Goal: Task Accomplishment & Management: Complete application form

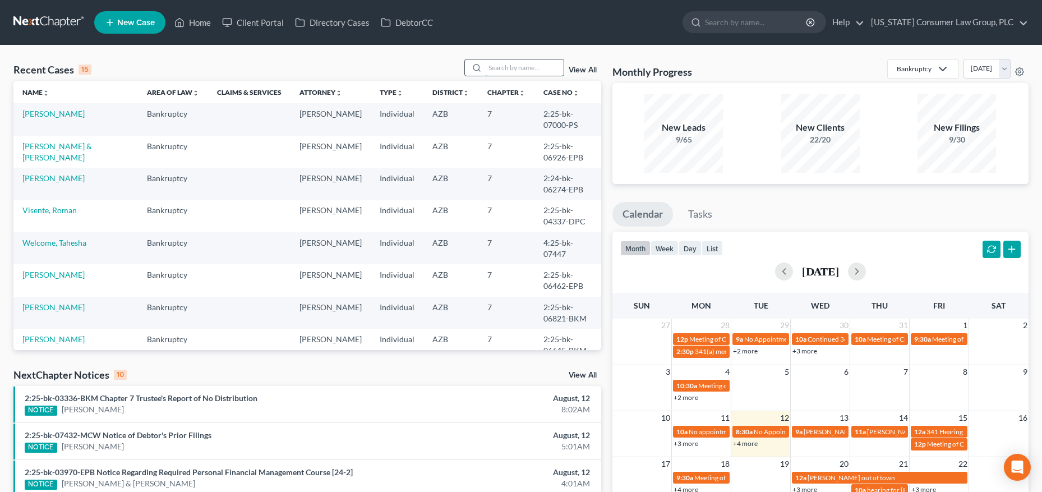
click at [530, 70] on input "search" at bounding box center [524, 67] width 79 height 16
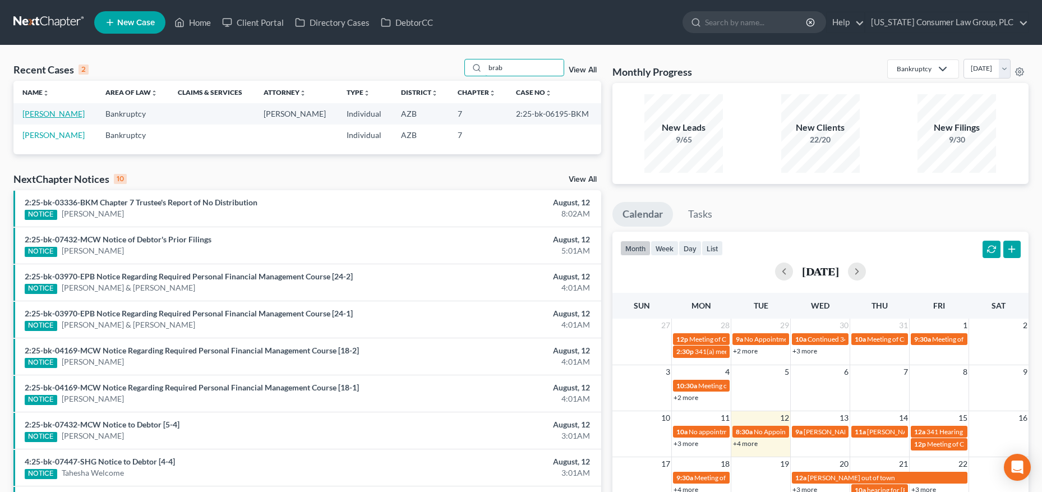
type input "brab"
click at [65, 113] on link "[PERSON_NAME]" at bounding box center [53, 114] width 62 height 10
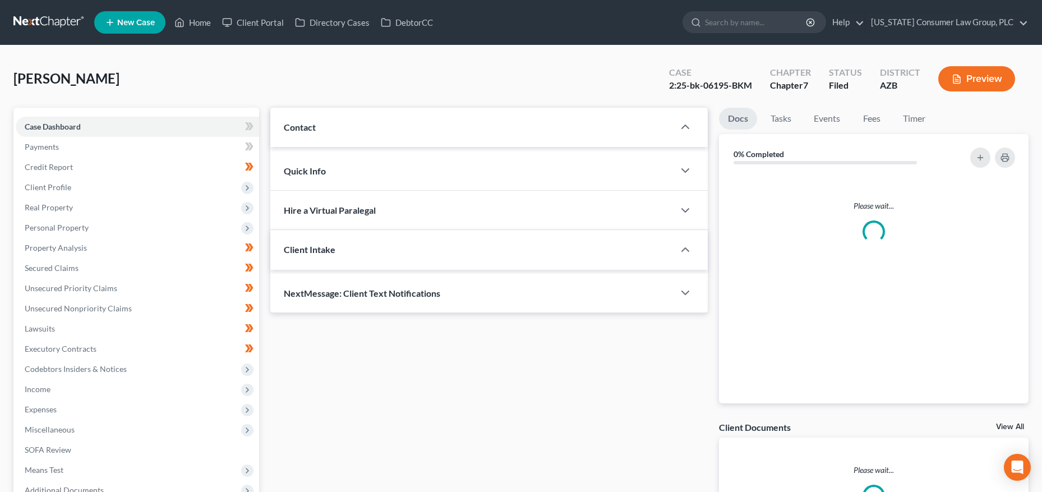
click at [58, 113] on div "Case Dashboard Payments Invoices Payments Payments Credit Report Client Profile…" at bounding box center [136, 309] width 246 height 402
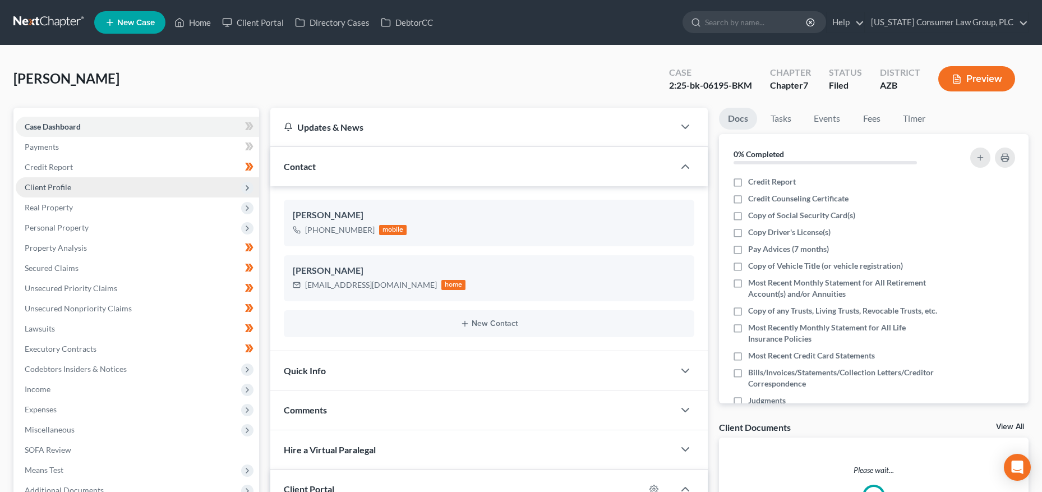
click at [45, 187] on span "Client Profile" at bounding box center [48, 187] width 47 height 10
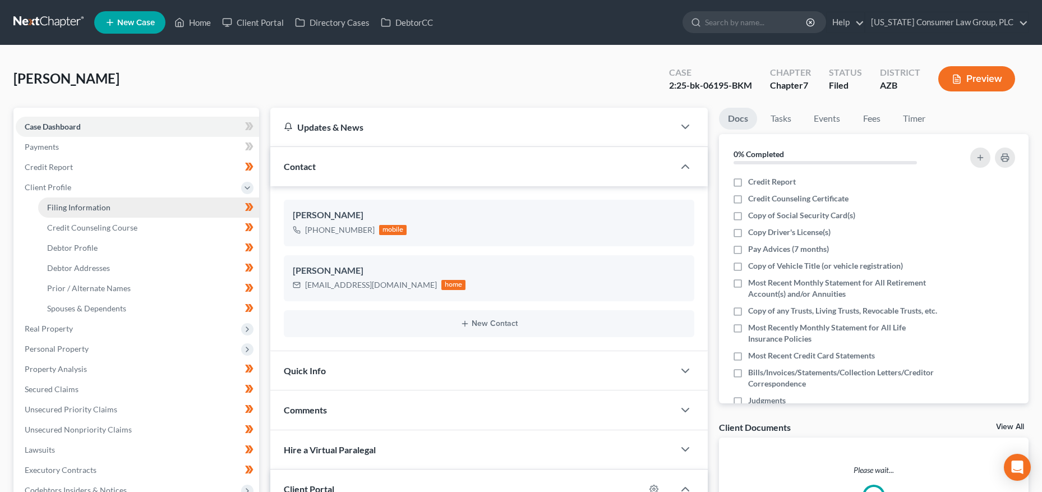
click at [54, 201] on link "Filing Information" at bounding box center [148, 207] width 221 height 20
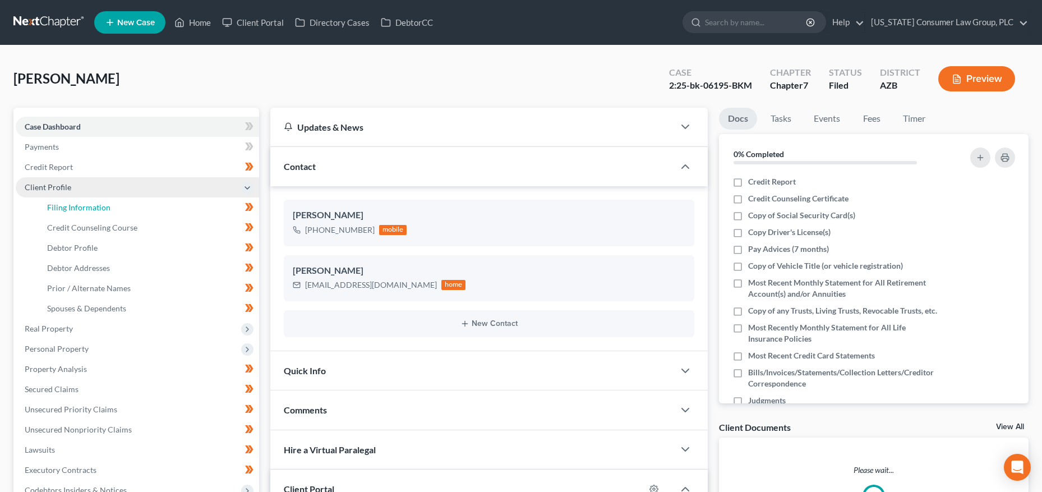
select select "1"
select select "0"
select select "3"
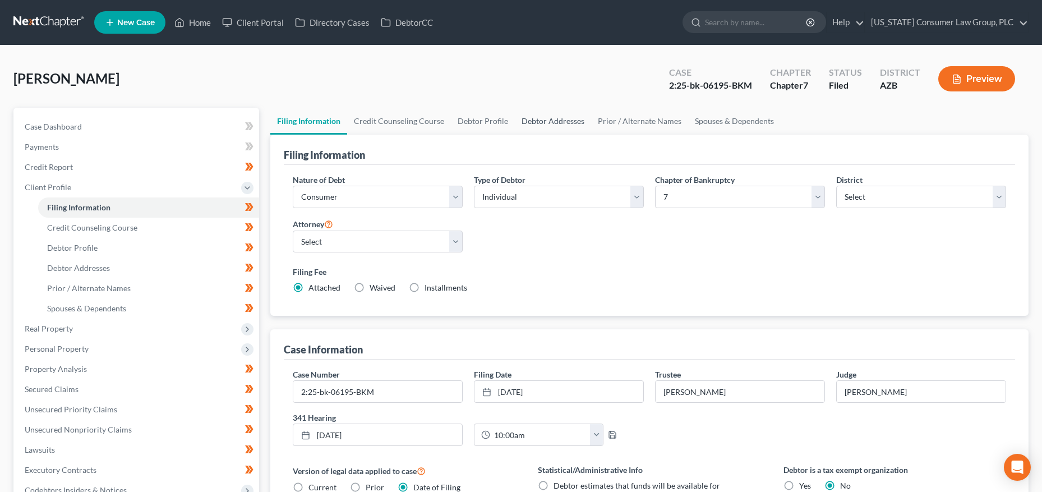
click at [541, 114] on link "Debtor Addresses" at bounding box center [553, 121] width 76 height 27
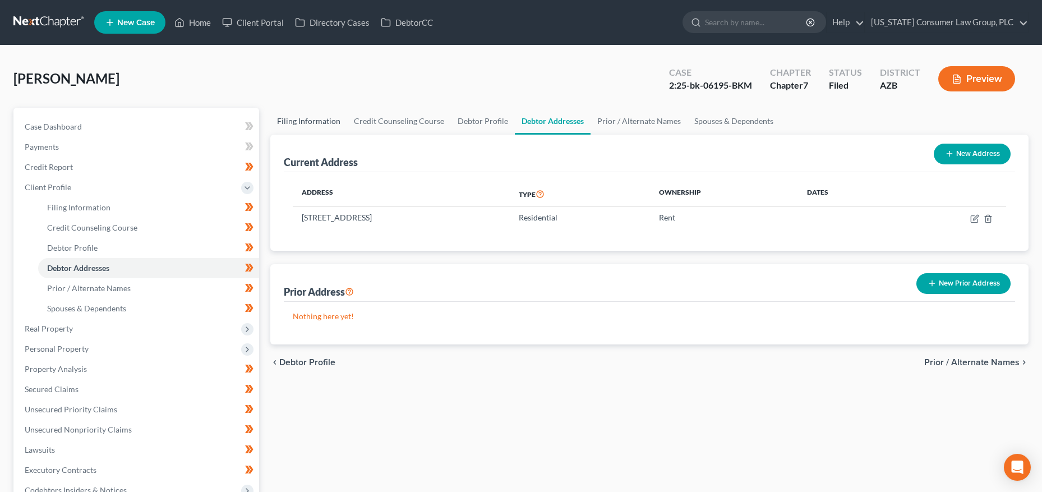
click at [327, 122] on link "Filing Information" at bounding box center [308, 121] width 77 height 27
select select "1"
select select "0"
select select "4"
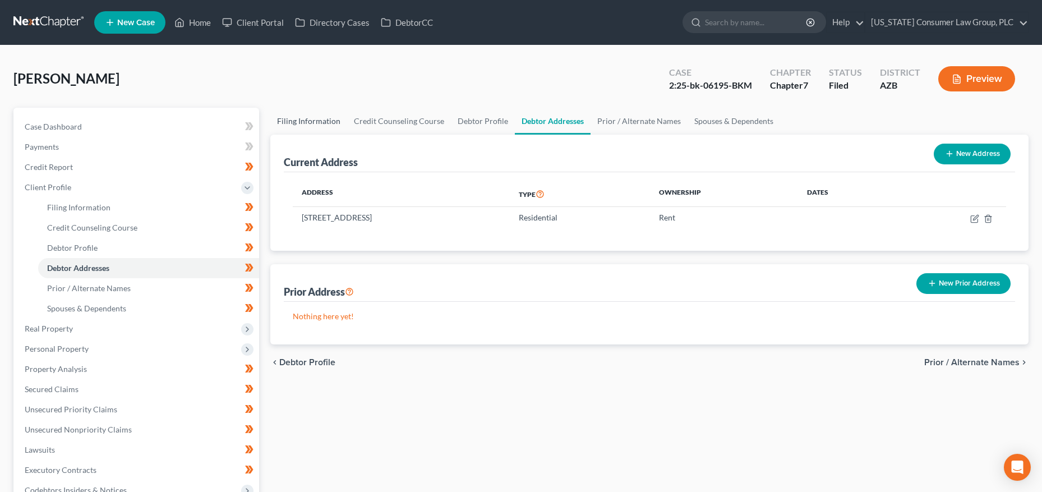
select select "0"
select select "3"
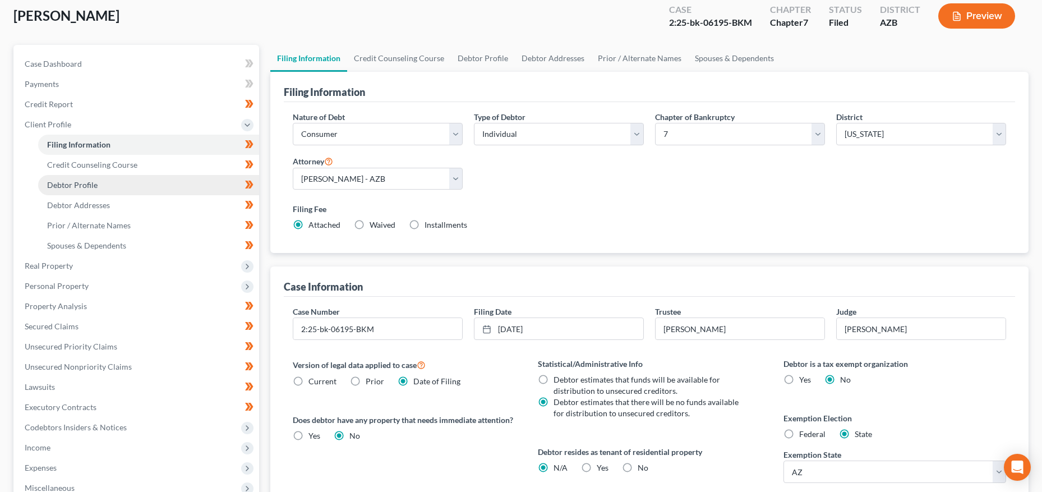
scroll to position [67, 0]
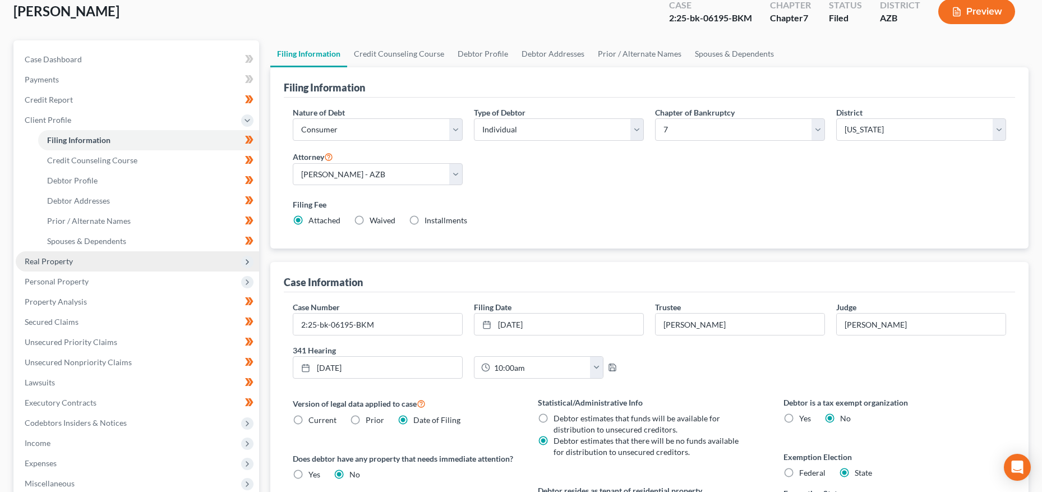
click at [67, 263] on span "Real Property" at bounding box center [49, 261] width 48 height 10
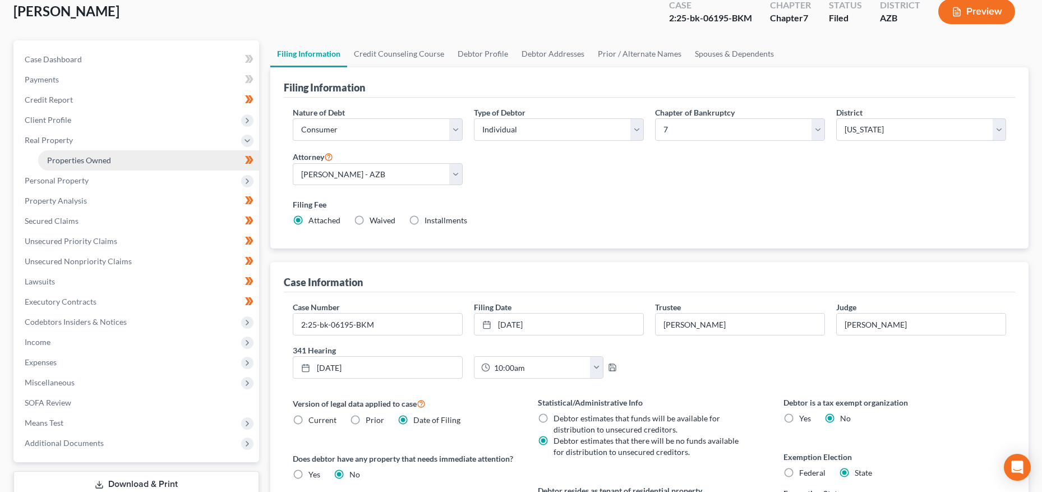
click at [84, 155] on span "Properties Owned" at bounding box center [79, 160] width 64 height 10
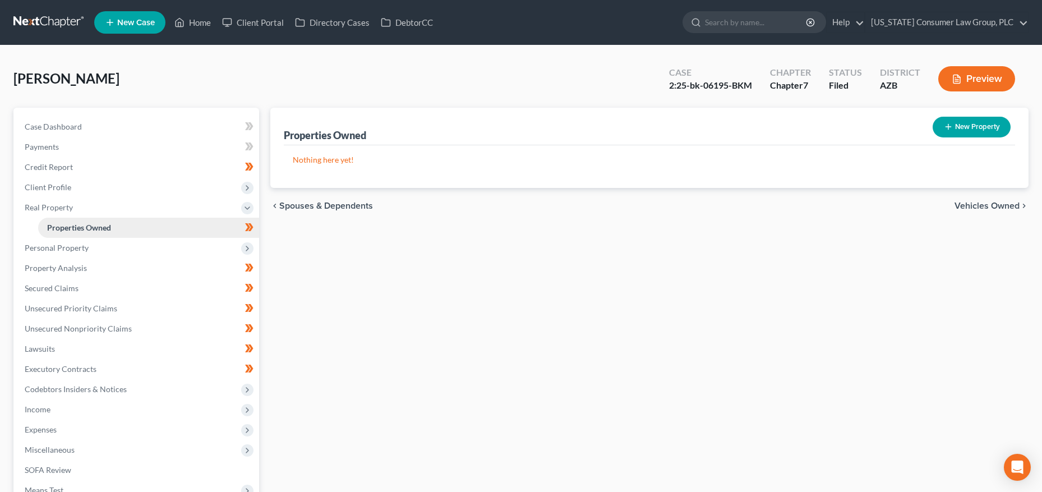
scroll to position [144, 0]
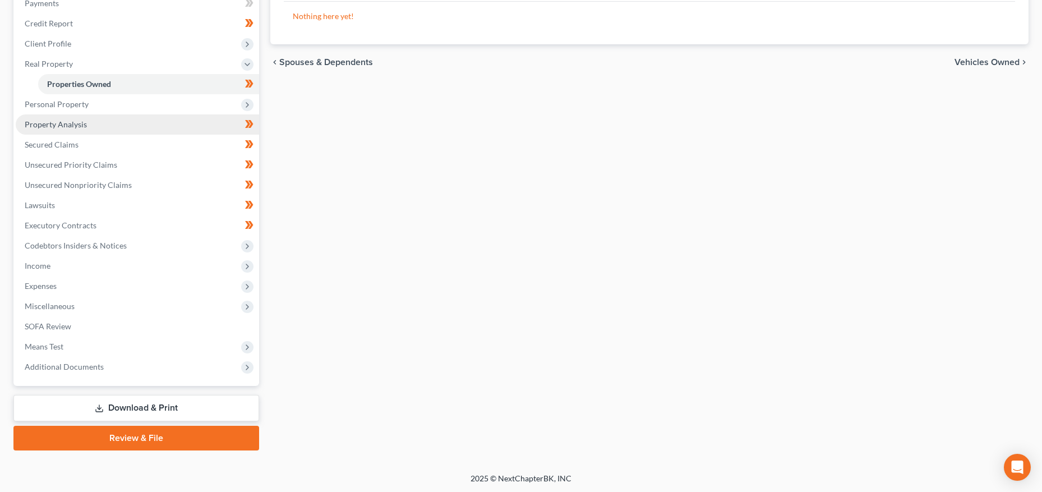
click at [74, 128] on span "Property Analysis" at bounding box center [56, 124] width 62 height 10
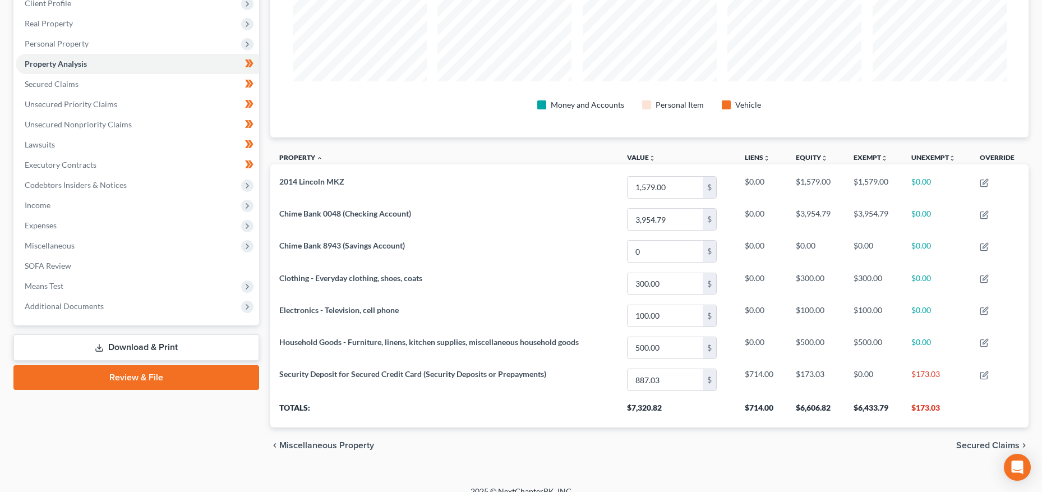
scroll to position [179, 0]
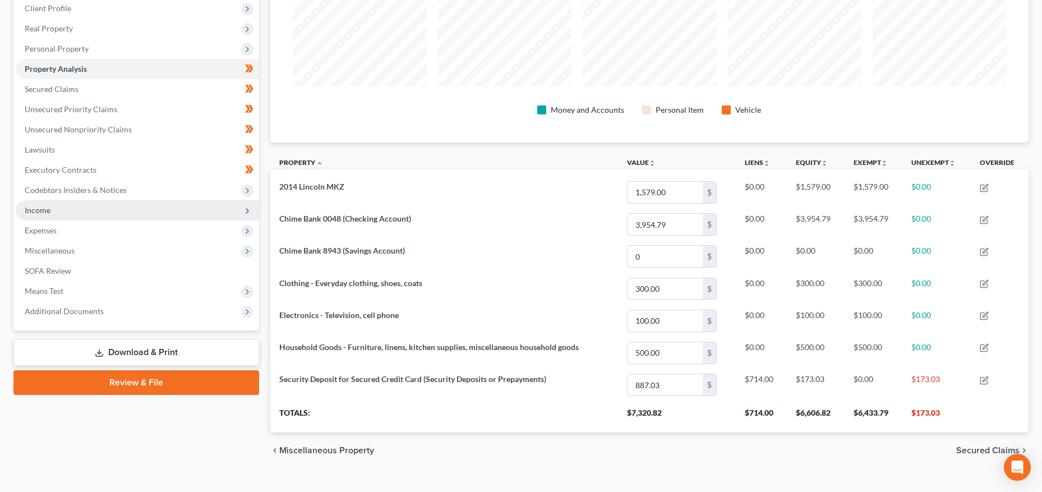
click at [36, 201] on span "Income" at bounding box center [137, 210] width 243 height 20
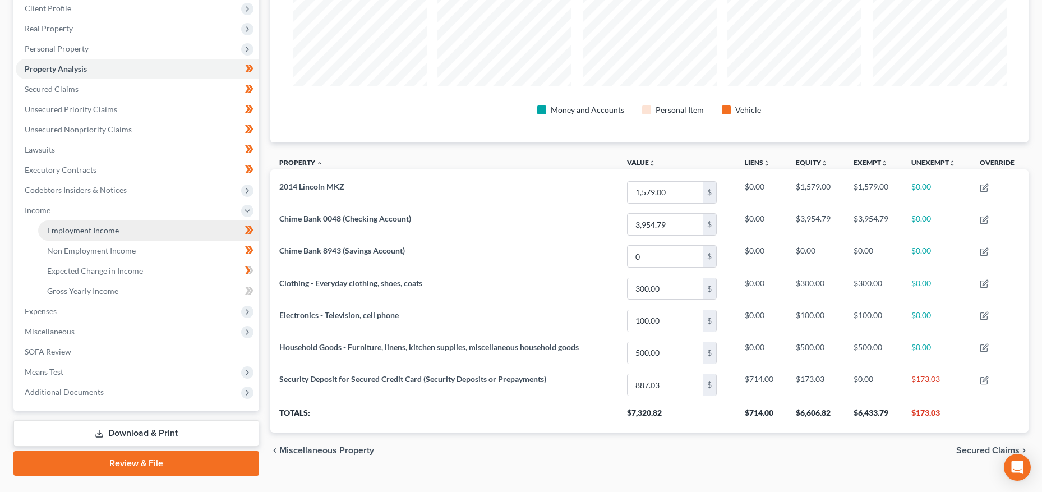
click at [52, 229] on span "Employment Income" at bounding box center [83, 231] width 72 height 10
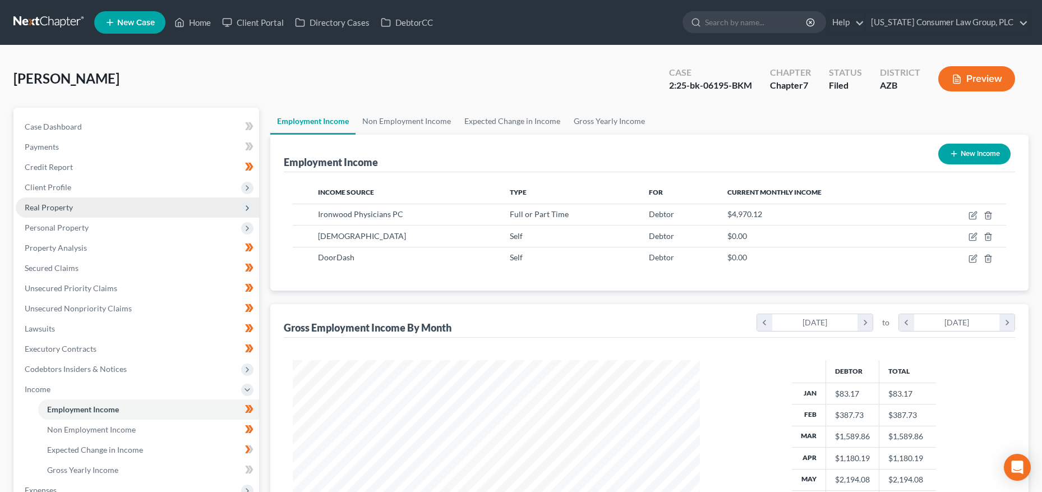
scroll to position [204, 430]
click at [394, 121] on link "Non Employment Income" at bounding box center [407, 121] width 102 height 27
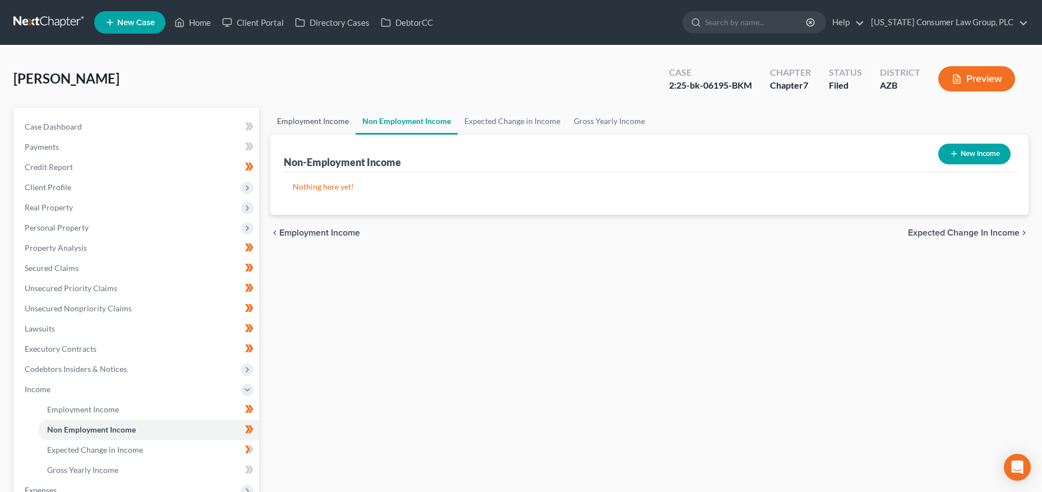
click at [298, 121] on link "Employment Income" at bounding box center [312, 121] width 85 height 27
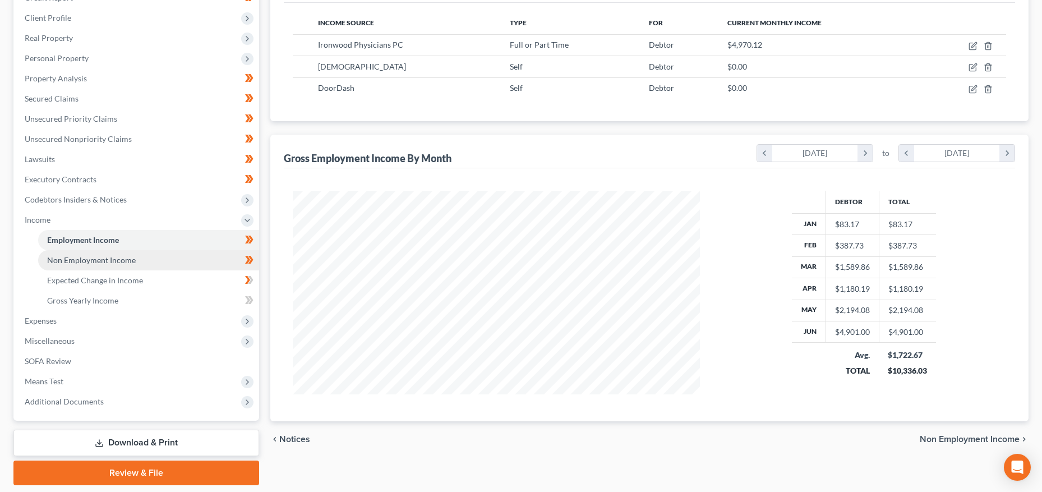
scroll to position [204, 0]
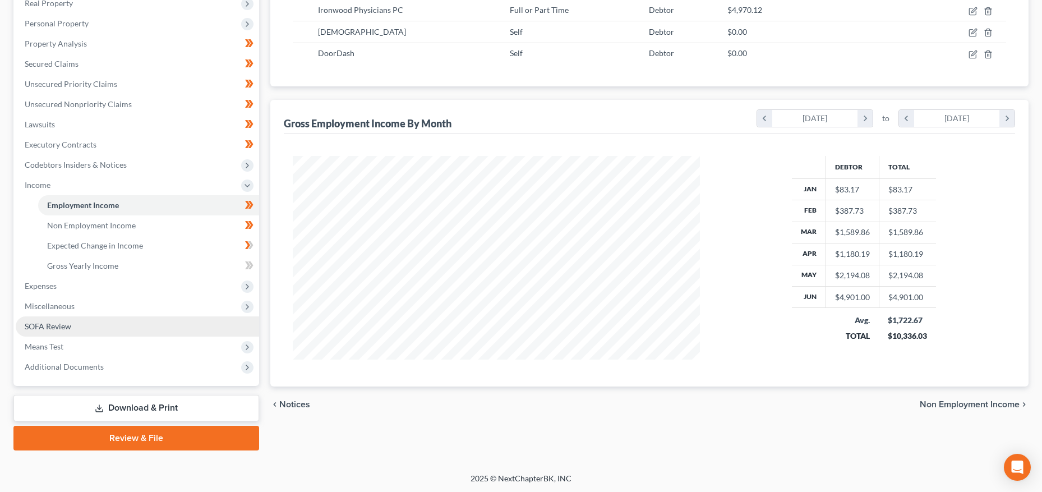
click at [72, 329] on link "SOFA Review" at bounding box center [137, 326] width 243 height 20
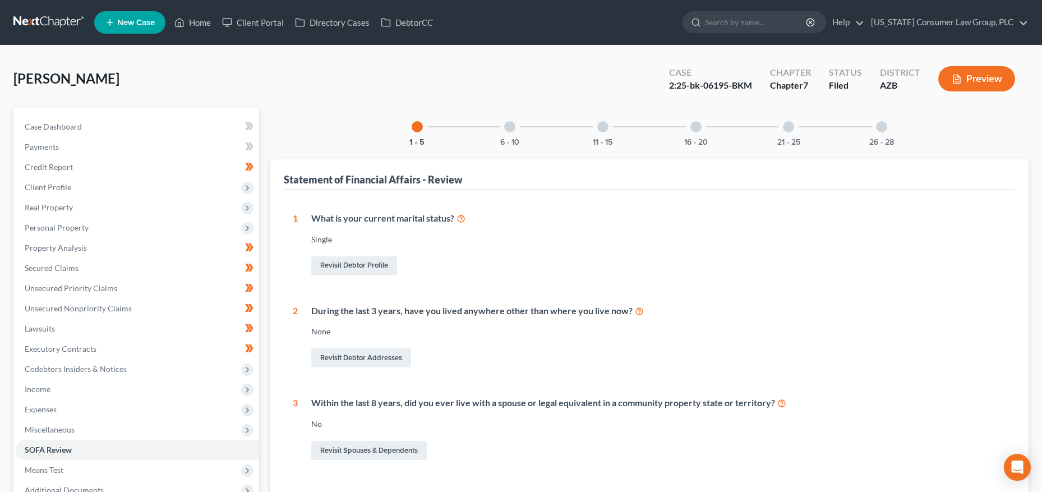
click at [503, 130] on div "6 - 10" at bounding box center [510, 127] width 38 height 38
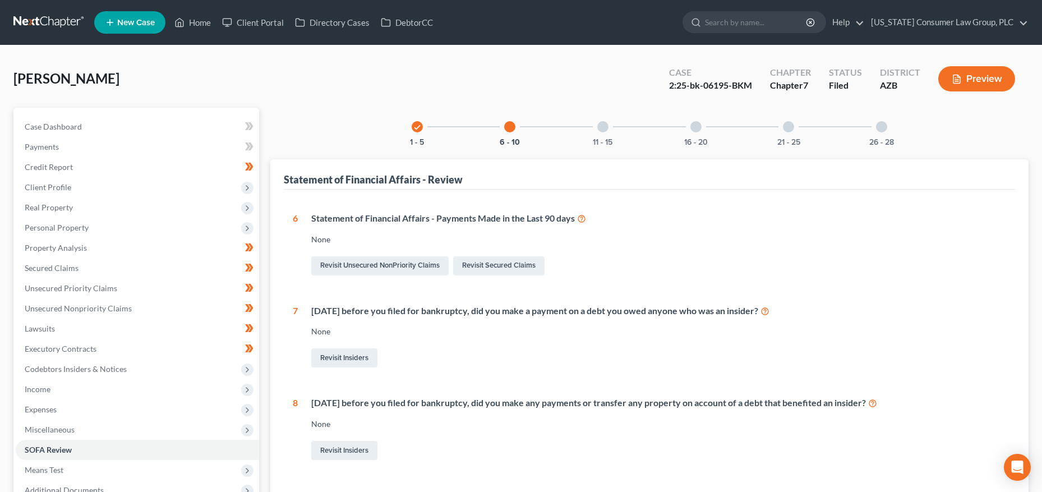
click at [609, 127] on div "11 - 15" at bounding box center [603, 127] width 38 height 38
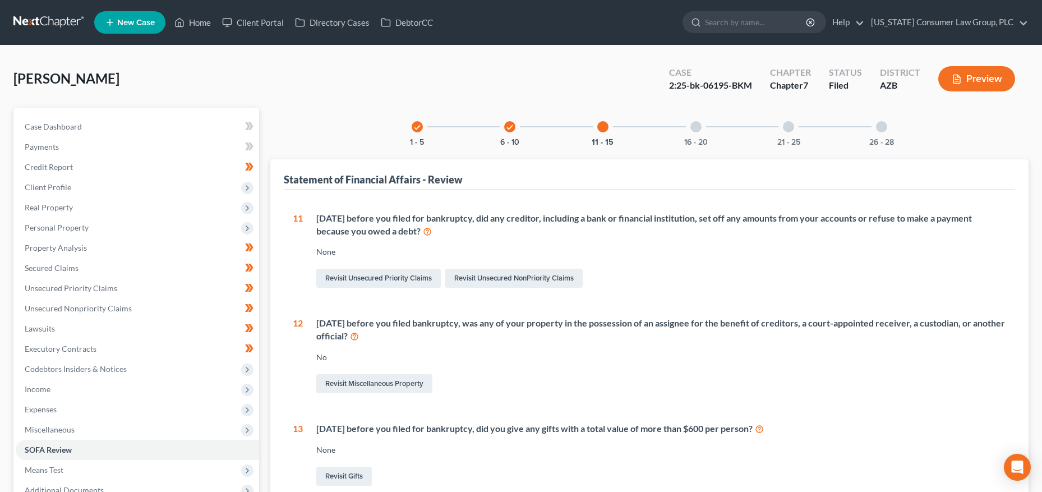
click at [696, 136] on div "16 - 20" at bounding box center [696, 127] width 38 height 38
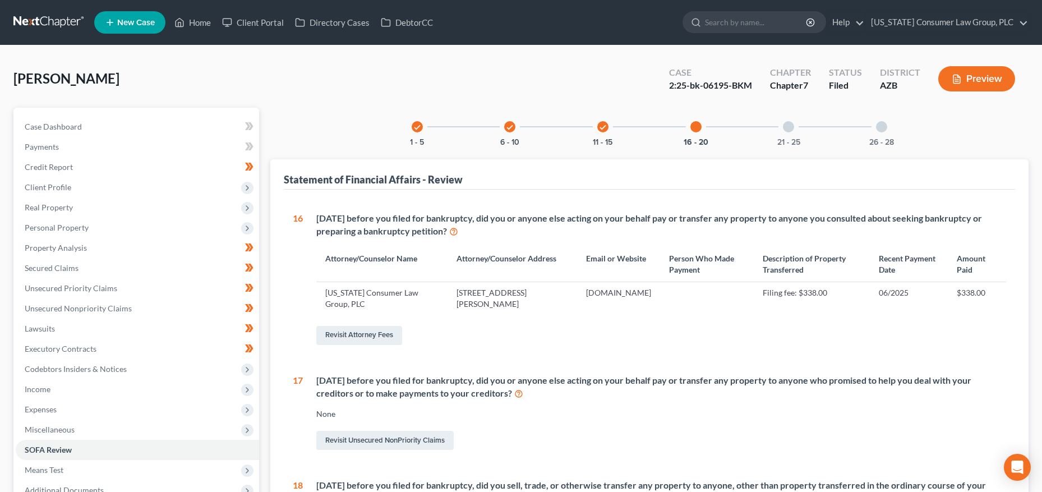
drag, startPoint x: 790, startPoint y: 128, endPoint x: 750, endPoint y: 129, distance: 39.8
click at [789, 128] on div at bounding box center [788, 126] width 11 height 11
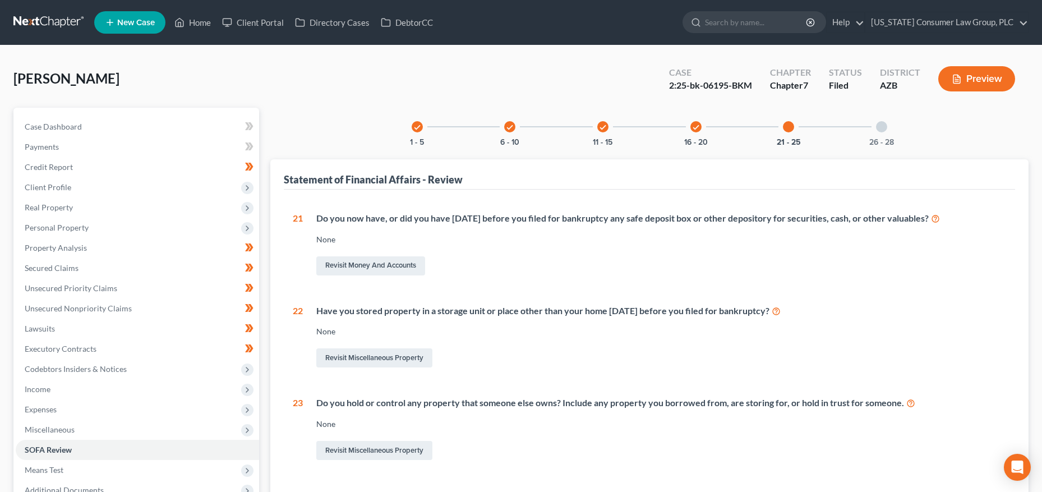
drag, startPoint x: 878, startPoint y: 134, endPoint x: 870, endPoint y: 136, distance: 8.6
click at [878, 134] on div "26 - 28" at bounding box center [882, 127] width 38 height 38
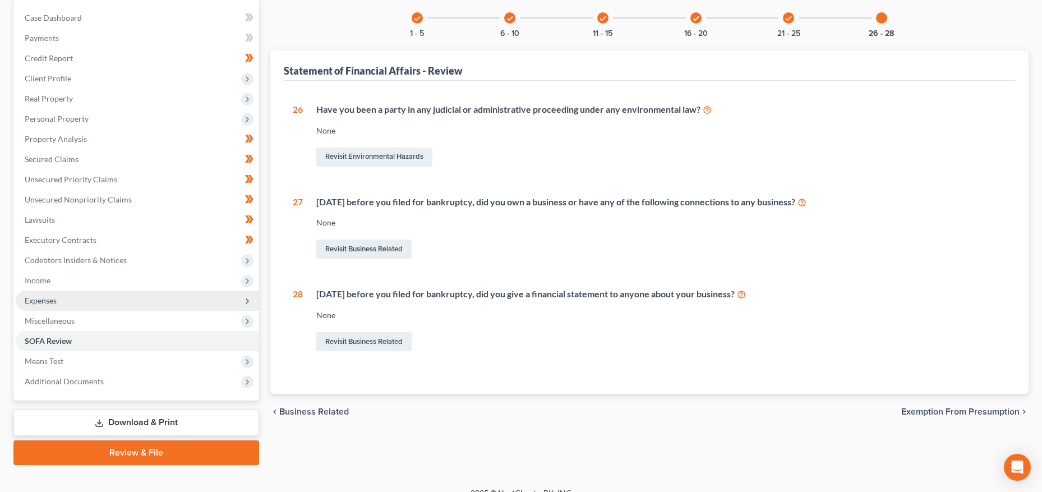
scroll to position [123, 0]
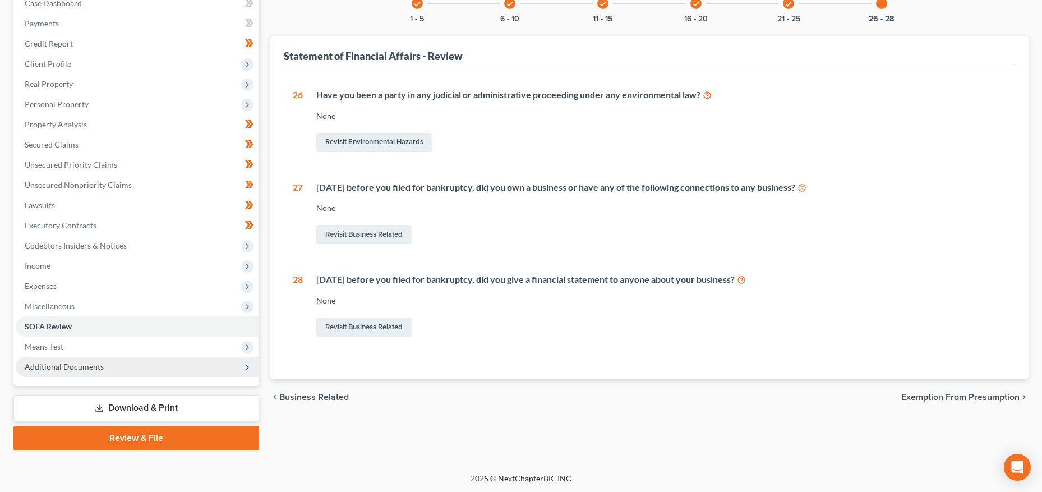
click at [69, 364] on span "Additional Documents" at bounding box center [64, 367] width 79 height 10
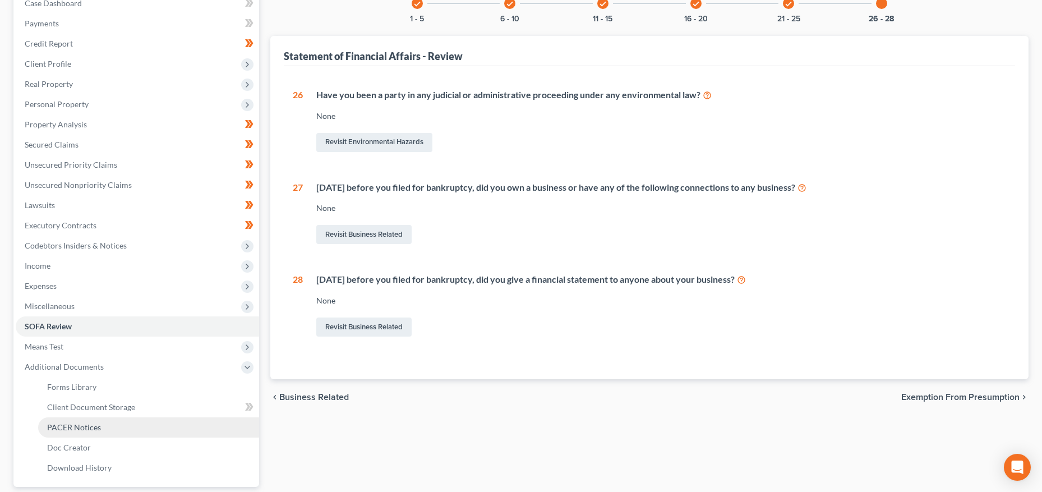
drag, startPoint x: 71, startPoint y: 421, endPoint x: 62, endPoint y: 440, distance: 21.6
click at [71, 421] on link "PACER Notices" at bounding box center [148, 427] width 221 height 20
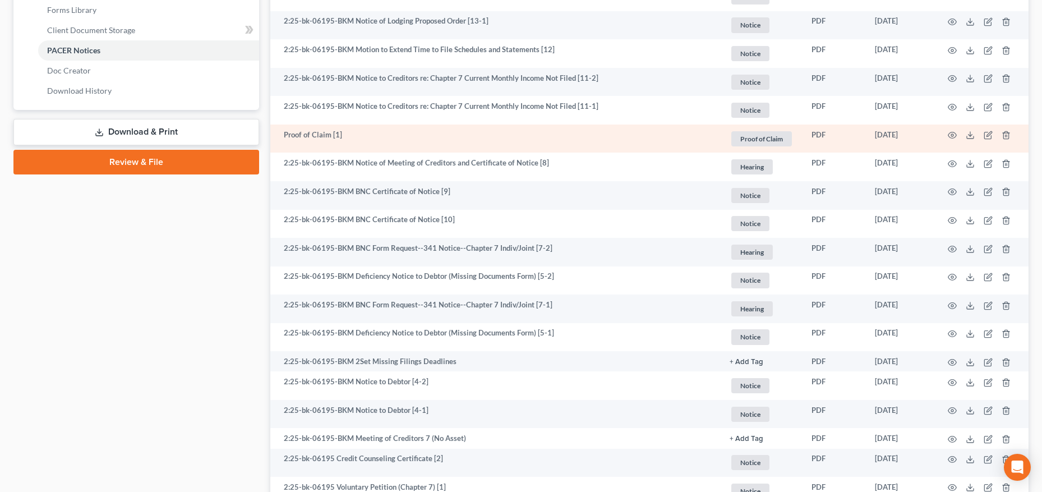
scroll to position [601, 0]
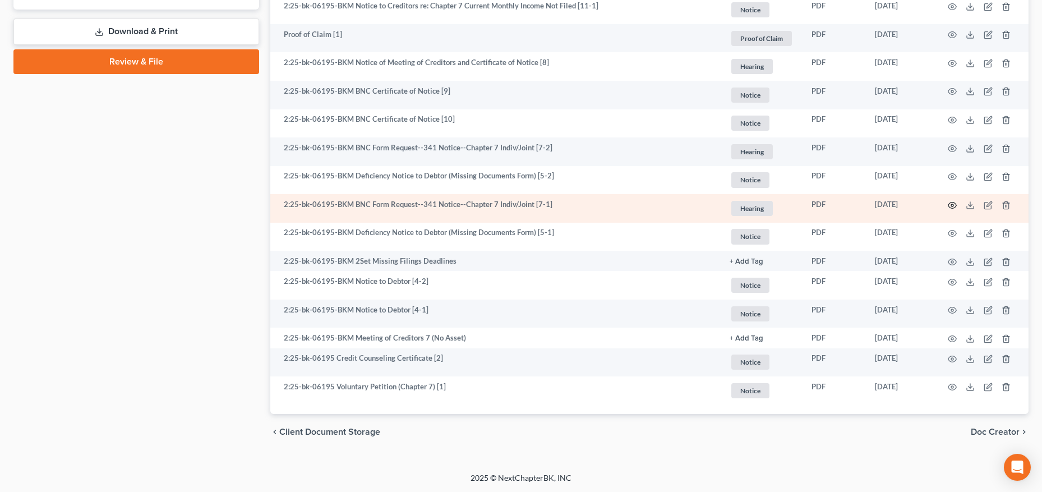
click at [953, 203] on icon "button" at bounding box center [952, 205] width 9 height 9
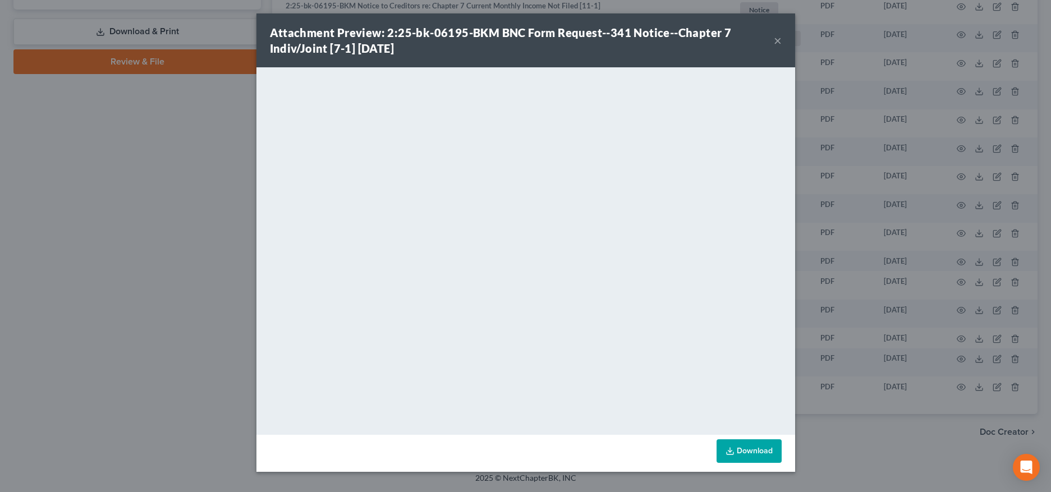
click at [777, 41] on button "×" at bounding box center [778, 40] width 8 height 13
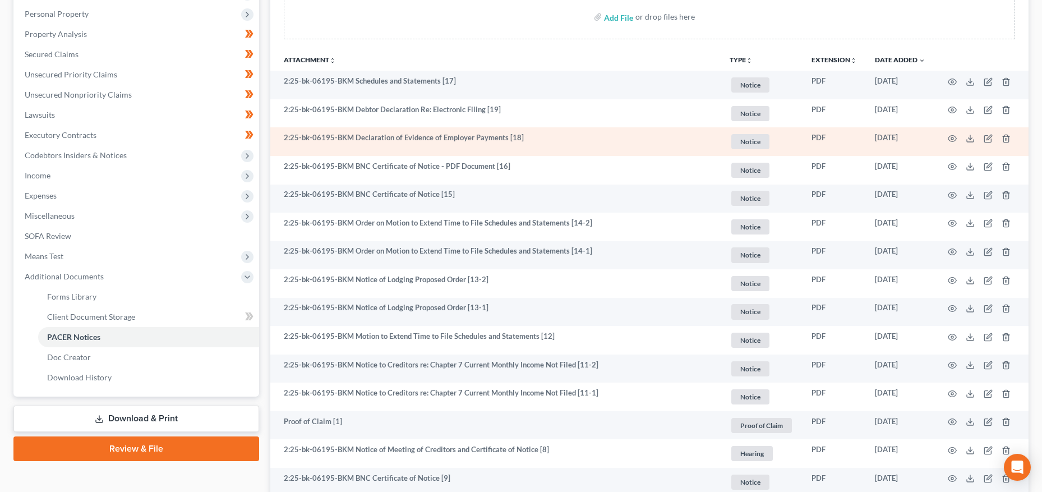
scroll to position [197, 0]
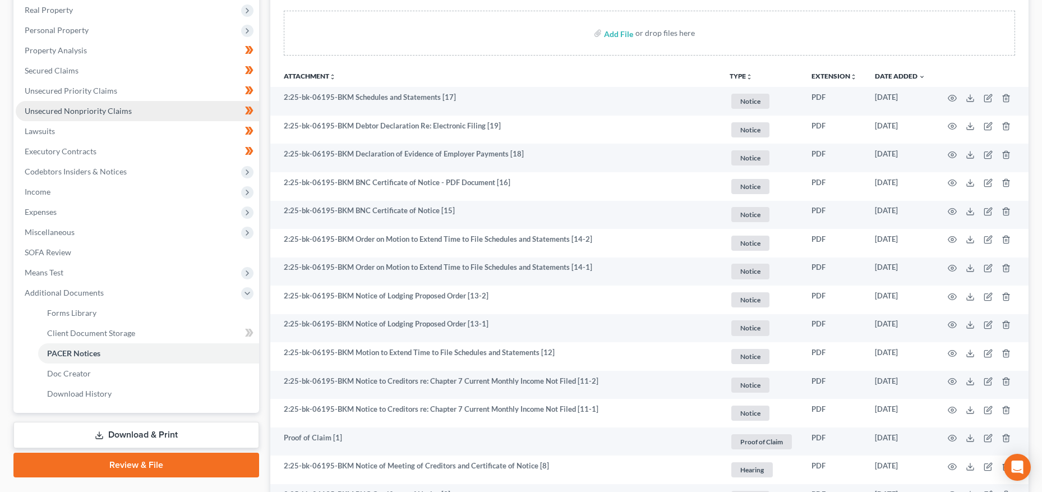
click at [105, 106] on span "Unsecured Nonpriority Claims" at bounding box center [78, 111] width 107 height 10
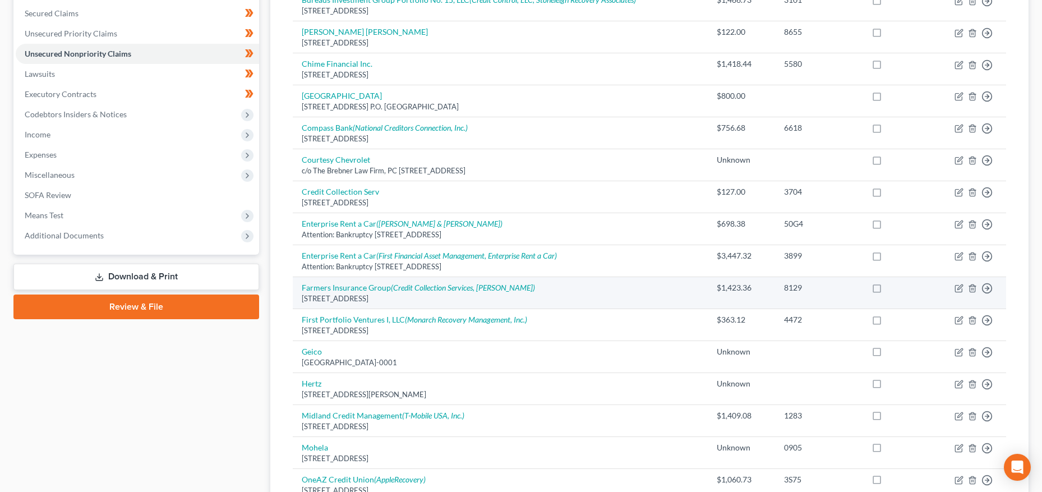
scroll to position [90, 0]
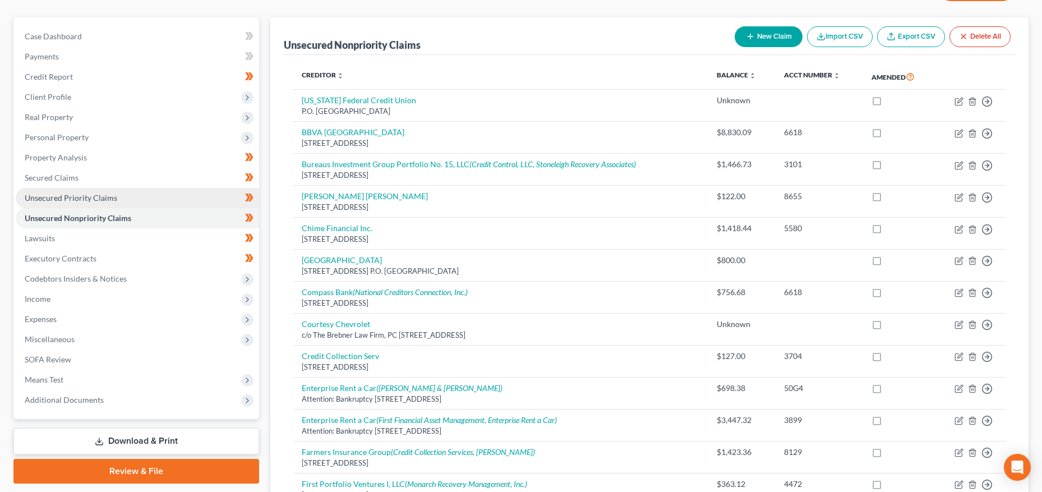
click at [107, 193] on span "Unsecured Priority Claims" at bounding box center [71, 198] width 93 height 10
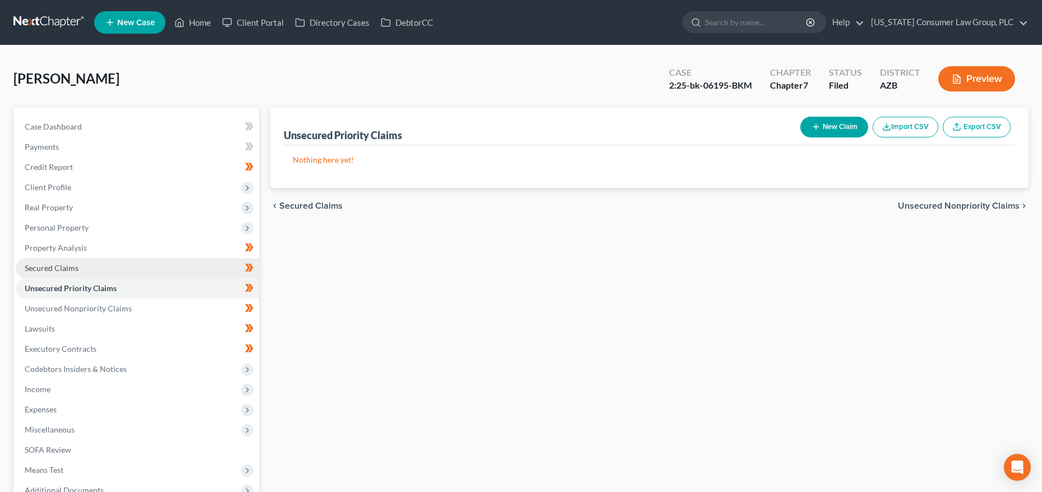
click at [67, 266] on span "Secured Claims" at bounding box center [52, 268] width 54 height 10
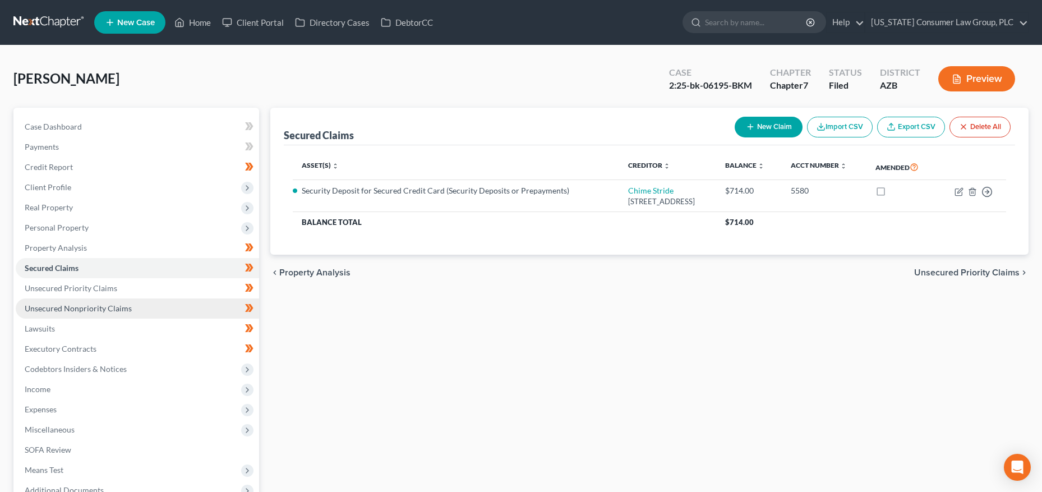
click at [74, 300] on link "Unsecured Nonpriority Claims" at bounding box center [137, 308] width 243 height 20
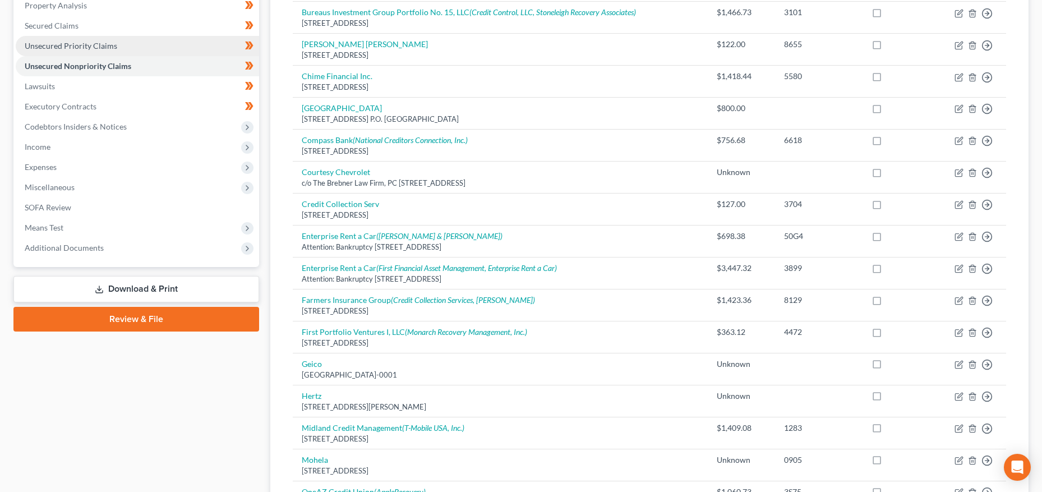
scroll to position [286, 0]
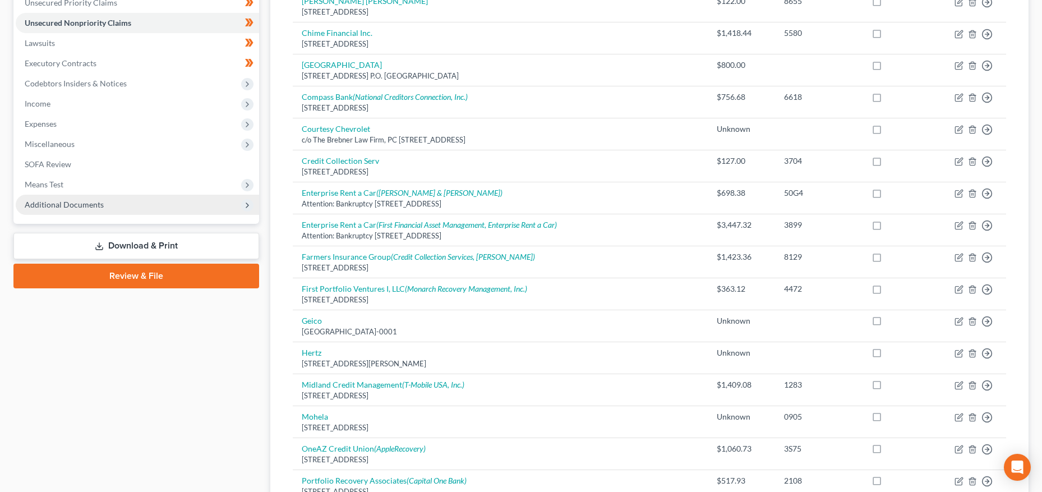
click at [56, 209] on span "Additional Documents" at bounding box center [137, 205] width 243 height 20
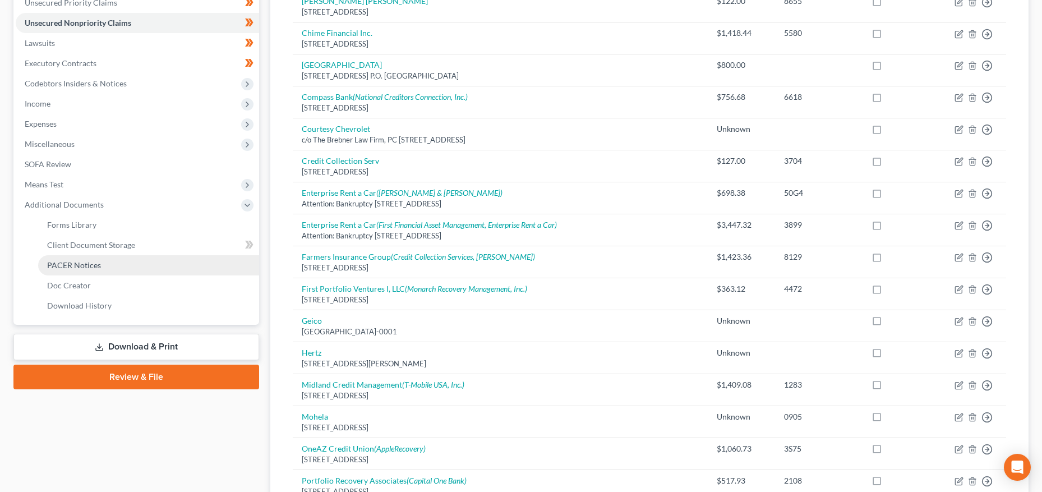
click at [54, 261] on span "PACER Notices" at bounding box center [74, 265] width 54 height 10
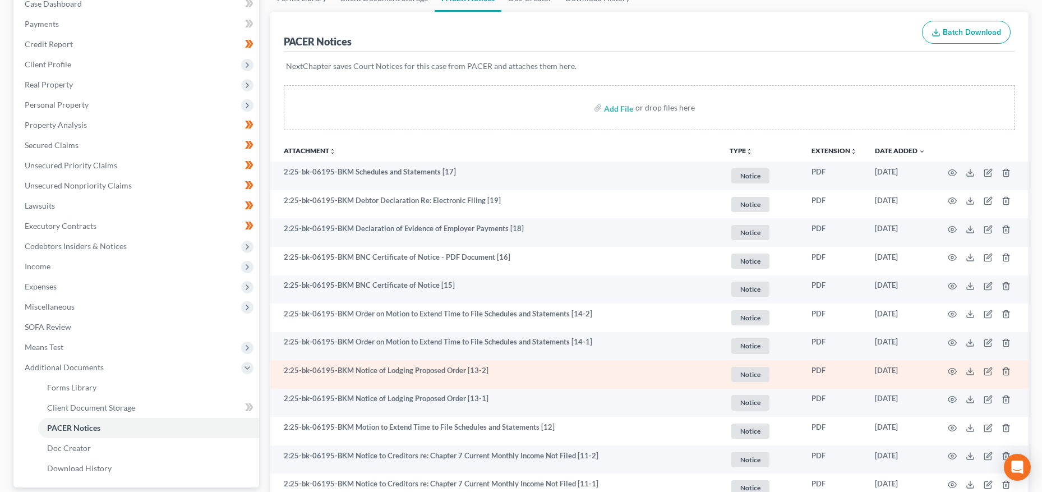
scroll to position [105, 0]
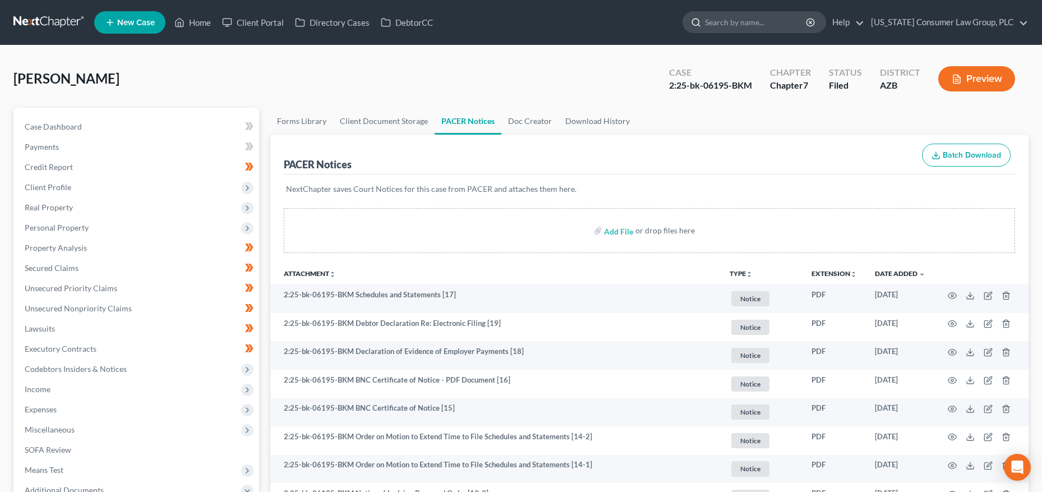
click at [787, 27] on input "search" at bounding box center [756, 22] width 103 height 21
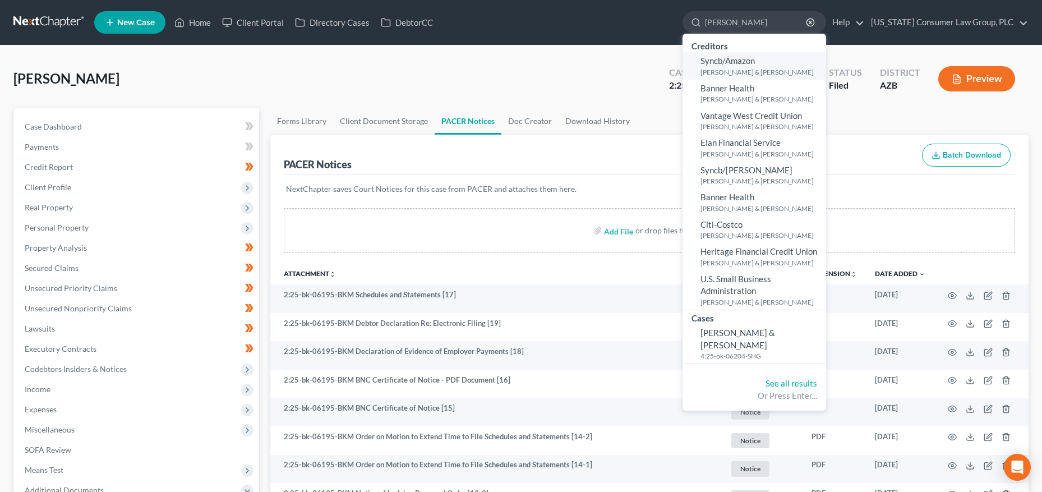
type input "rutley"
click at [760, 77] on link "Syncb/Amazon Rutley, Russell & Russell, Rebecca" at bounding box center [755, 65] width 144 height 27
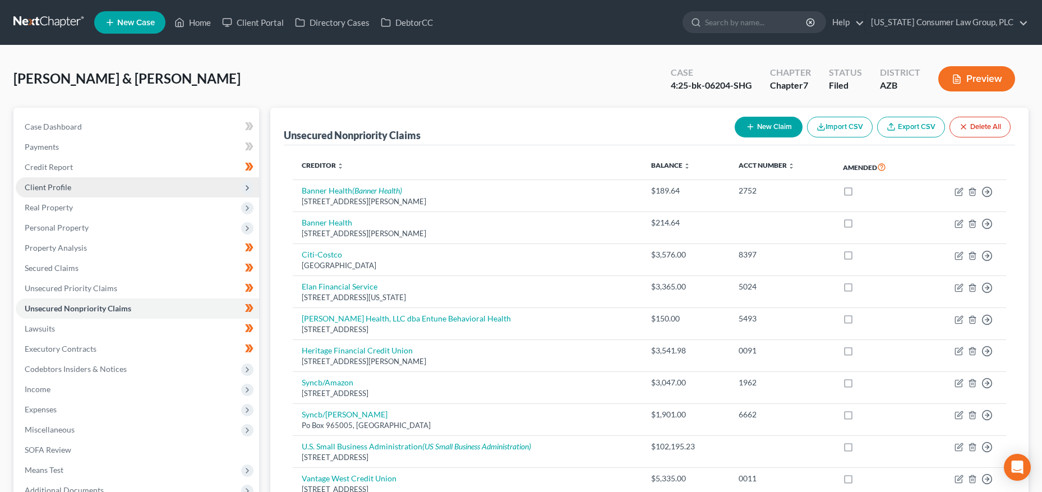
click at [68, 188] on span "Client Profile" at bounding box center [48, 187] width 47 height 10
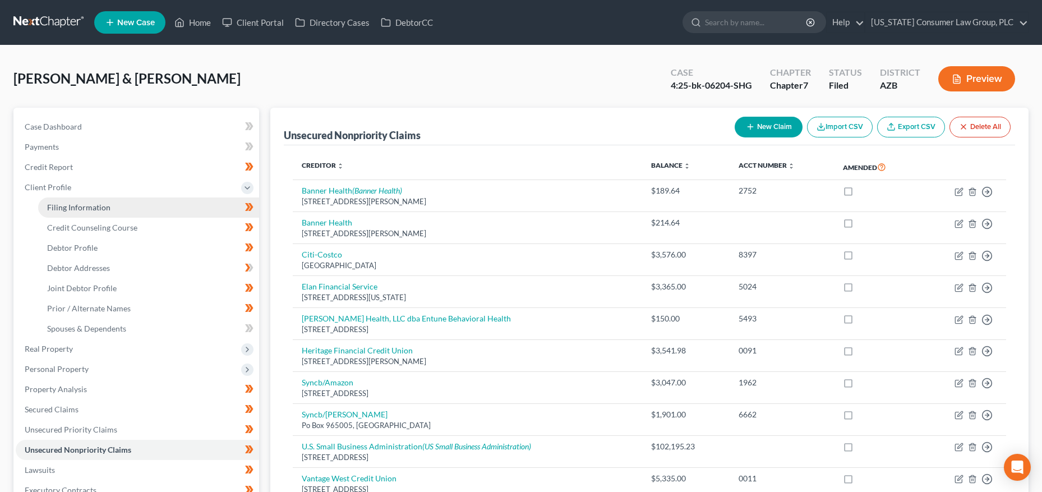
click at [79, 204] on span "Filing Information" at bounding box center [78, 208] width 63 height 10
select select "1"
select select "0"
select select "3"
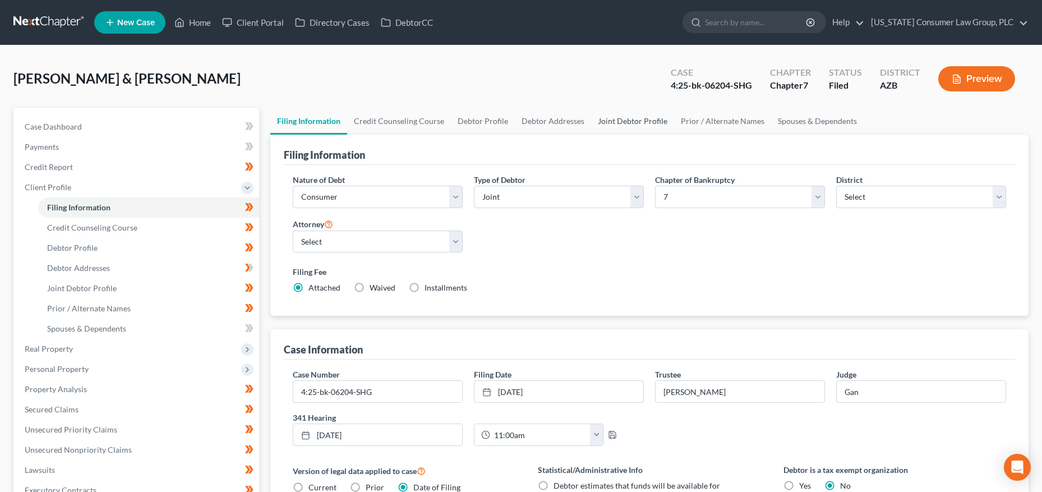
click at [627, 115] on link "Joint Debtor Profile" at bounding box center [632, 121] width 83 height 27
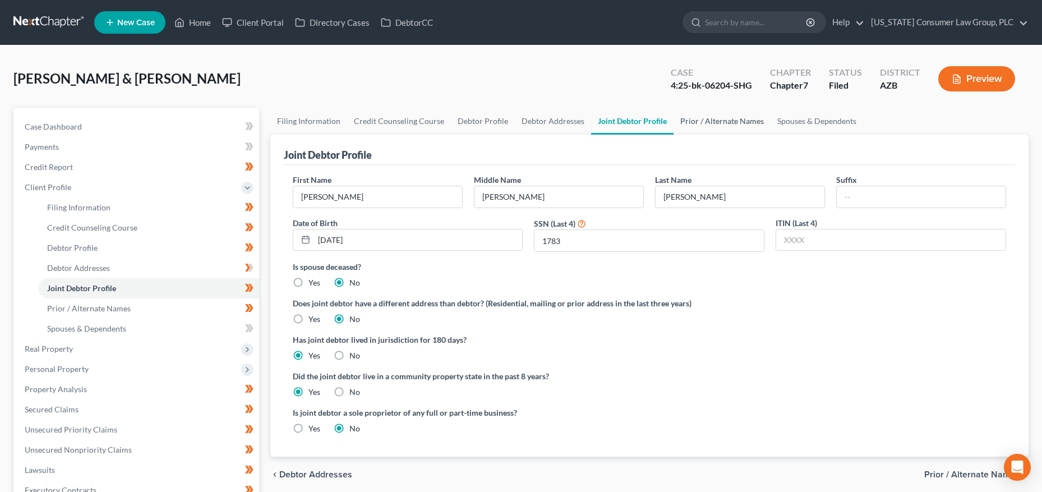
click at [700, 115] on link "Prior / Alternate Names" at bounding box center [722, 121] width 97 height 27
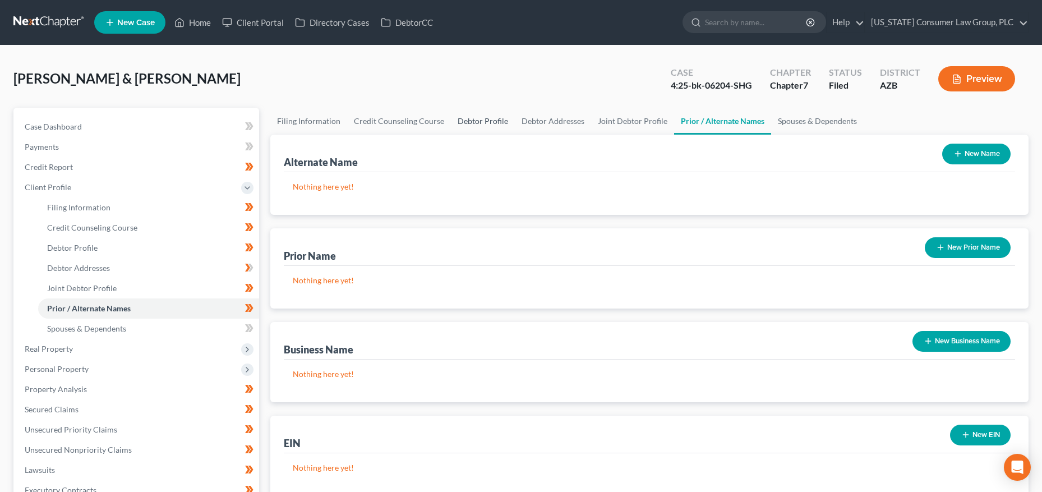
click at [473, 121] on link "Debtor Profile" at bounding box center [483, 121] width 64 height 27
select select "1"
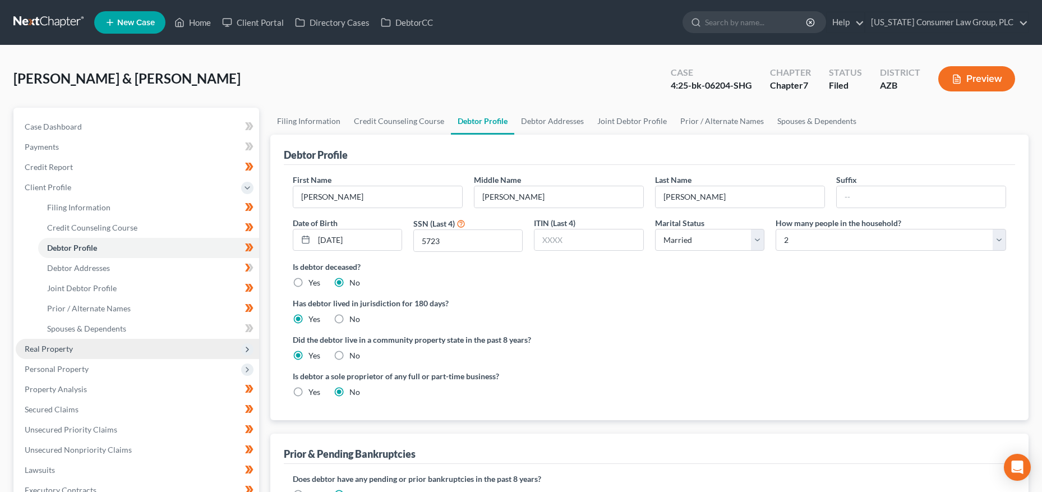
click at [64, 349] on span "Real Property" at bounding box center [49, 349] width 48 height 10
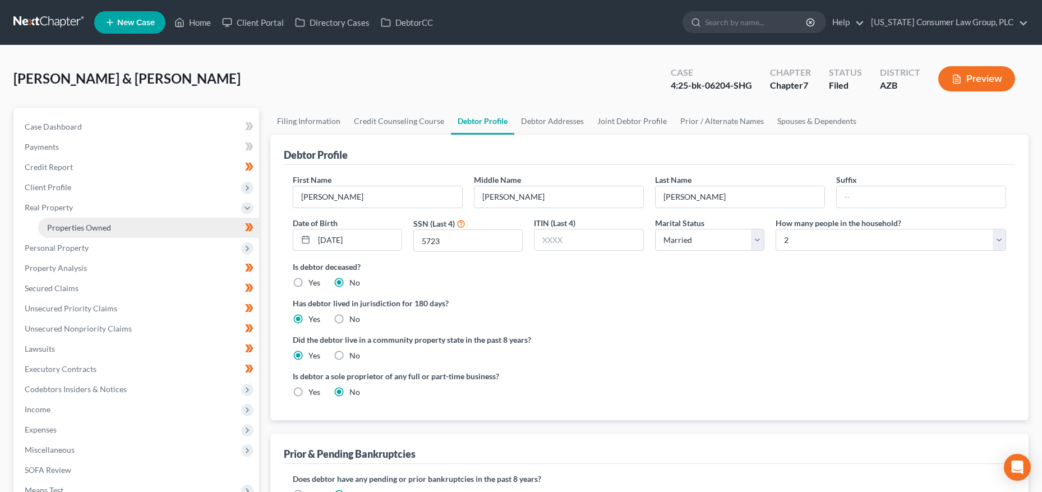
click at [75, 229] on span "Properties Owned" at bounding box center [79, 228] width 64 height 10
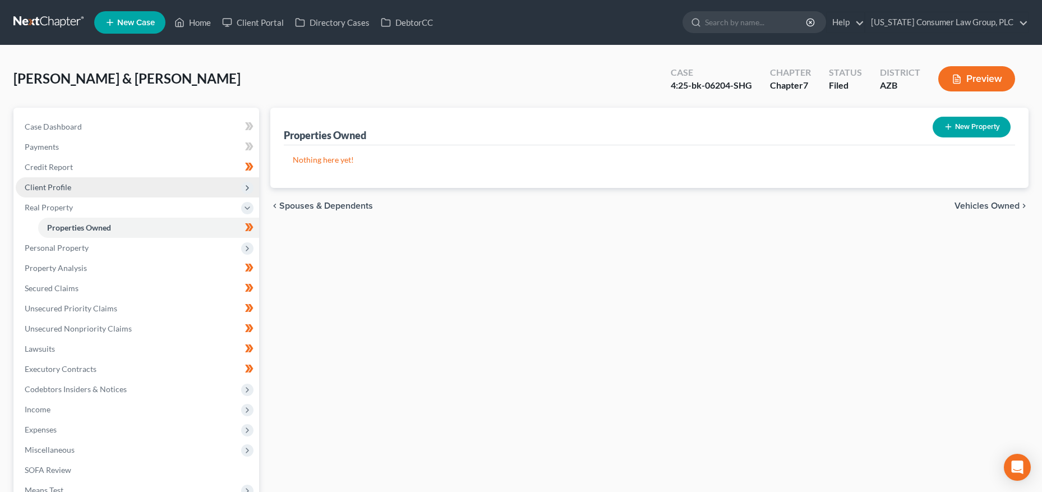
click at [58, 188] on span "Client Profile" at bounding box center [48, 187] width 47 height 10
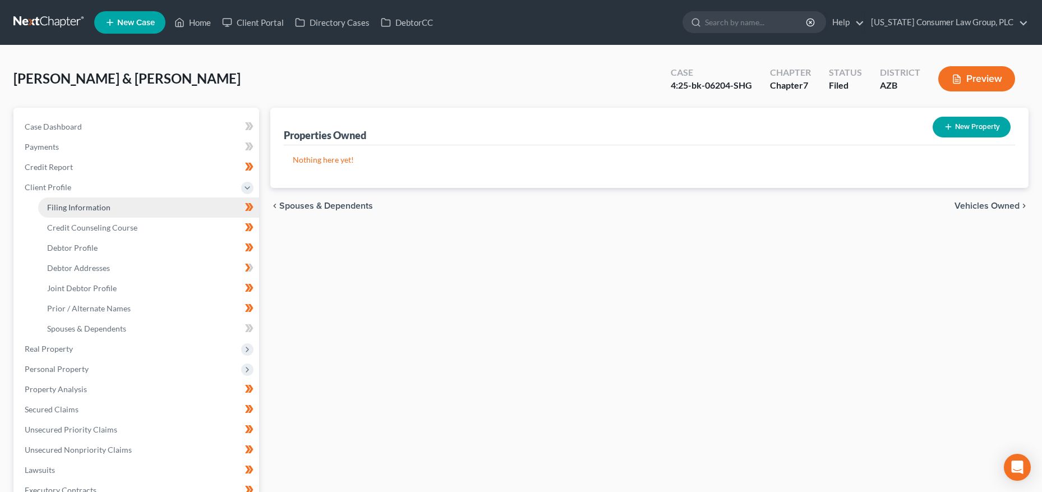
click at [67, 206] on span "Filing Information" at bounding box center [78, 208] width 63 height 10
select select "1"
select select "0"
select select "4"
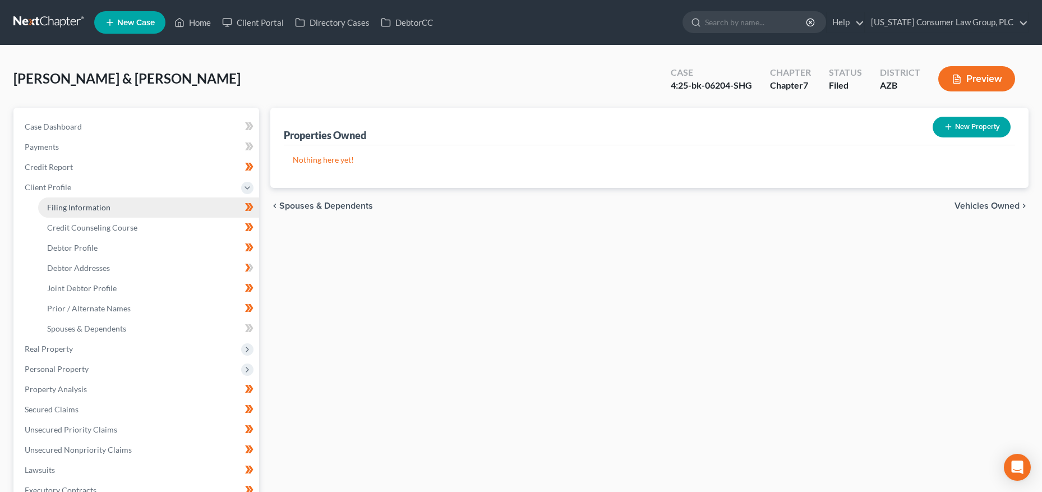
select select "0"
select select "3"
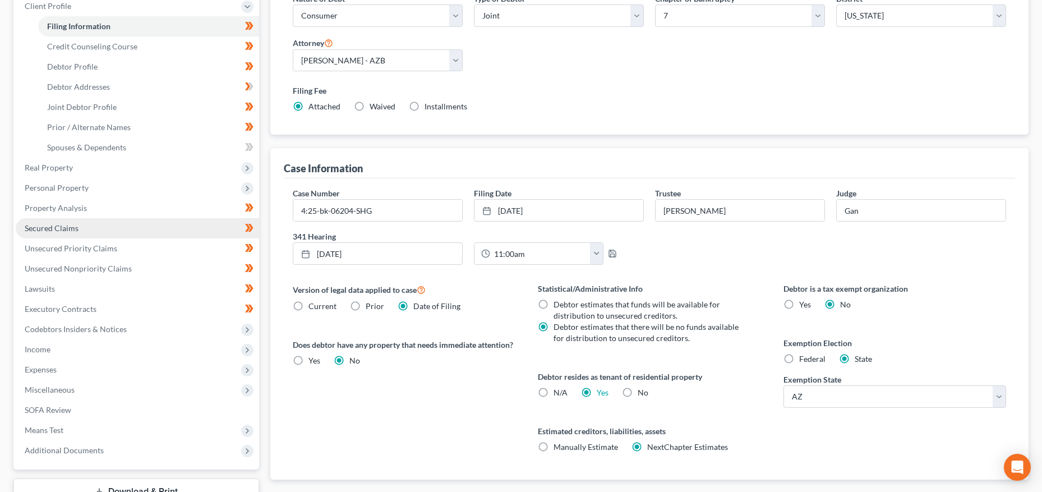
scroll to position [190, 0]
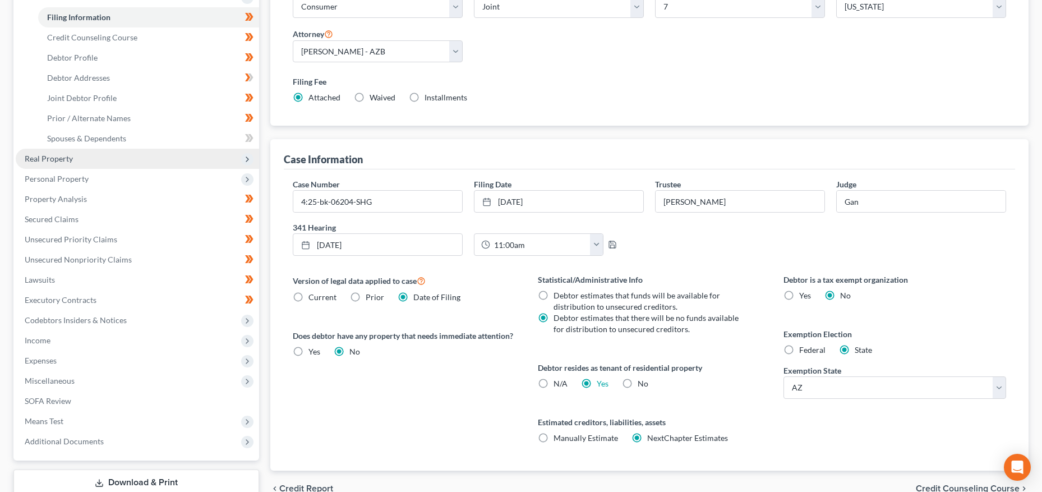
click at [59, 162] on span "Real Property" at bounding box center [49, 159] width 48 height 10
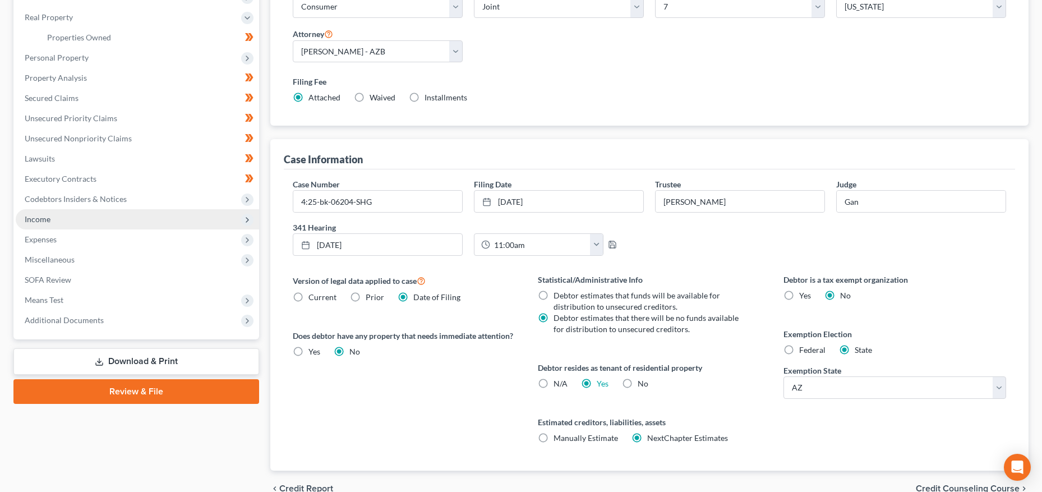
click at [47, 224] on span "Income" at bounding box center [137, 219] width 243 height 20
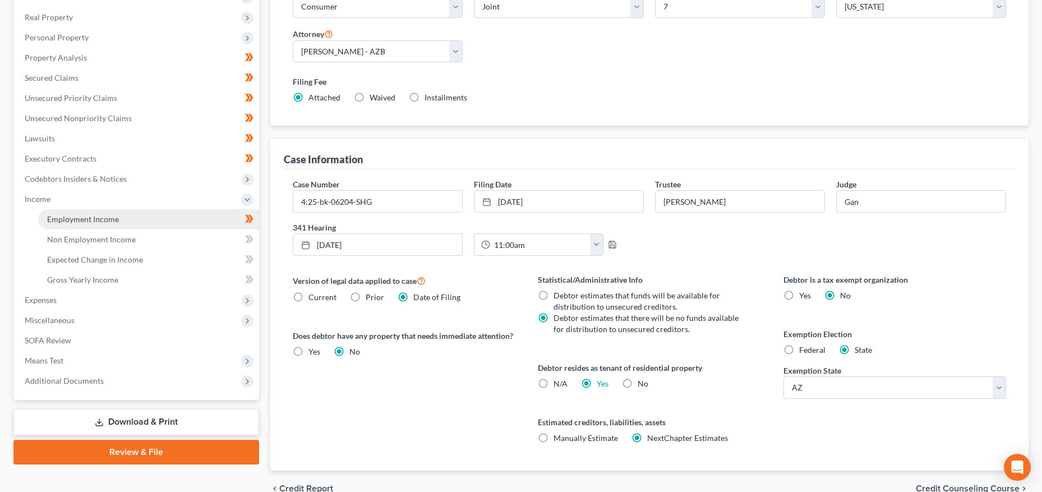
click at [73, 219] on span "Employment Income" at bounding box center [83, 219] width 72 height 10
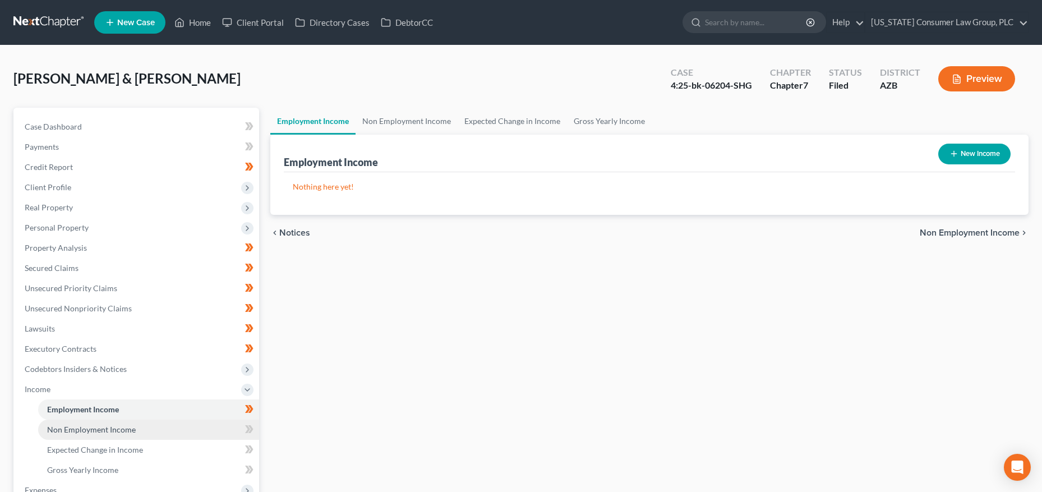
click at [62, 430] on span "Non Employment Income" at bounding box center [91, 430] width 89 height 10
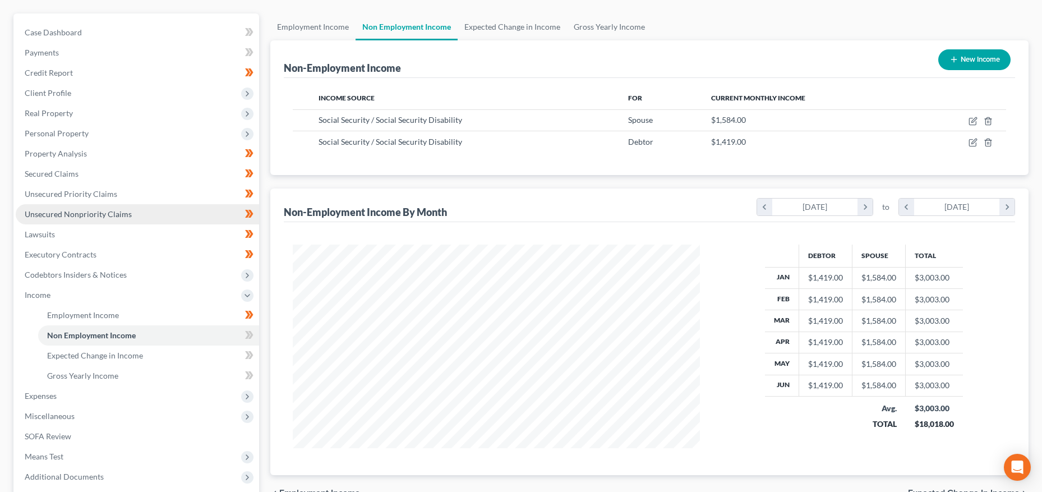
scroll to position [98, 0]
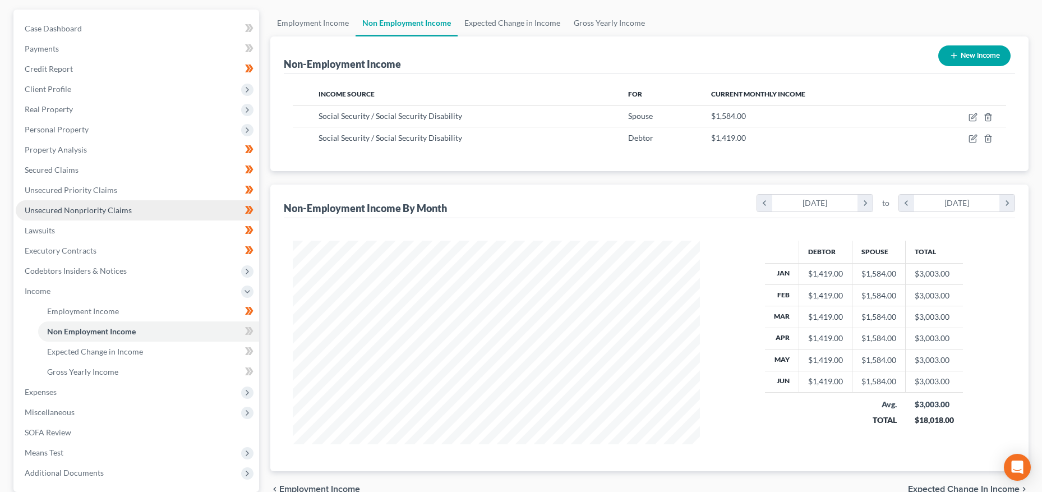
click at [87, 213] on span "Unsecured Nonpriority Claims" at bounding box center [78, 210] width 107 height 10
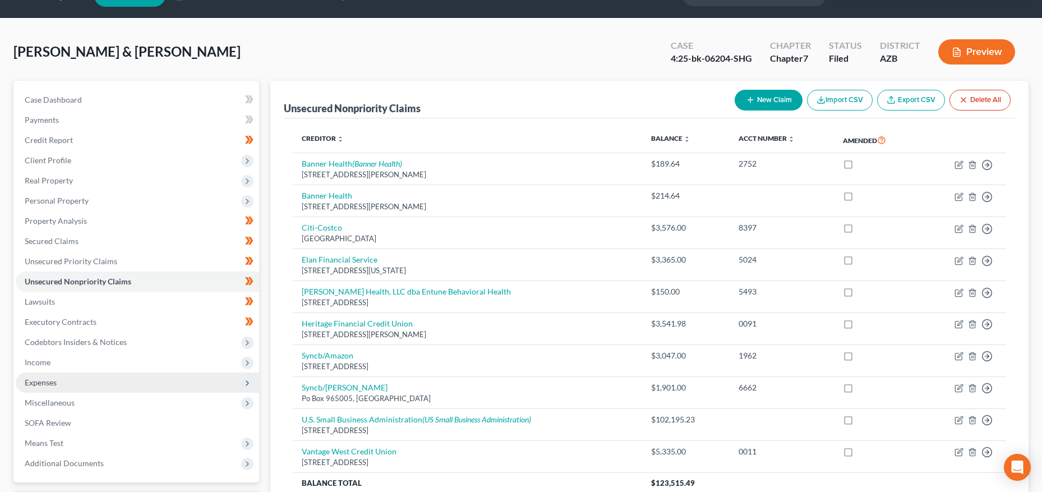
scroll to position [24, 0]
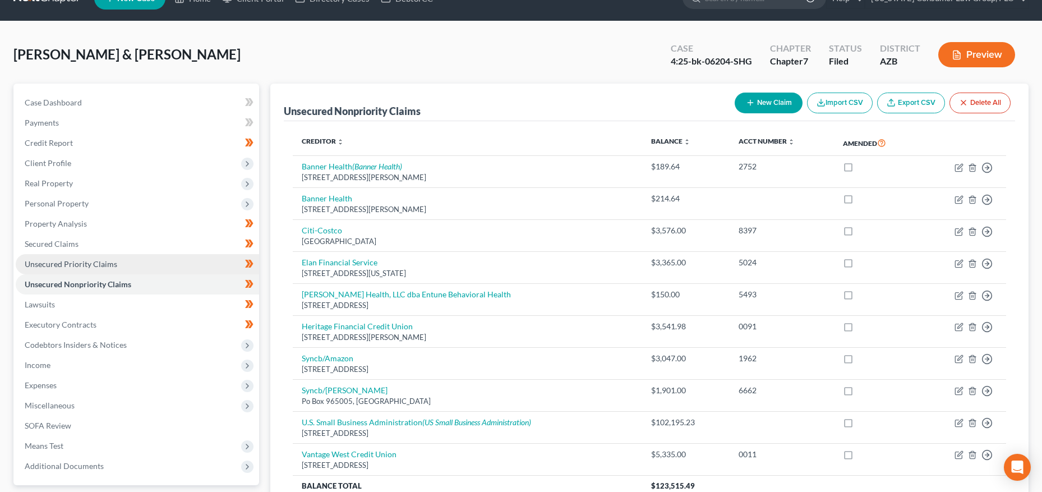
click at [68, 263] on span "Unsecured Priority Claims" at bounding box center [71, 264] width 93 height 10
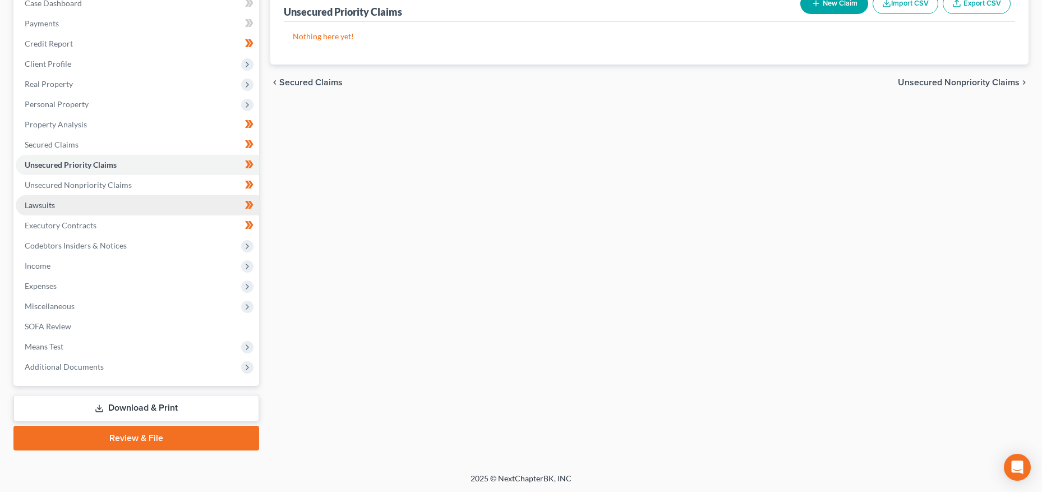
scroll to position [123, 0]
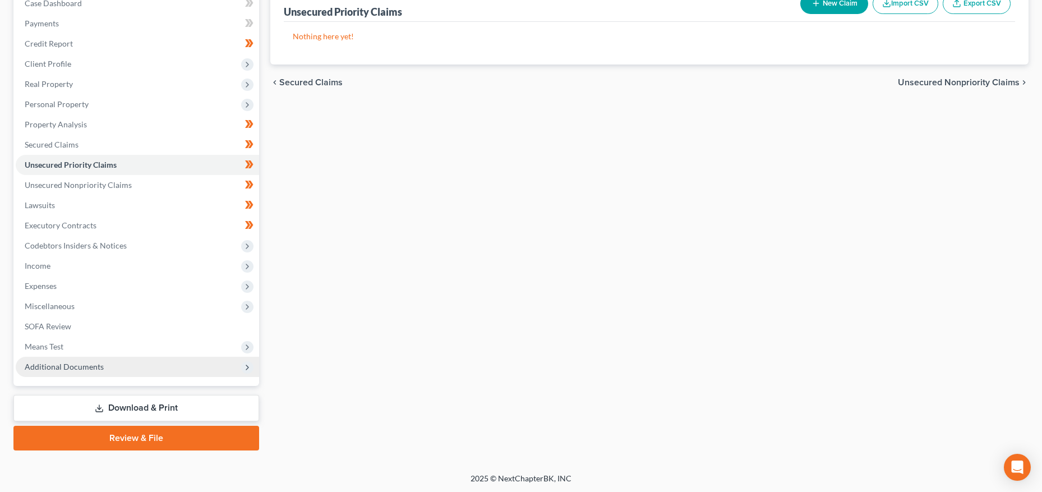
click at [75, 359] on span "Additional Documents" at bounding box center [137, 367] width 243 height 20
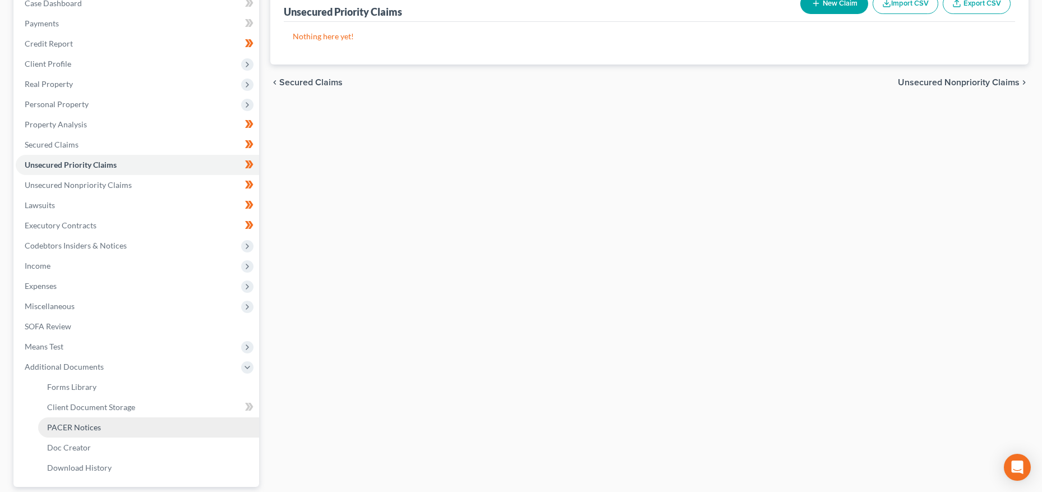
click at [70, 429] on span "PACER Notices" at bounding box center [74, 427] width 54 height 10
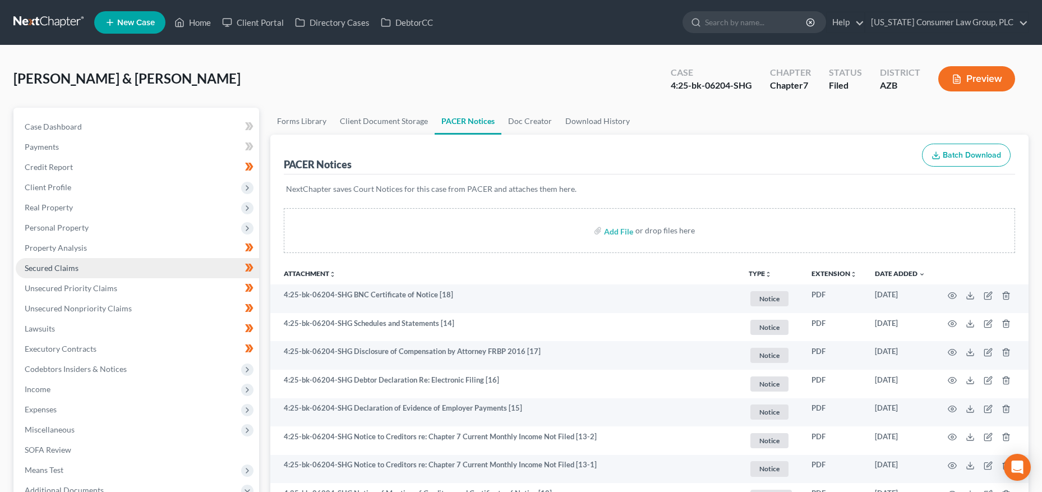
click at [40, 266] on span "Secured Claims" at bounding box center [52, 268] width 54 height 10
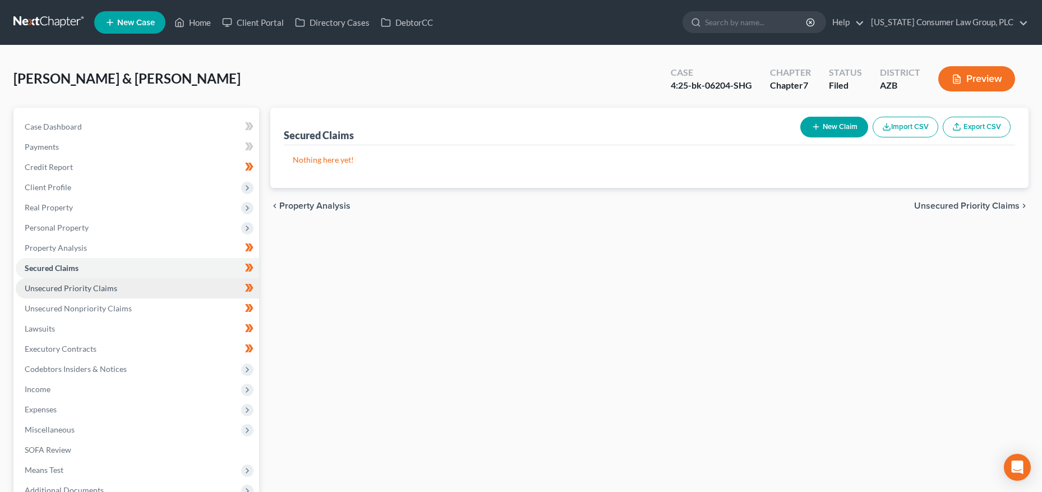
click at [73, 287] on span "Unsecured Priority Claims" at bounding box center [71, 288] width 93 height 10
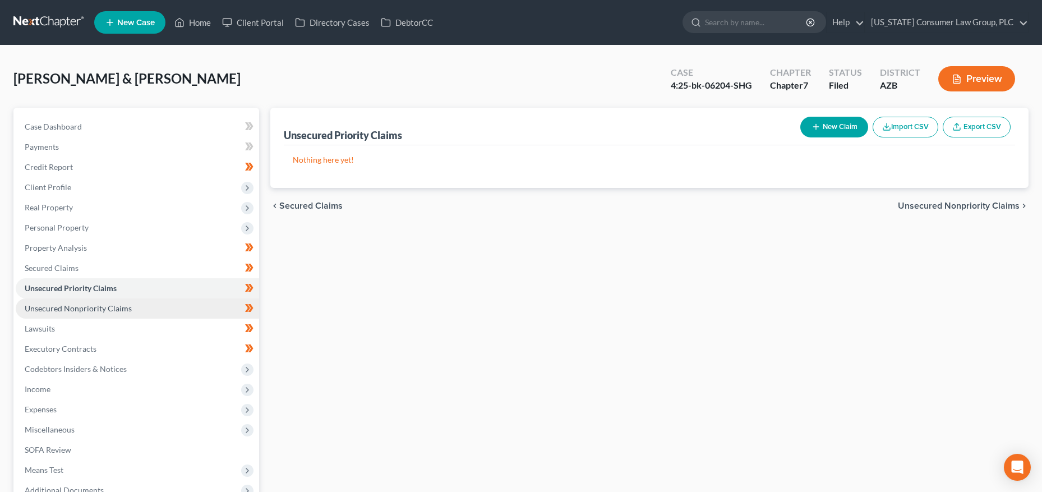
click at [75, 305] on span "Unsecured Nonpriority Claims" at bounding box center [78, 308] width 107 height 10
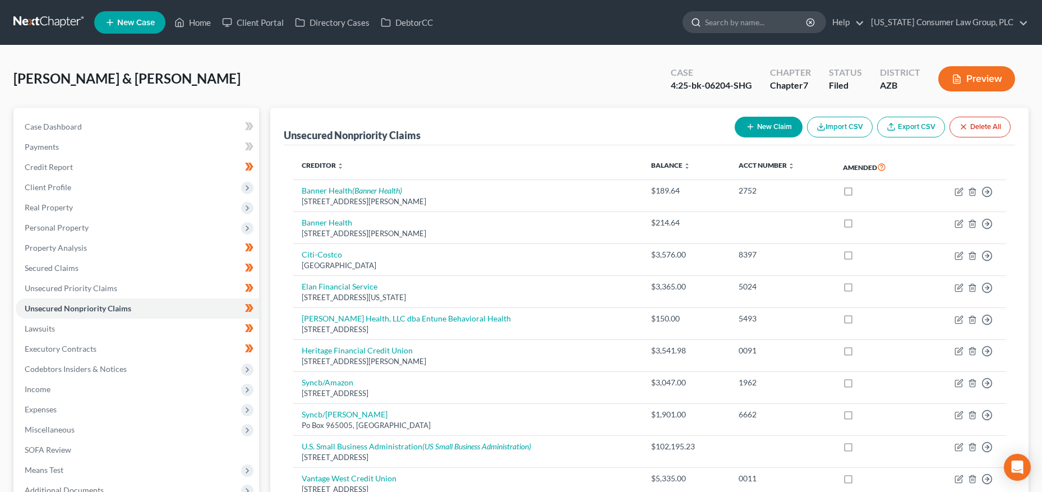
click at [750, 29] on input "search" at bounding box center [756, 22] width 103 height 21
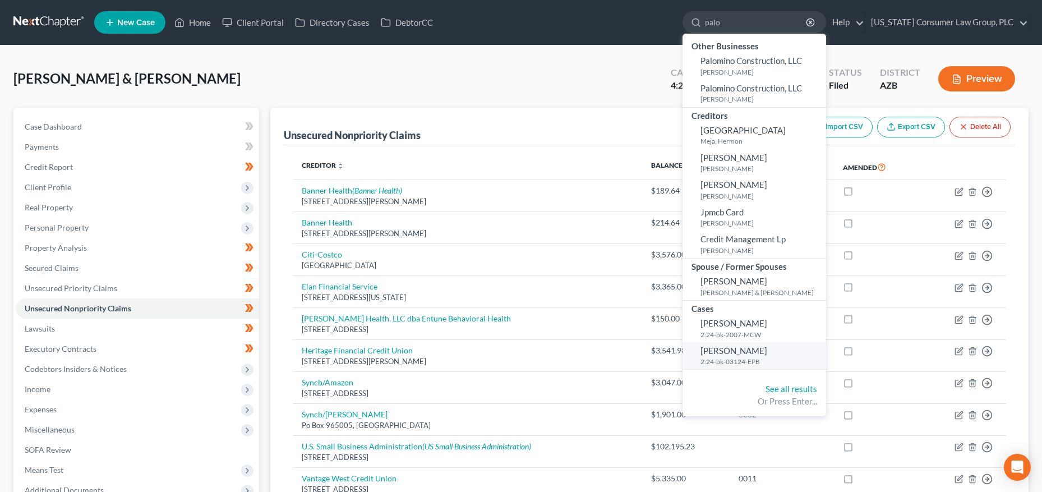
type input "palo"
click at [756, 357] on small "2:24-bk-03124-EPB" at bounding box center [762, 362] width 123 height 10
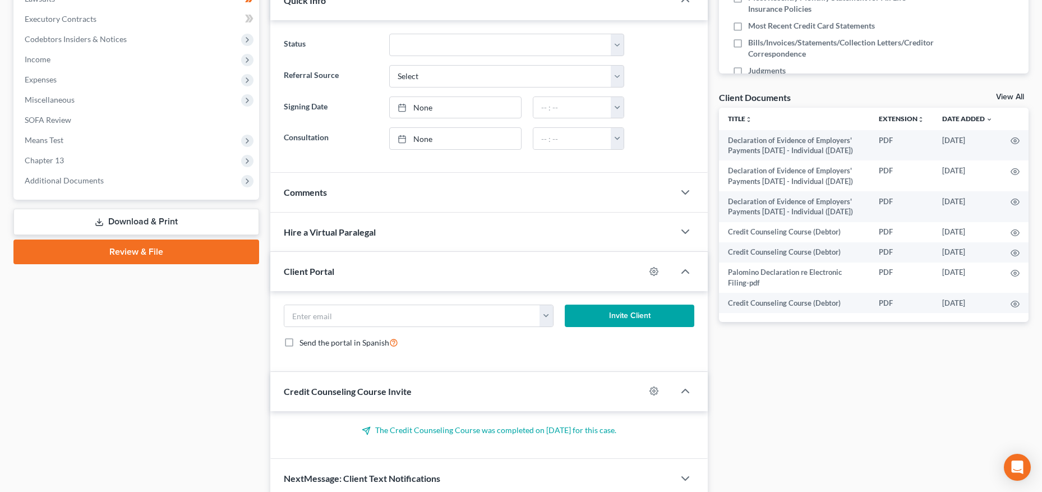
scroll to position [378, 0]
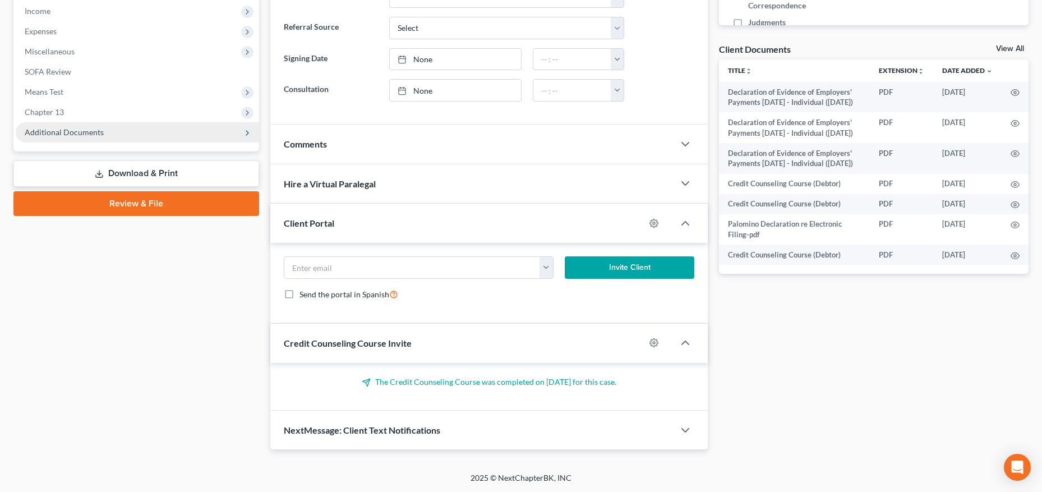
click at [86, 135] on span "Additional Documents" at bounding box center [64, 132] width 79 height 10
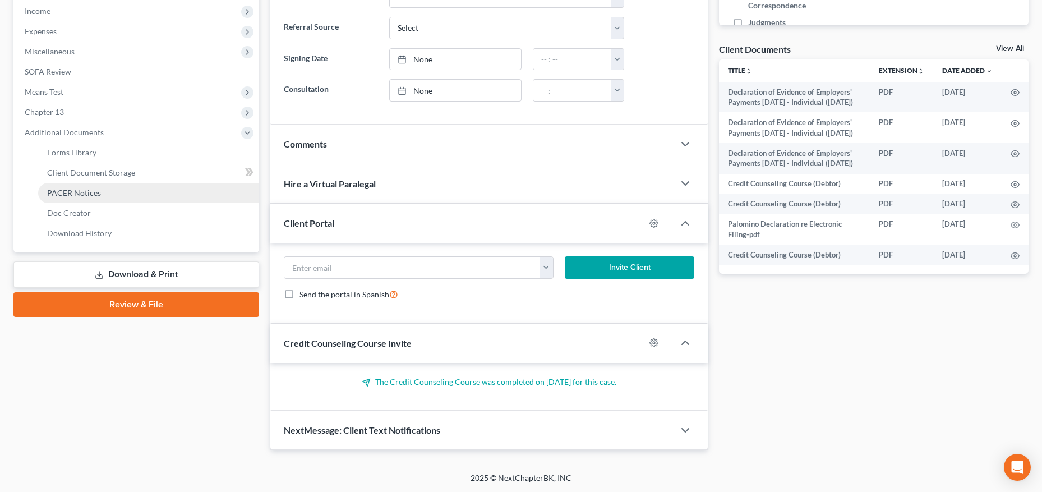
click at [68, 194] on span "PACER Notices" at bounding box center [74, 193] width 54 height 10
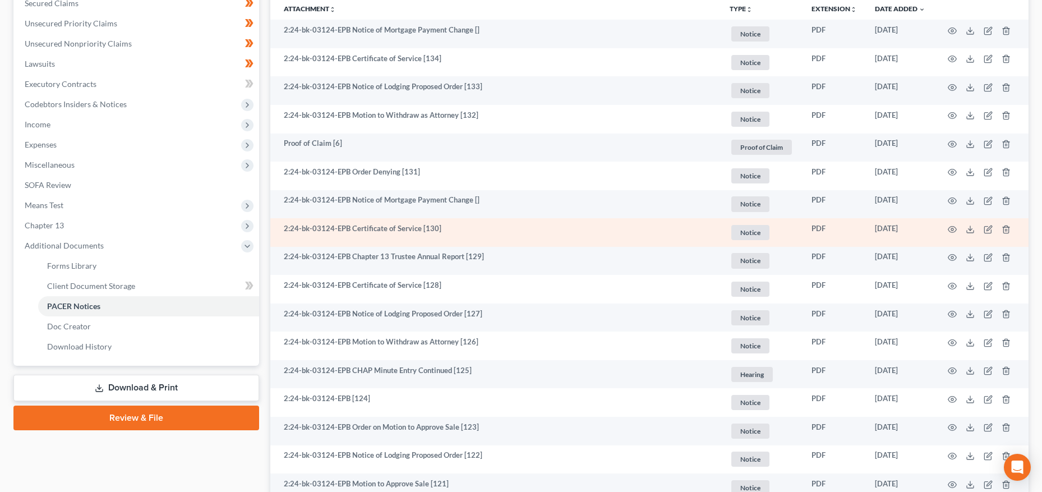
scroll to position [275, 0]
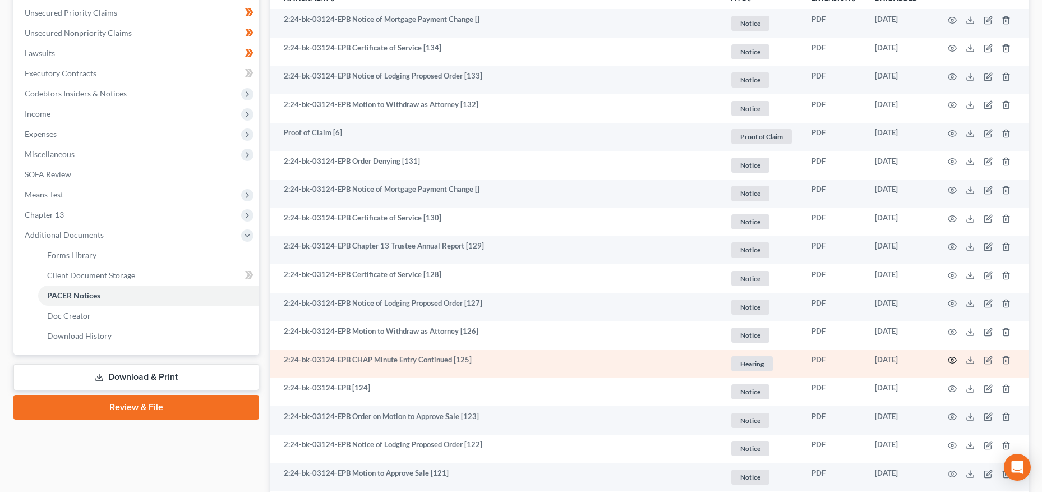
click at [956, 361] on icon "button" at bounding box center [952, 360] width 9 height 9
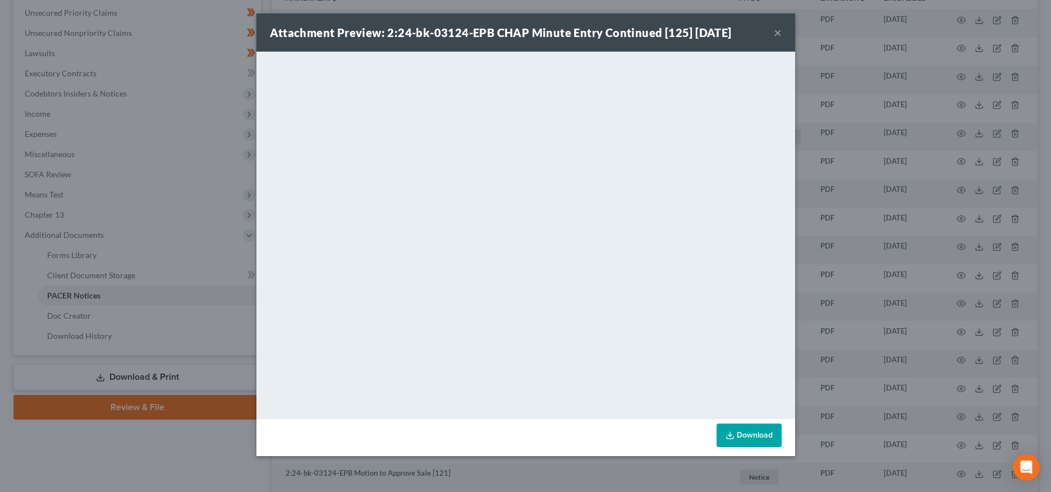
drag, startPoint x: 778, startPoint y: 33, endPoint x: 808, endPoint y: 11, distance: 37.7
click at [778, 33] on button "×" at bounding box center [778, 32] width 8 height 13
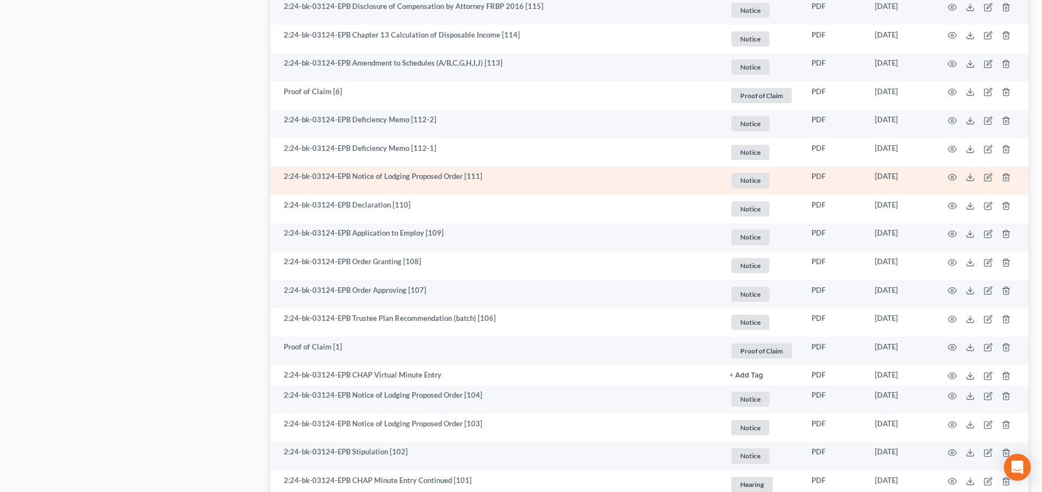
scroll to position [927, 0]
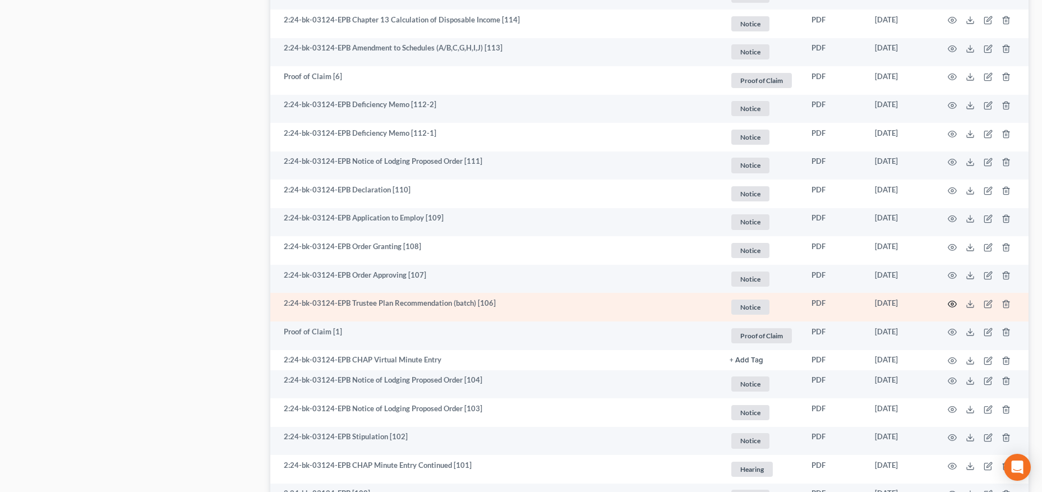
click at [950, 303] on icon "button" at bounding box center [952, 304] width 9 height 9
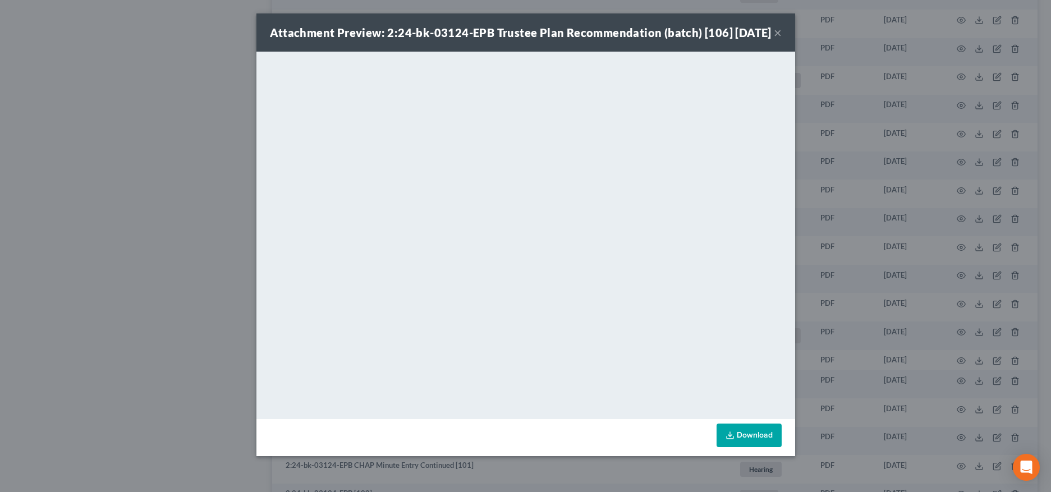
click at [779, 39] on button "×" at bounding box center [778, 32] width 8 height 13
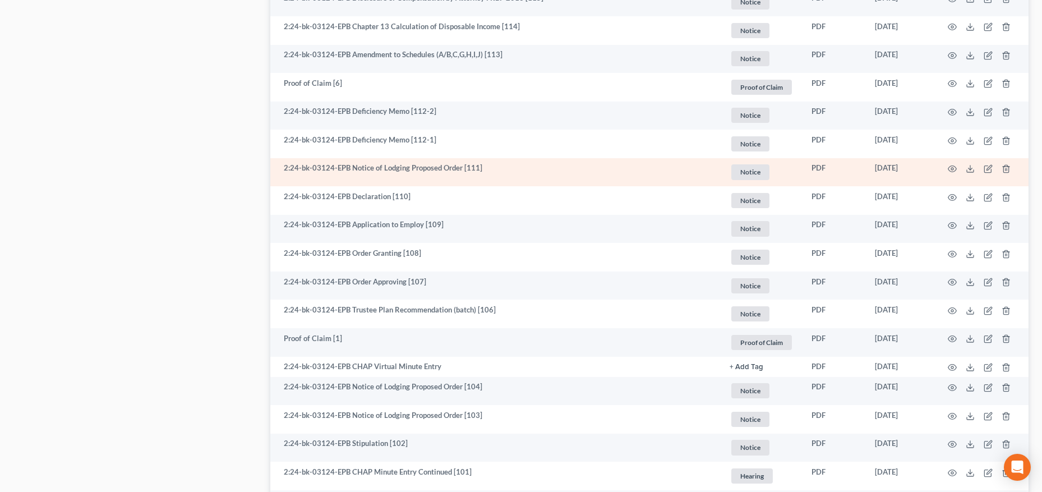
scroll to position [919, 0]
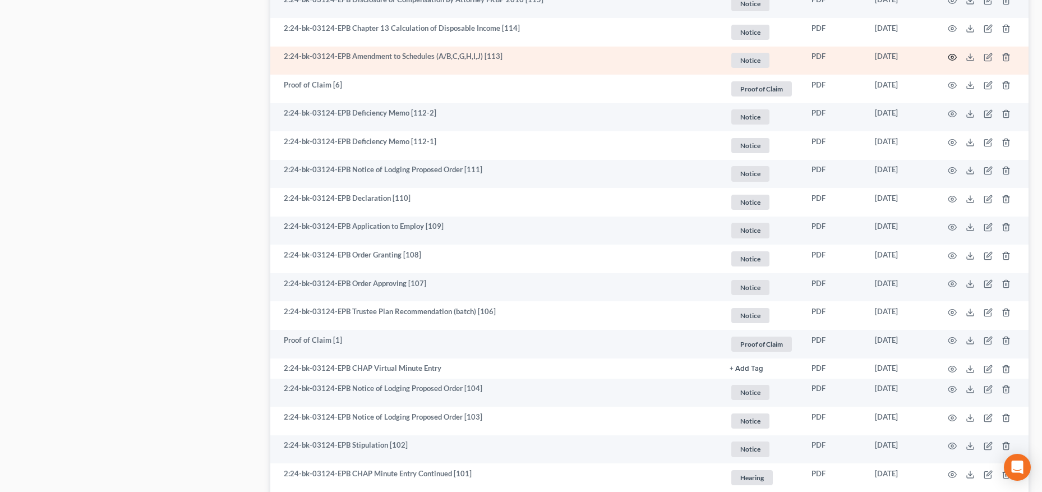
click at [955, 55] on icon "button" at bounding box center [953, 57] width 8 height 6
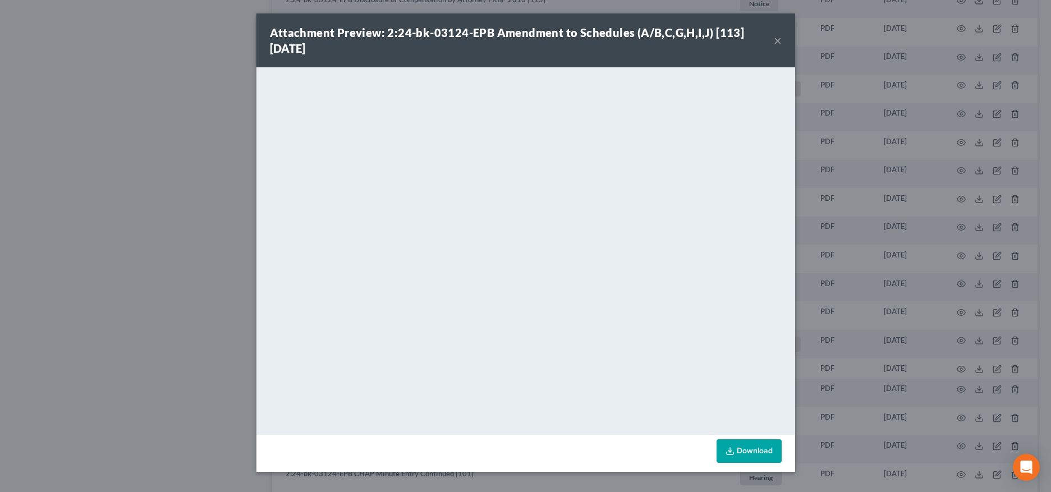
click at [776, 40] on button "×" at bounding box center [778, 40] width 8 height 13
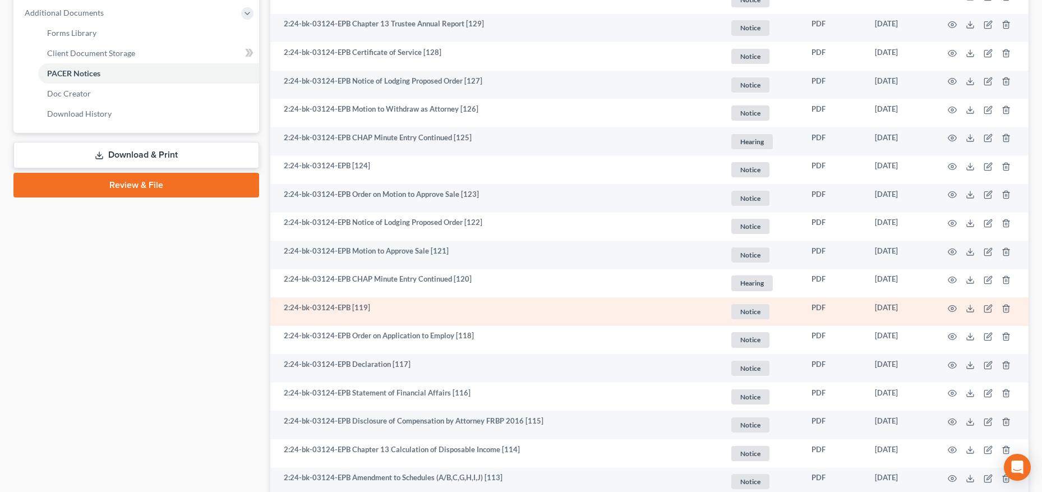
scroll to position [500, 0]
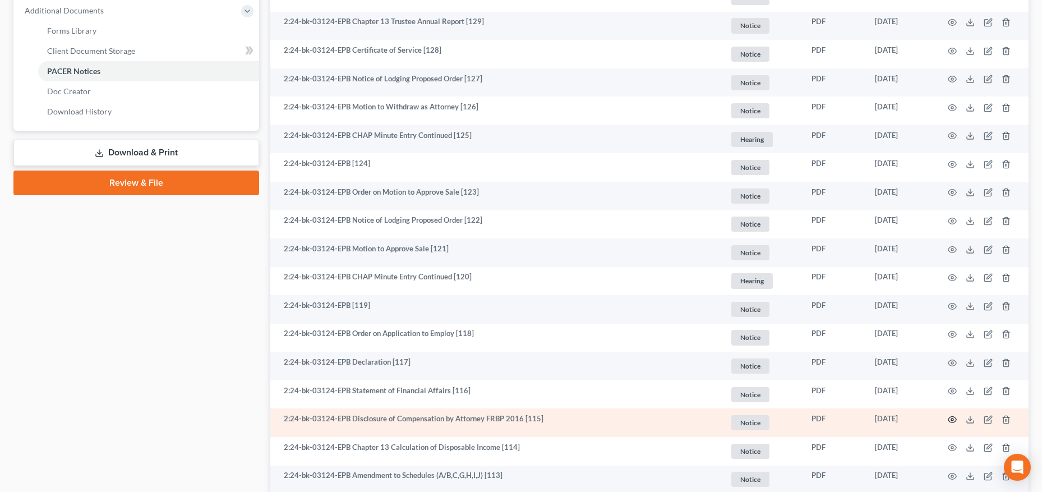
click at [954, 418] on icon "button" at bounding box center [952, 419] width 9 height 9
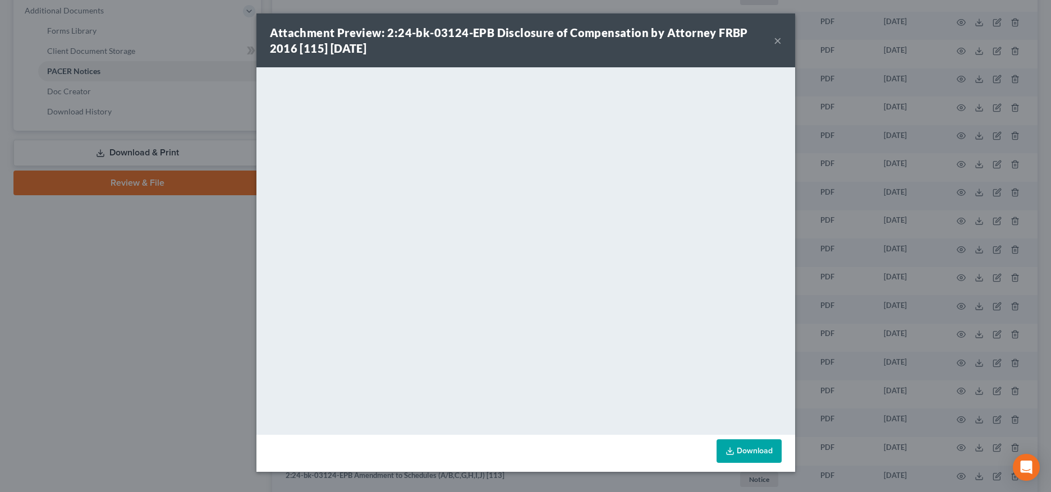
click at [775, 40] on button "×" at bounding box center [778, 40] width 8 height 13
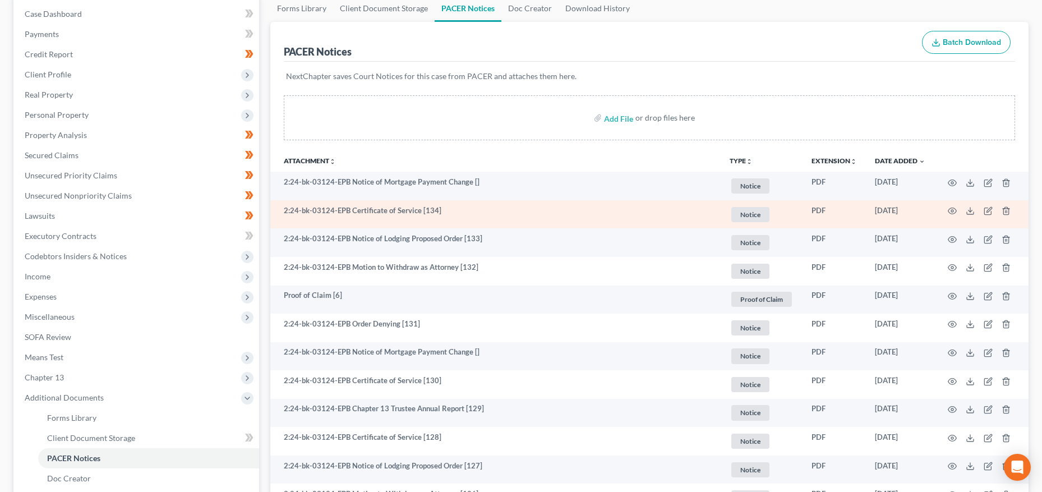
scroll to position [155, 0]
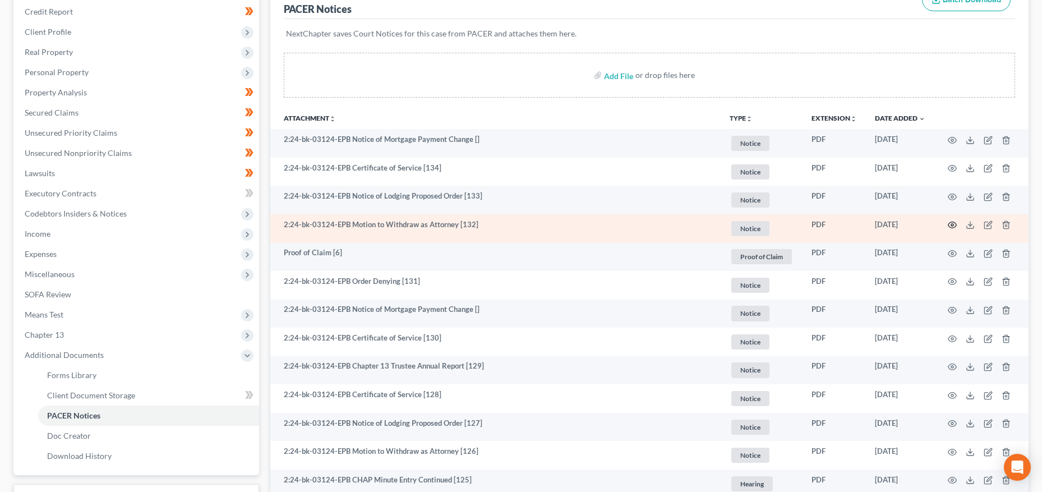
click at [951, 224] on icon "button" at bounding box center [952, 224] width 9 height 9
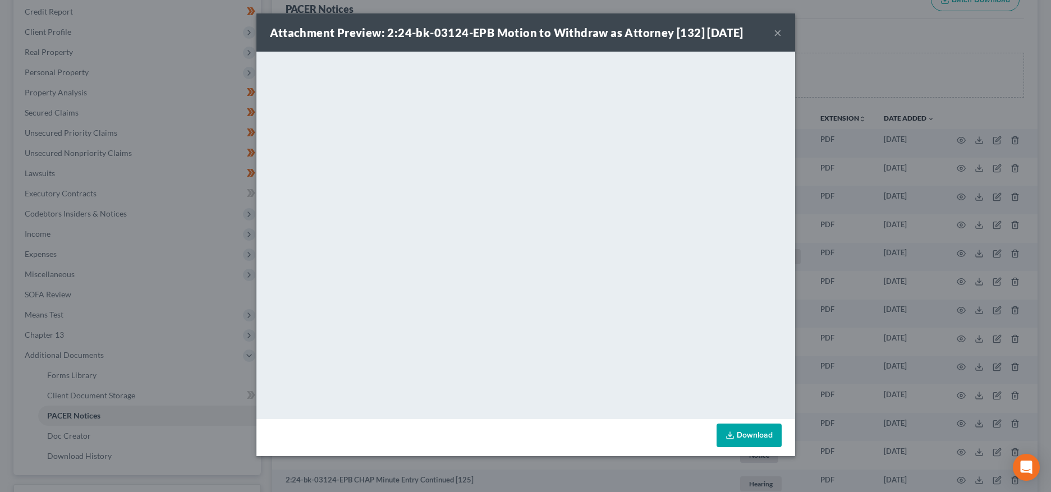
click at [776, 30] on button "×" at bounding box center [778, 32] width 8 height 13
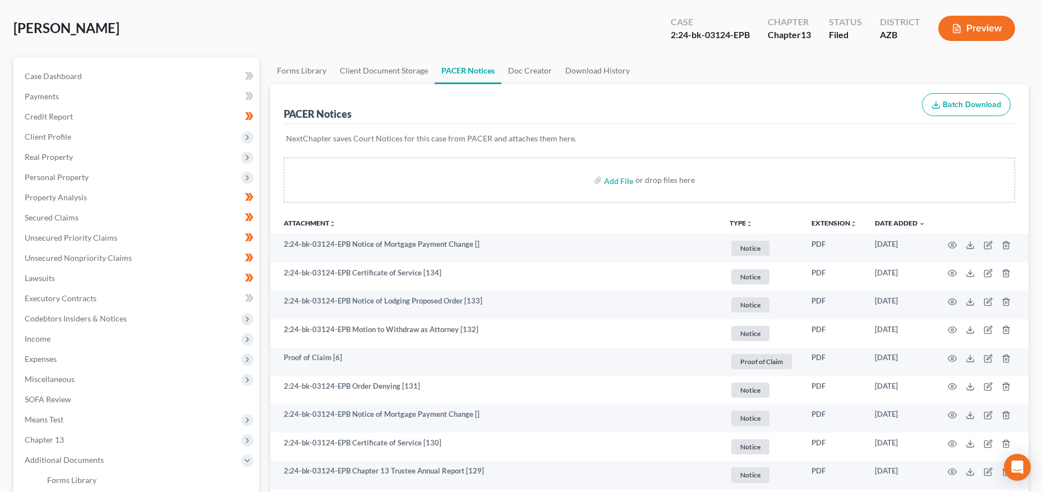
scroll to position [0, 0]
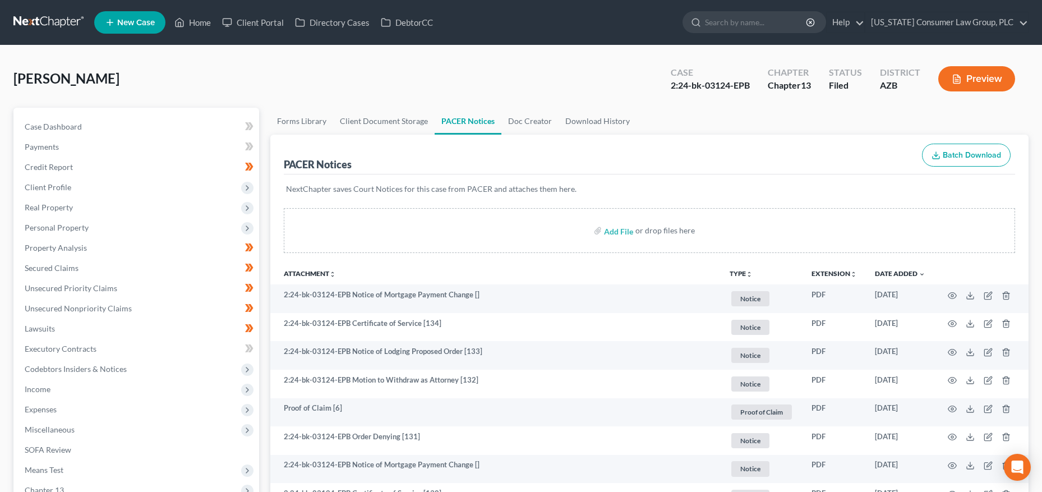
click at [62, 22] on link at bounding box center [49, 22] width 72 height 20
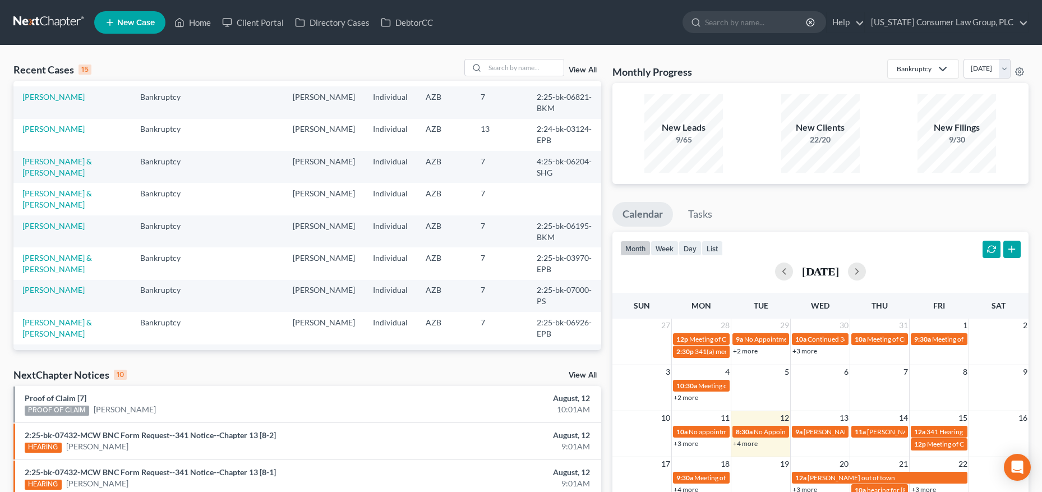
scroll to position [123, 0]
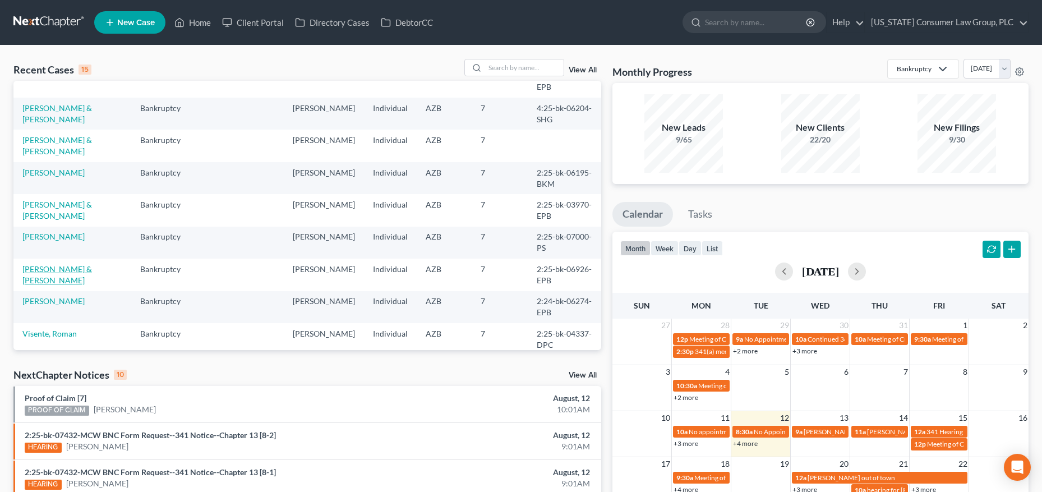
click at [52, 264] on link "[PERSON_NAME] & [PERSON_NAME]" at bounding box center [57, 274] width 70 height 21
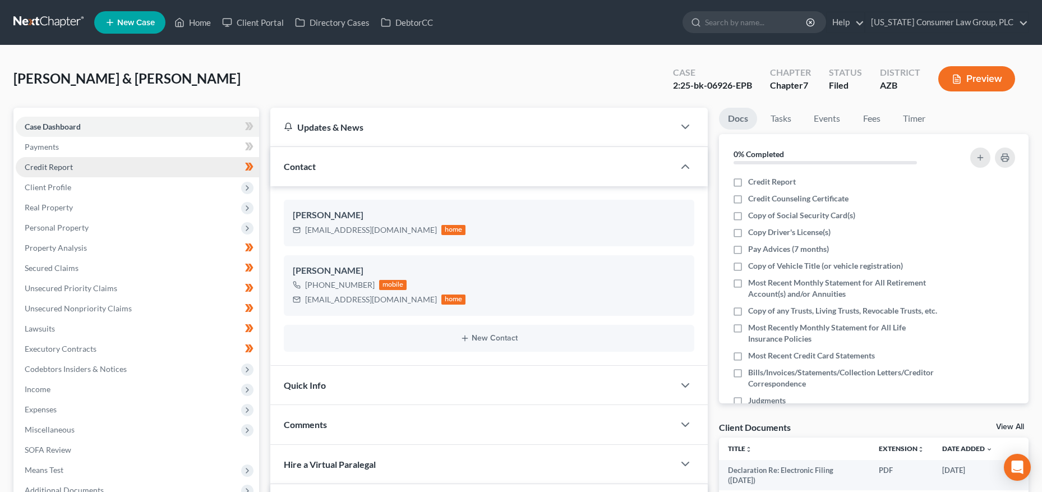
click at [68, 164] on span "Credit Report" at bounding box center [49, 167] width 48 height 10
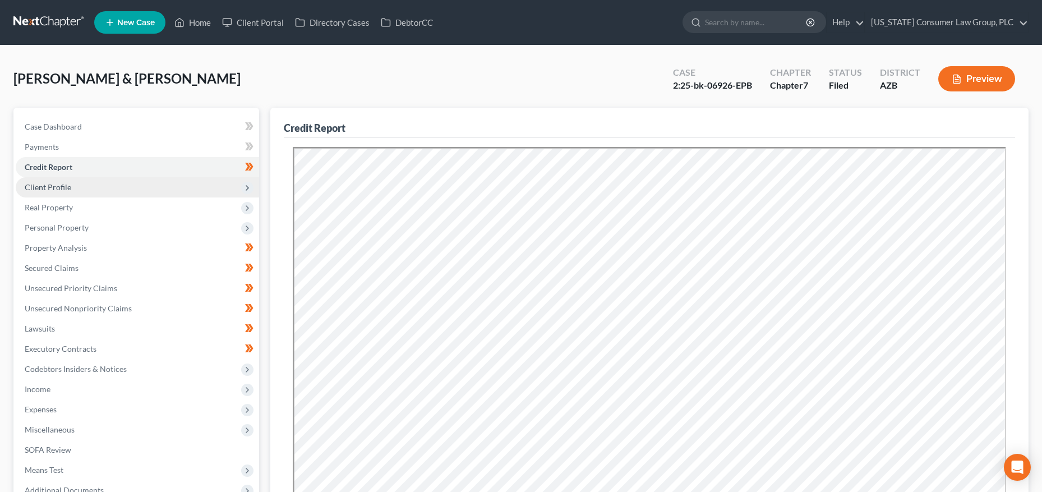
click at [62, 191] on span "Client Profile" at bounding box center [48, 187] width 47 height 10
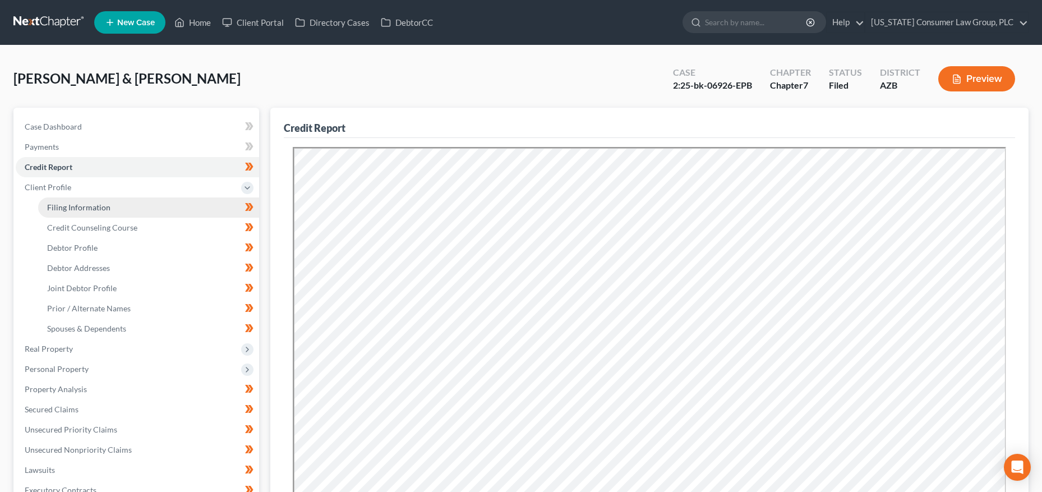
click at [65, 203] on span "Filing Information" at bounding box center [78, 208] width 63 height 10
select select "1"
select select "0"
select select "3"
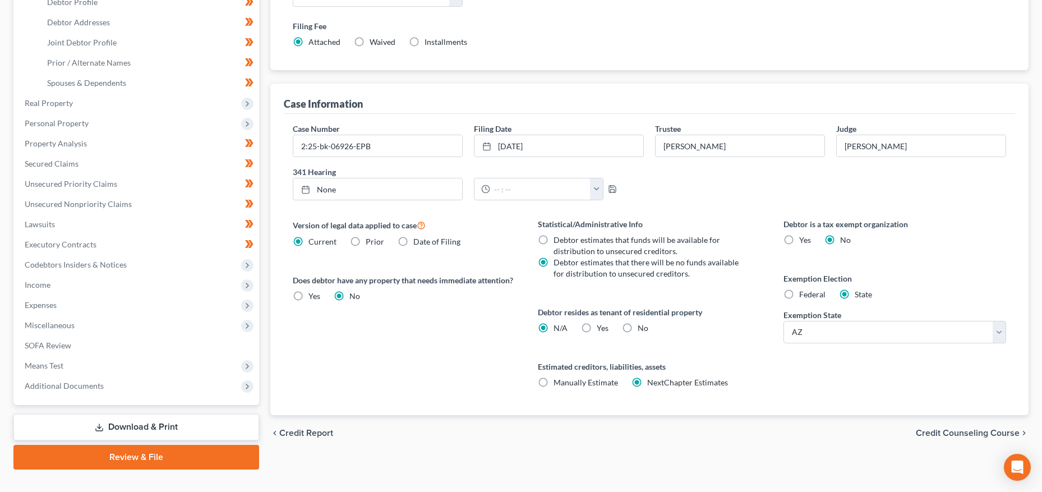
scroll to position [265, 0]
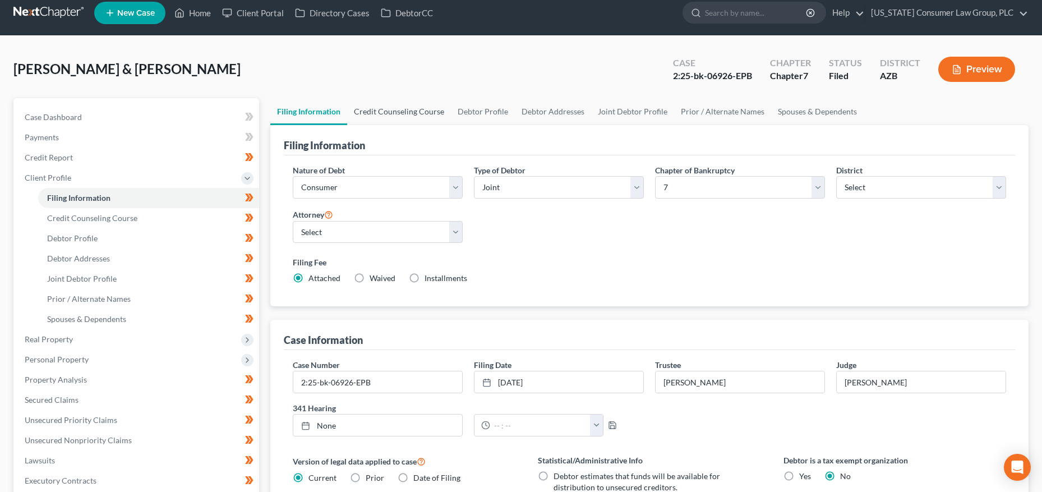
click at [389, 122] on link "Credit Counseling Course" at bounding box center [399, 111] width 104 height 27
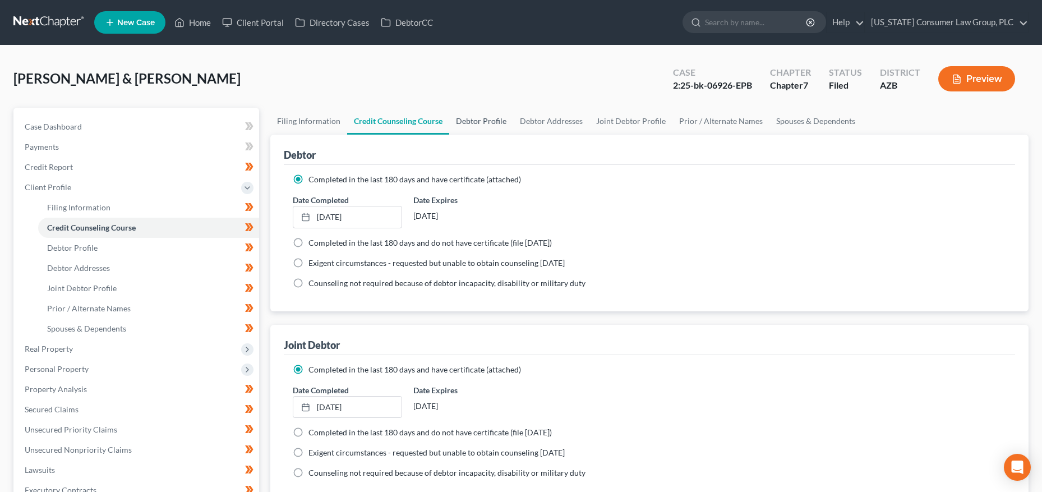
click at [489, 117] on link "Debtor Profile" at bounding box center [481, 121] width 64 height 27
select select "1"
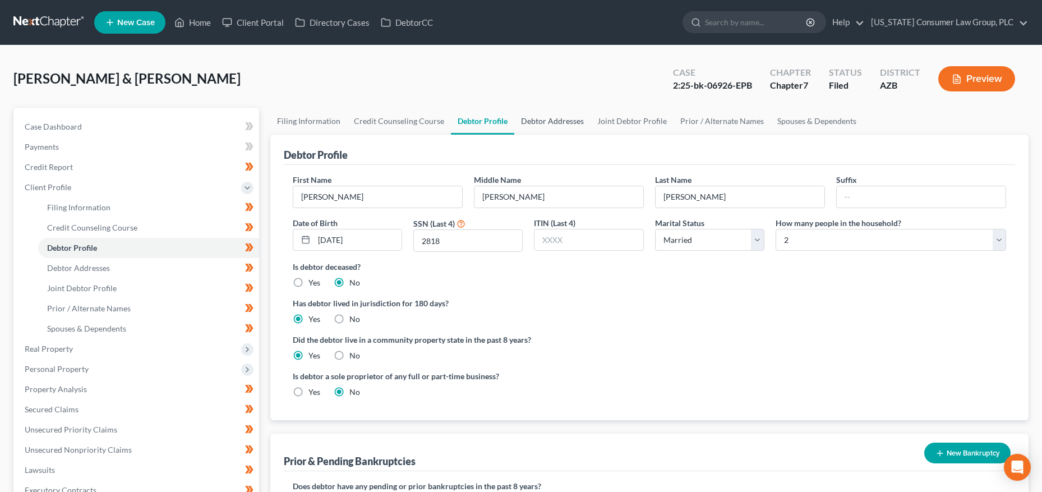
click at [555, 108] on link "Debtor Addresses" at bounding box center [552, 121] width 76 height 27
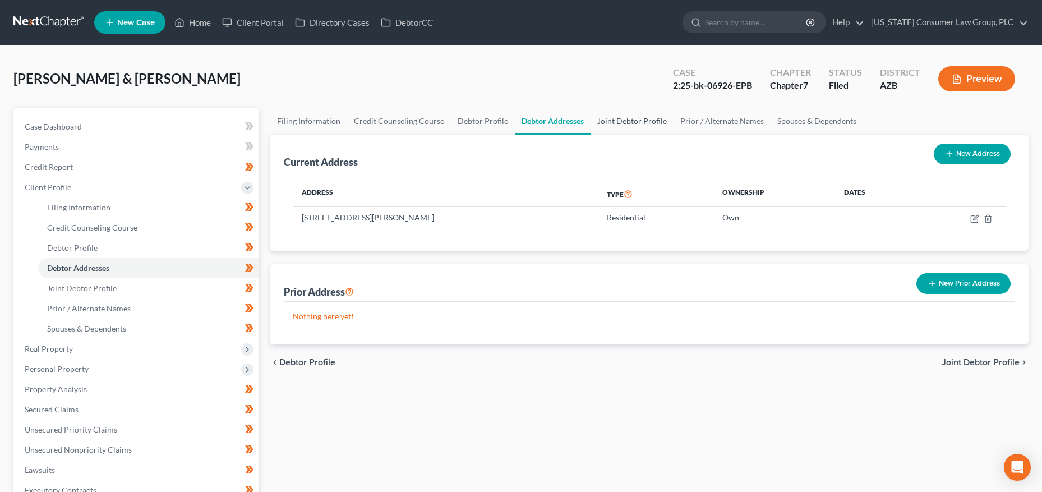
click at [632, 115] on link "Joint Debtor Profile" at bounding box center [632, 121] width 83 height 27
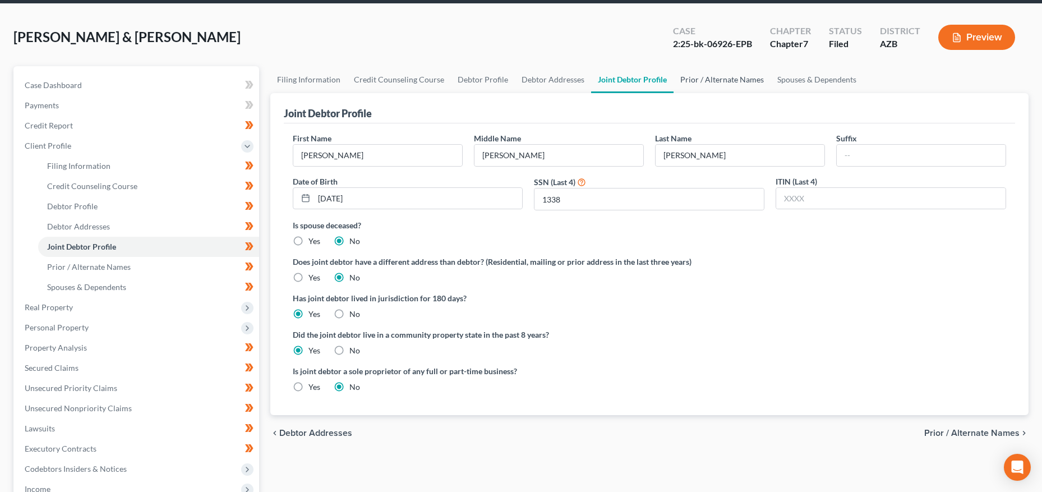
click at [720, 76] on link "Prior / Alternate Names" at bounding box center [722, 79] width 97 height 27
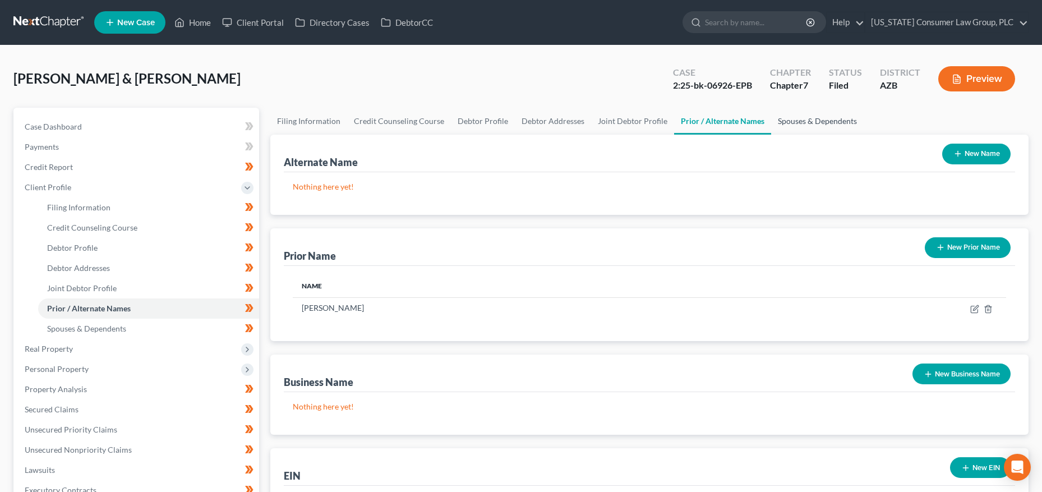
drag, startPoint x: 800, startPoint y: 112, endPoint x: 785, endPoint y: 113, distance: 15.2
click at [799, 112] on link "Spouses & Dependents" at bounding box center [817, 121] width 93 height 27
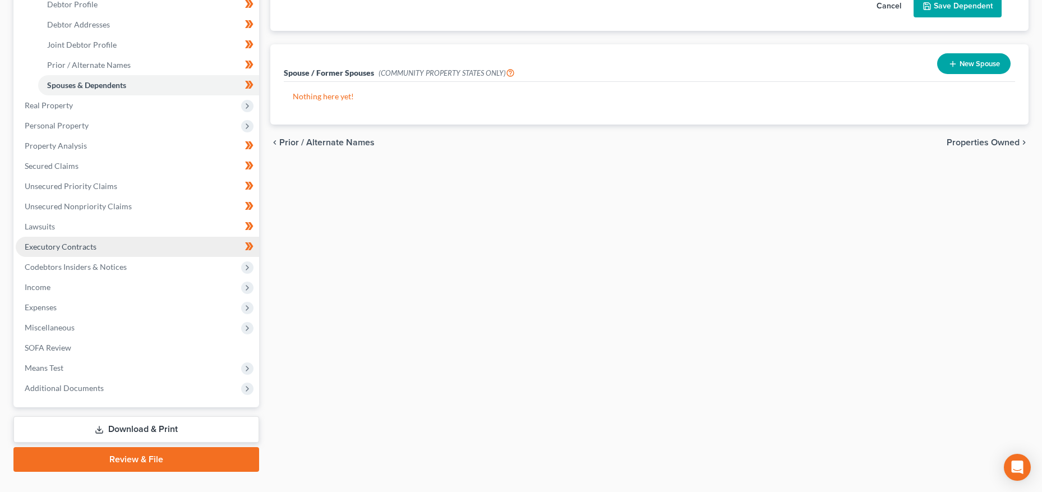
scroll to position [265, 0]
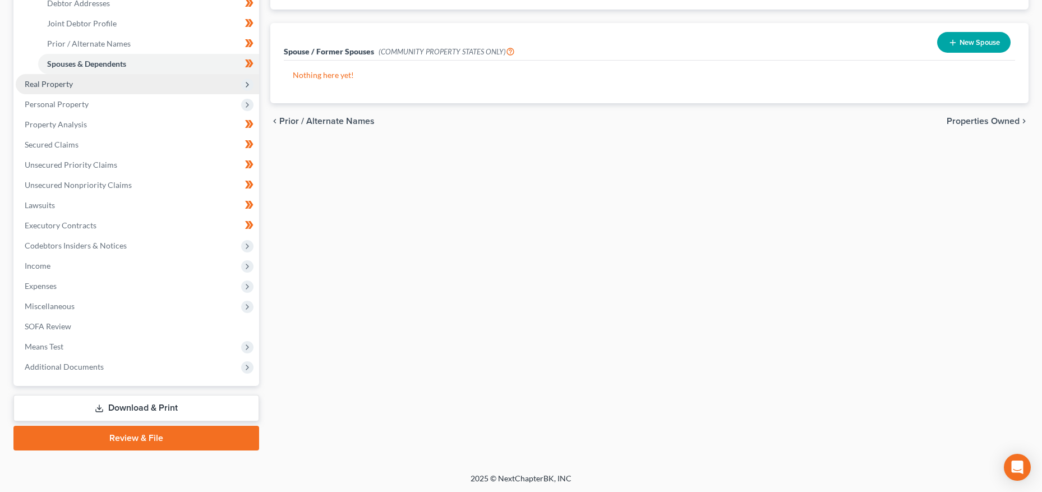
click at [71, 83] on span "Real Property" at bounding box center [49, 84] width 48 height 10
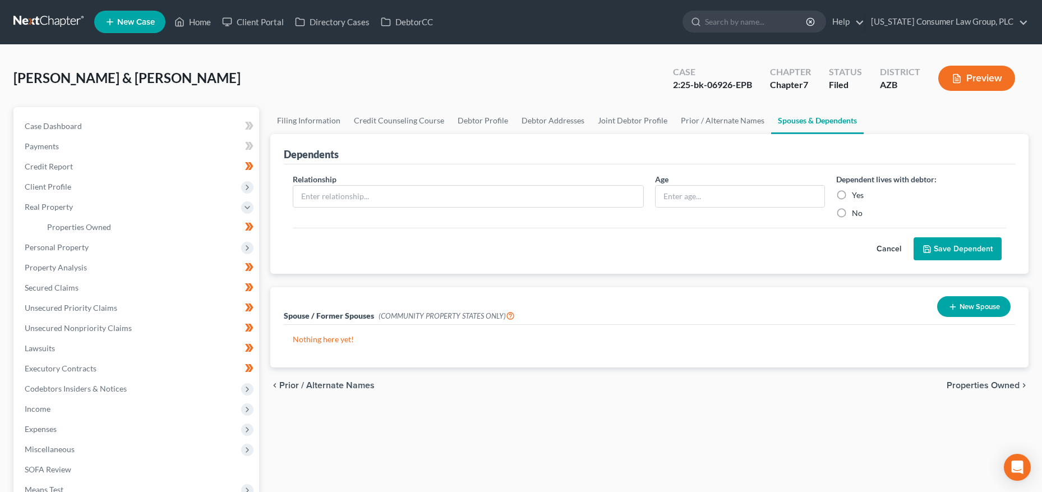
scroll to position [0, 0]
click at [82, 228] on span "Properties Owned" at bounding box center [79, 228] width 64 height 10
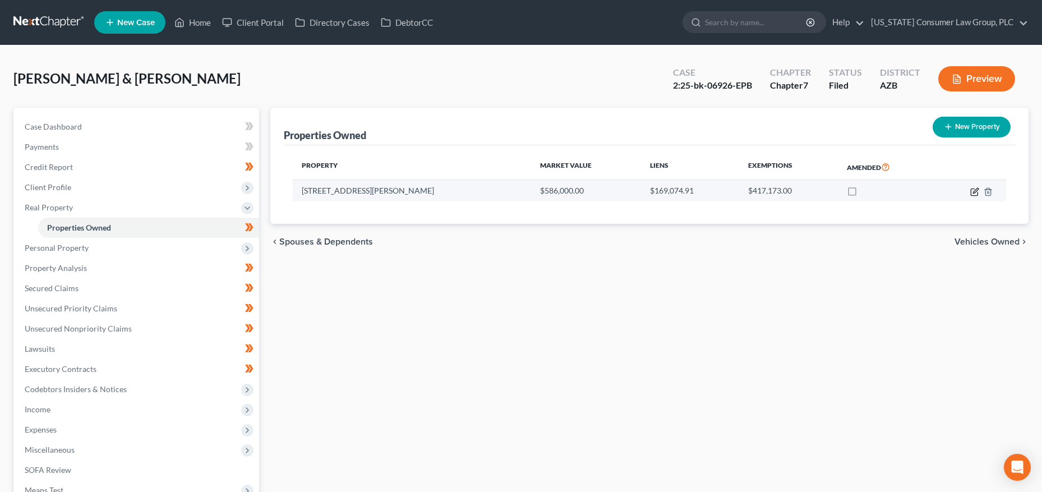
click at [971, 190] on icon "button" at bounding box center [975, 191] width 9 height 9
select select "3"
select select "2"
select select "0"
select select "3"
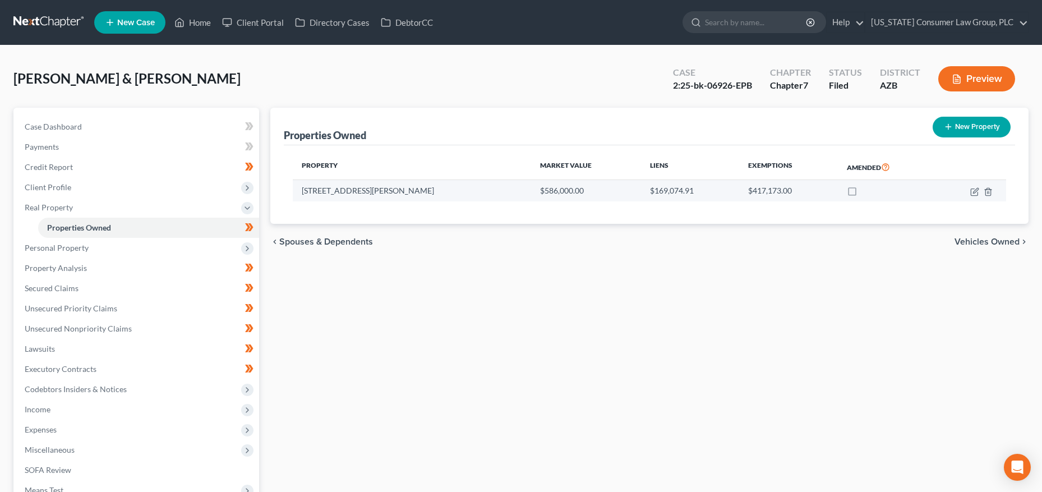
select select "2"
select select "0"
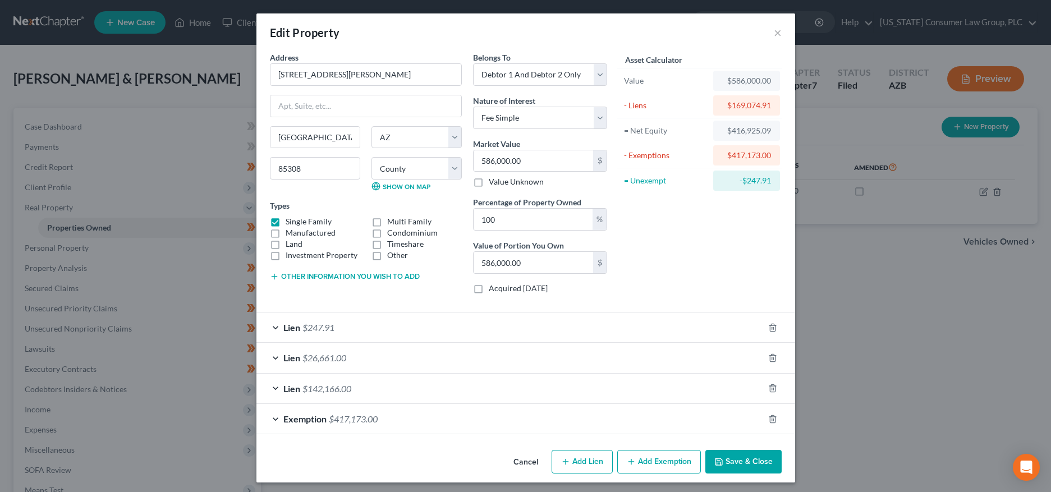
click at [283, 325] on span "Lien" at bounding box center [291, 327] width 17 height 11
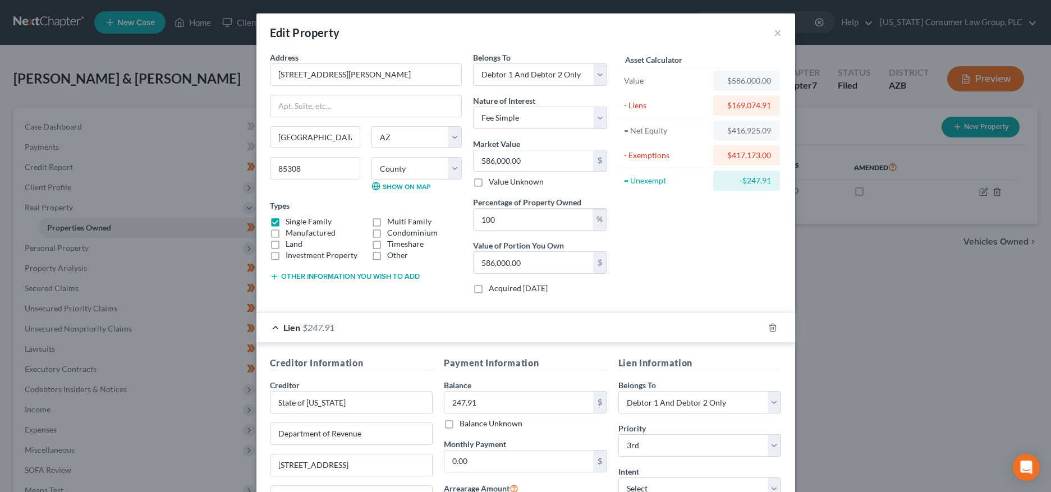
click at [283, 325] on span "Lien" at bounding box center [291, 327] width 17 height 11
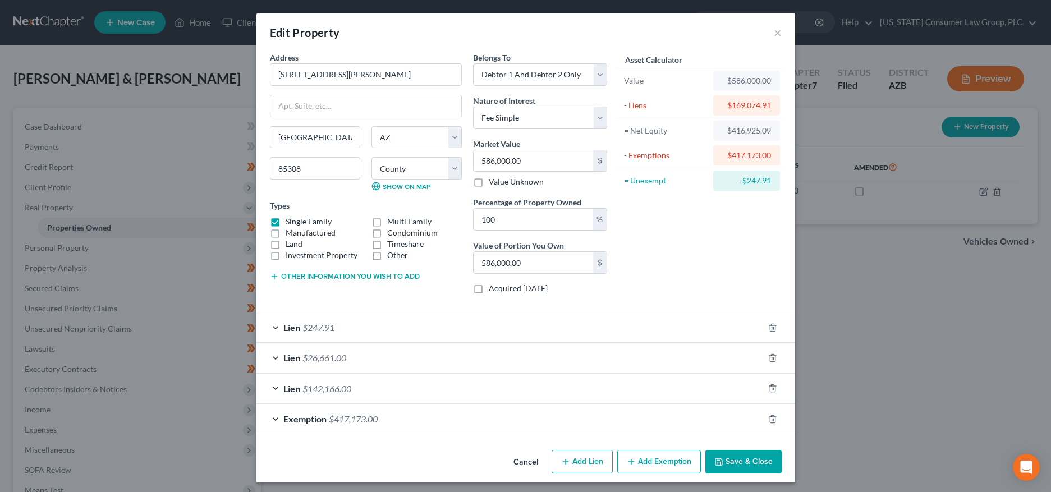
drag, startPoint x: 758, startPoint y: 461, endPoint x: 683, endPoint y: 423, distance: 84.3
click at [756, 461] on button "Save & Close" at bounding box center [743, 462] width 76 height 24
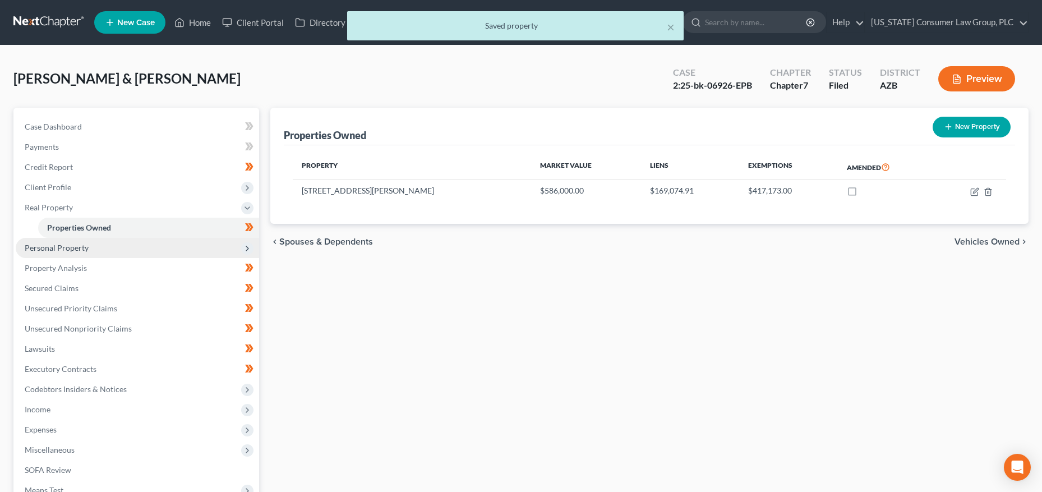
click at [104, 238] on span "Personal Property" at bounding box center [137, 248] width 243 height 20
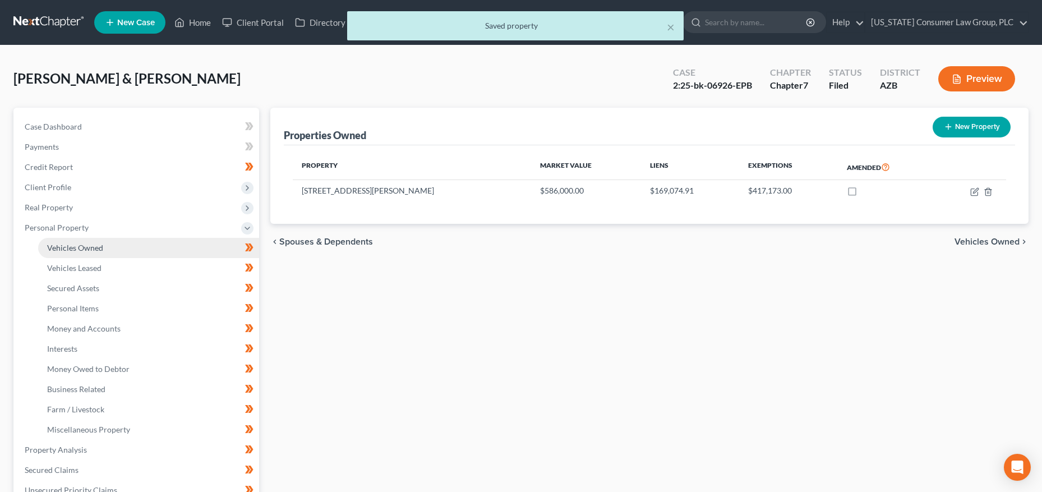
click at [104, 251] on link "Vehicles Owned" at bounding box center [148, 248] width 221 height 20
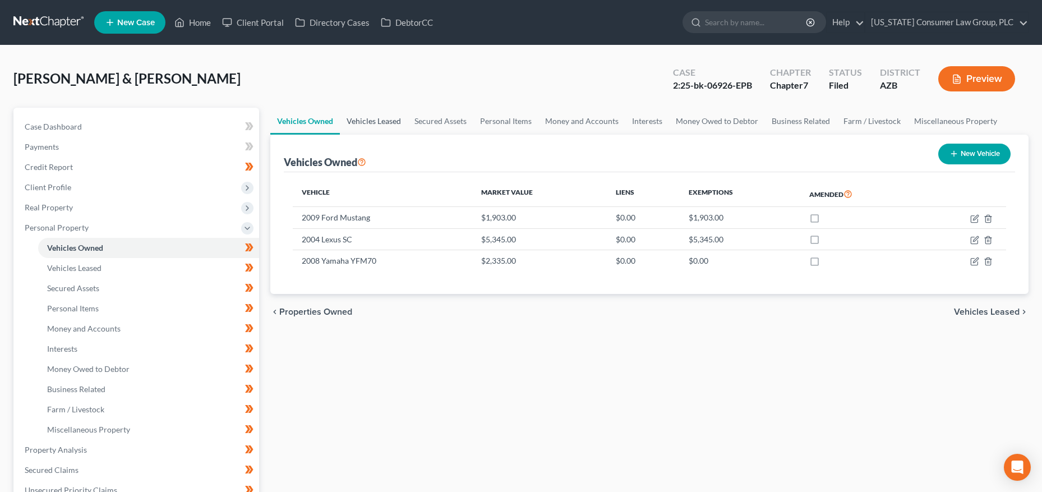
click at [389, 126] on link "Vehicles Leased" at bounding box center [374, 121] width 68 height 27
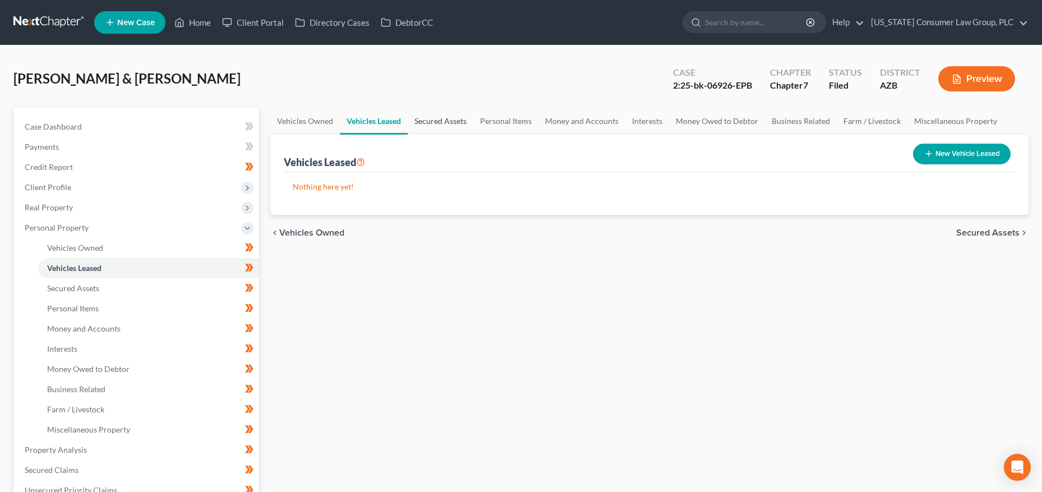
click at [442, 122] on link "Secured Assets" at bounding box center [441, 121] width 66 height 27
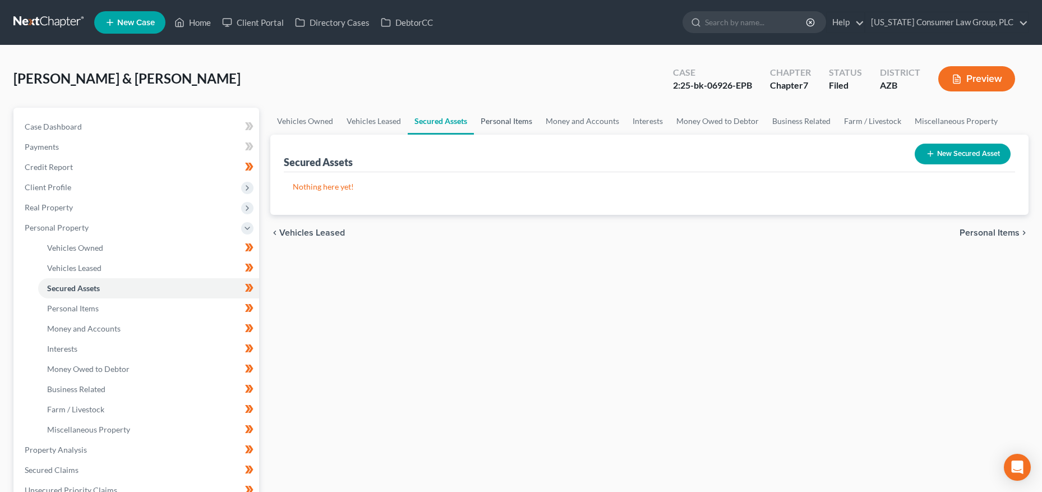
click at [502, 121] on link "Personal Items" at bounding box center [506, 121] width 65 height 27
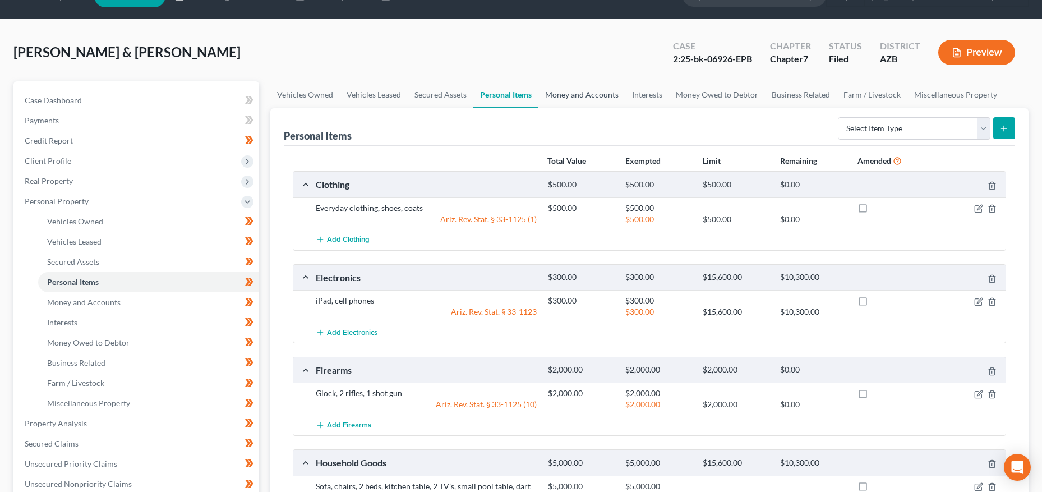
click at [599, 100] on link "Money and Accounts" at bounding box center [582, 94] width 87 height 27
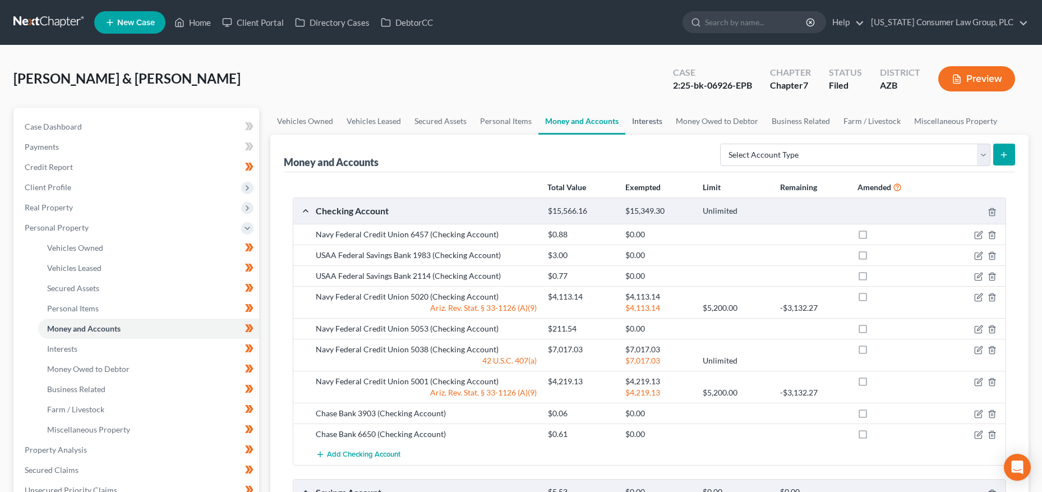
click at [652, 116] on link "Interests" at bounding box center [648, 121] width 44 height 27
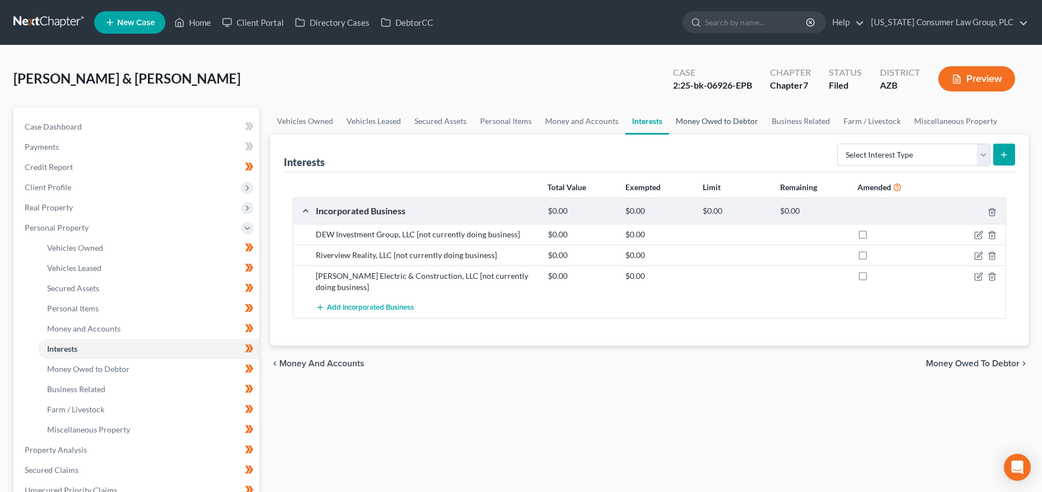
click at [708, 112] on link "Money Owed to Debtor" at bounding box center [717, 121] width 96 height 27
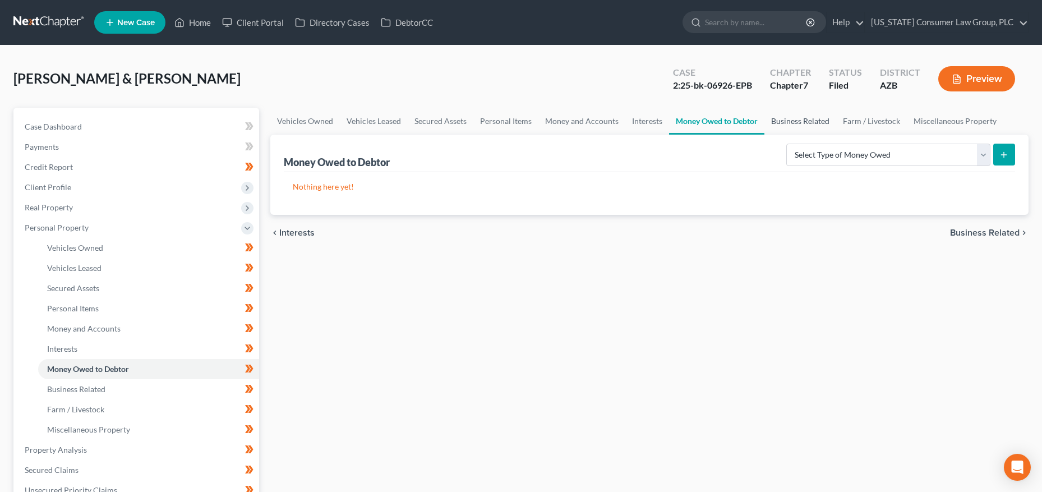
click at [798, 123] on link "Business Related" at bounding box center [801, 121] width 72 height 27
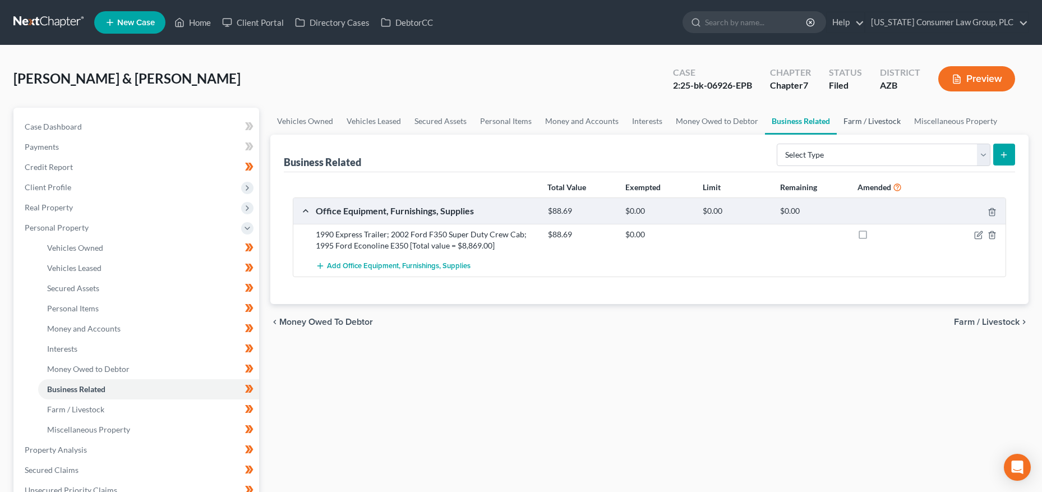
click at [856, 118] on link "Farm / Livestock" at bounding box center [872, 121] width 71 height 27
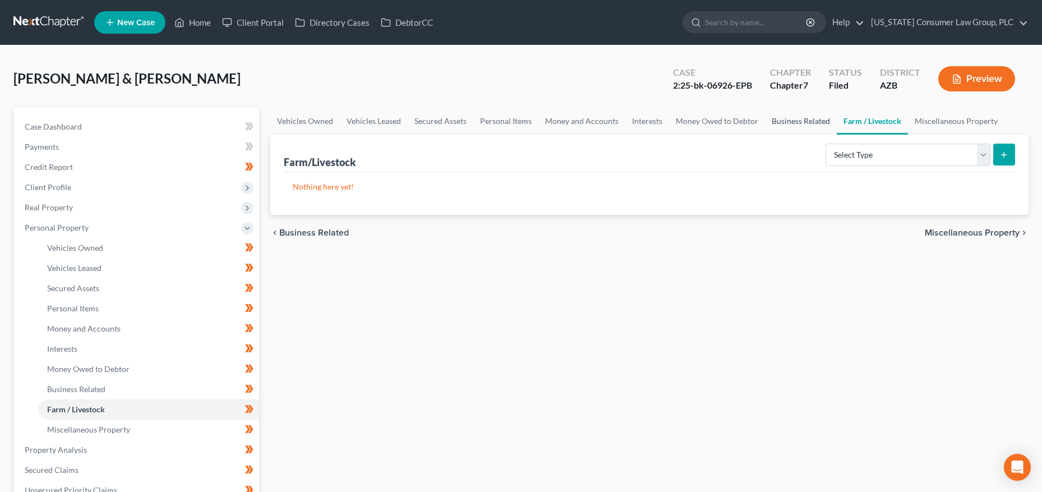
click at [812, 120] on link "Business Related" at bounding box center [801, 121] width 72 height 27
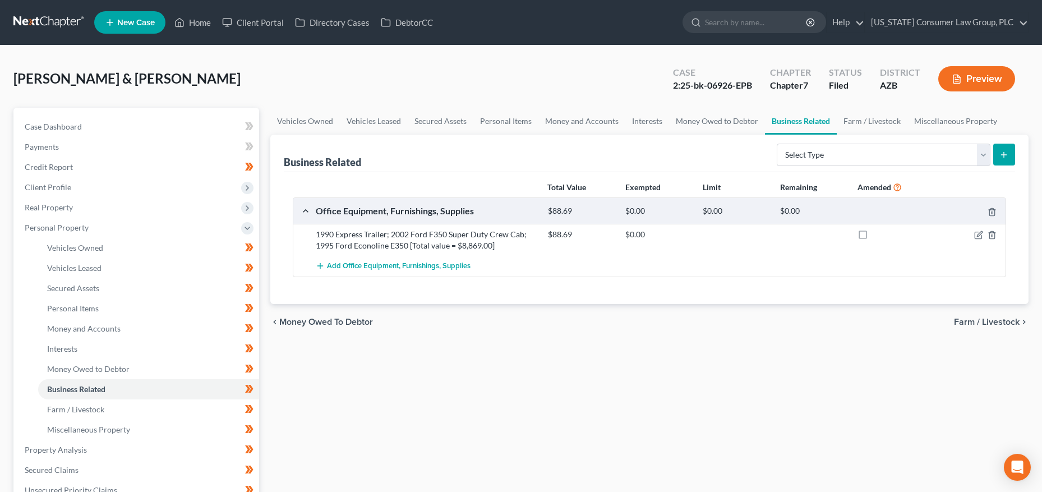
click at [973, 234] on div at bounding box center [968, 234] width 77 height 11
click at [980, 234] on icon "button" at bounding box center [978, 235] width 9 height 9
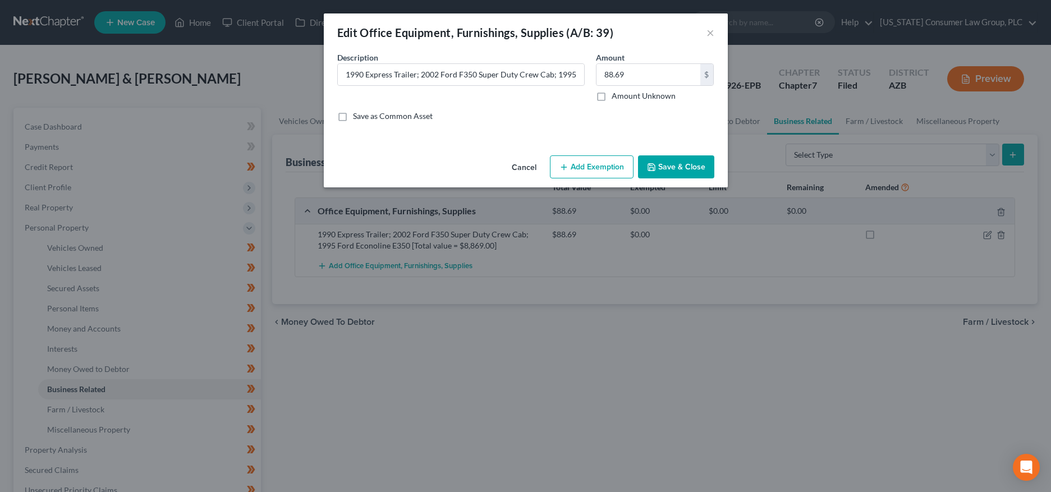
click at [523, 165] on button "Cancel" at bounding box center [524, 168] width 43 height 22
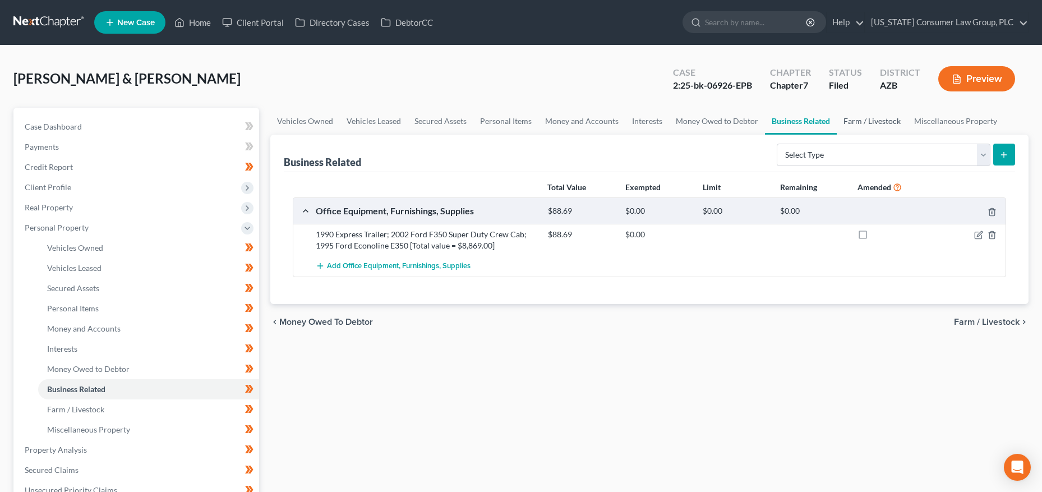
click at [854, 118] on link "Farm / Livestock" at bounding box center [872, 121] width 71 height 27
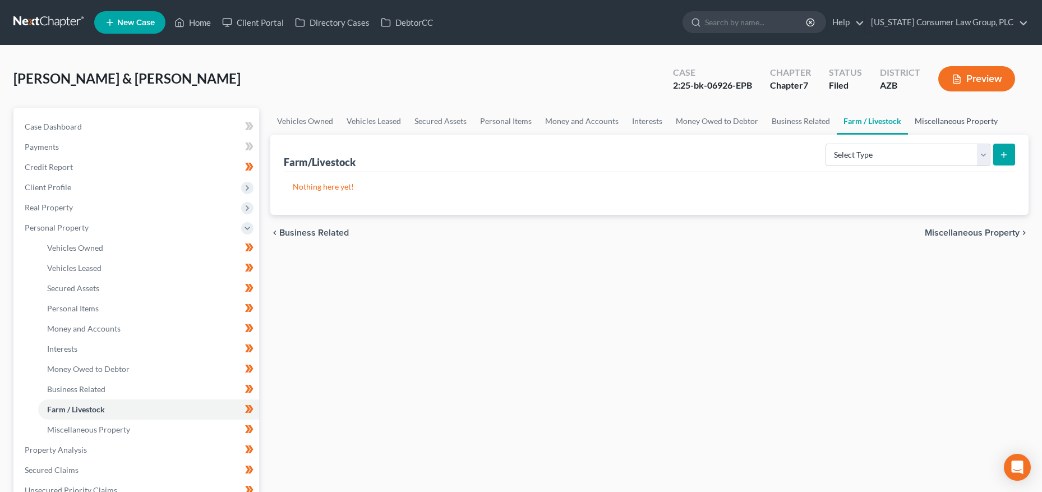
click at [928, 122] on link "Miscellaneous Property" at bounding box center [956, 121] width 96 height 27
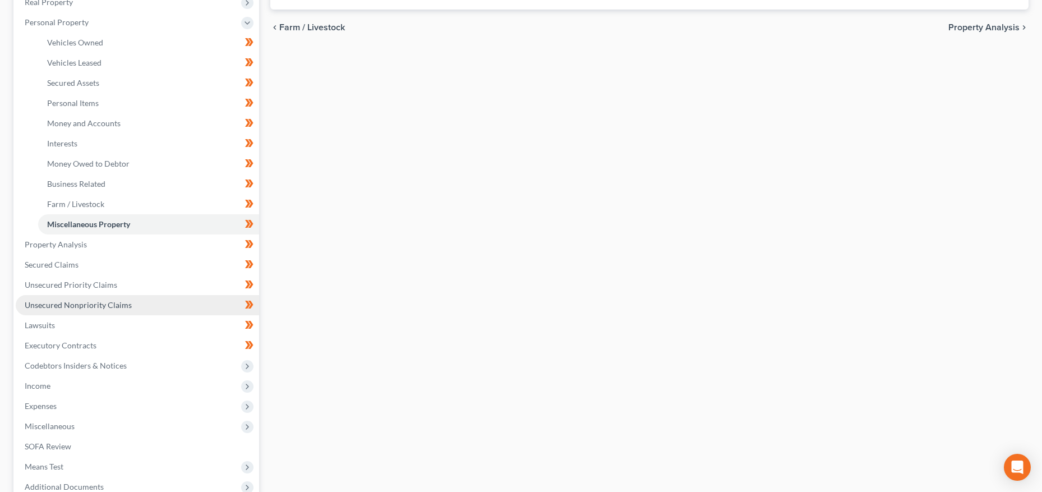
scroll to position [232, 0]
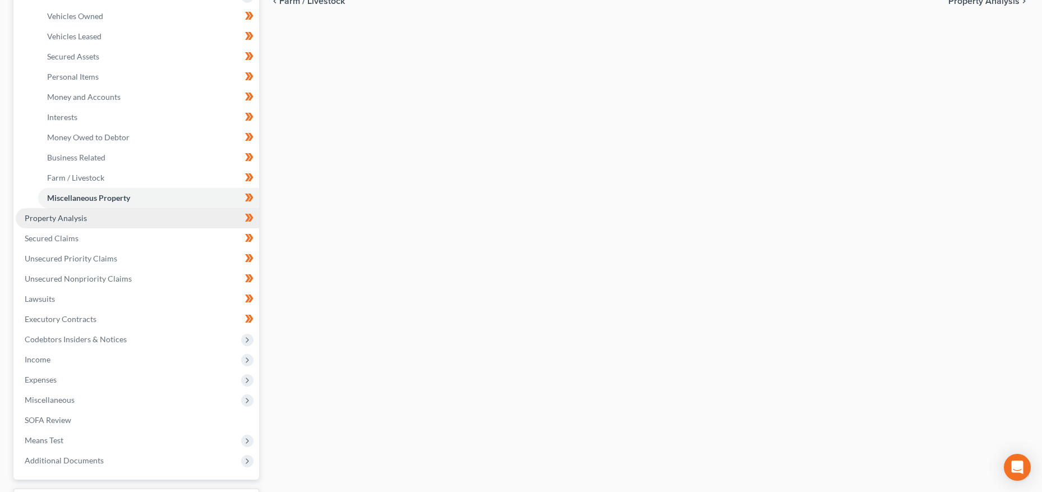
click at [76, 217] on span "Property Analysis" at bounding box center [56, 218] width 62 height 10
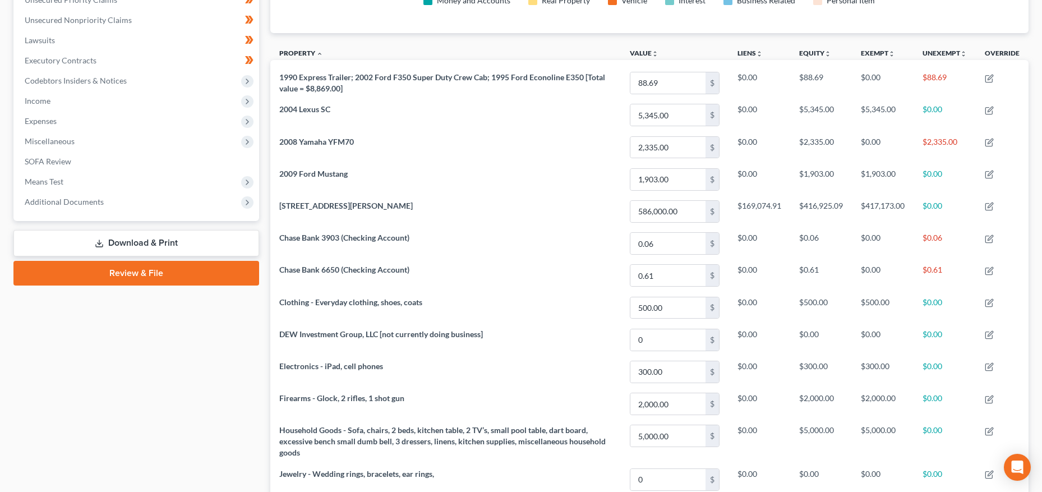
scroll to position [2, 0]
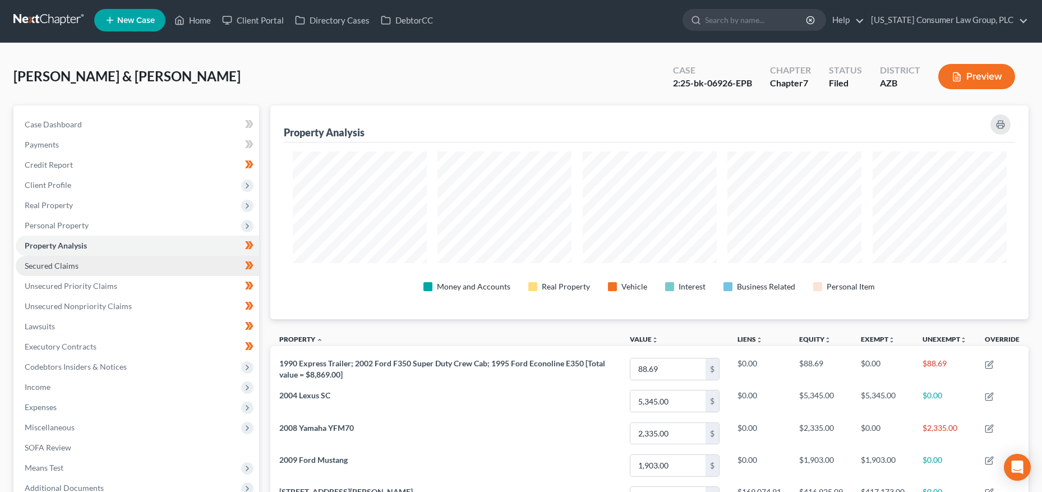
click at [47, 270] on link "Secured Claims" at bounding box center [137, 266] width 243 height 20
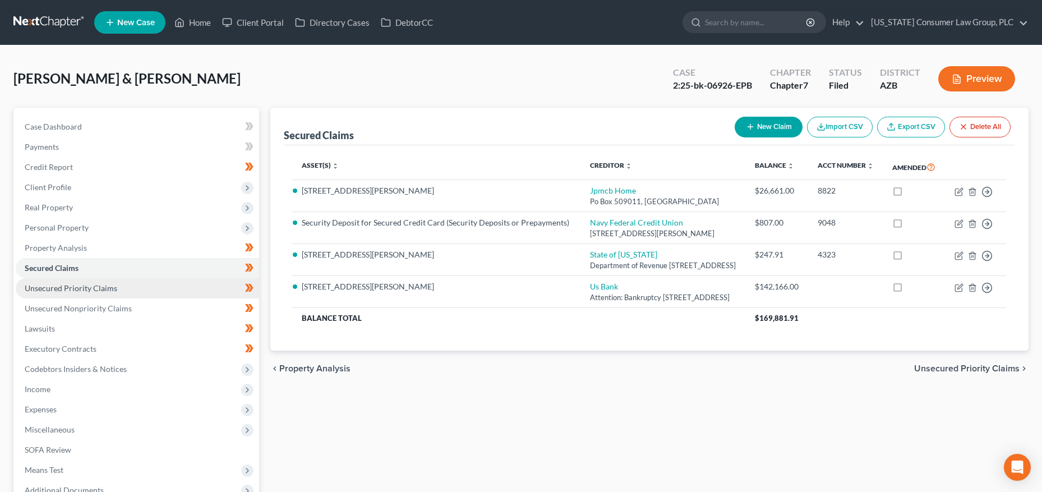
click at [35, 290] on span "Unsecured Priority Claims" at bounding box center [71, 288] width 93 height 10
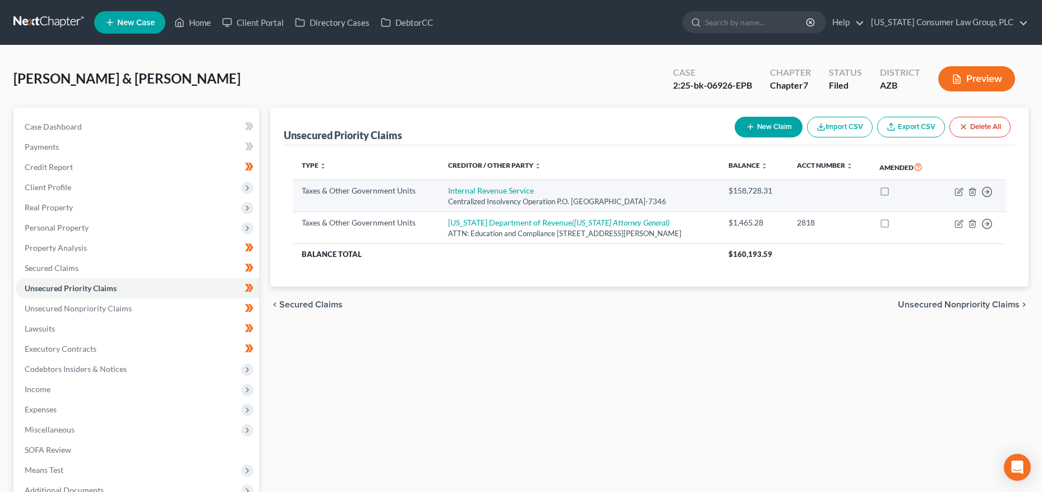
click at [965, 188] on td "Move to D Move to F Move to G Move to Notice Only" at bounding box center [972, 196] width 67 height 32
click at [960, 190] on icon "button" at bounding box center [960, 190] width 5 height 5
select select "0"
select select "39"
select select "3"
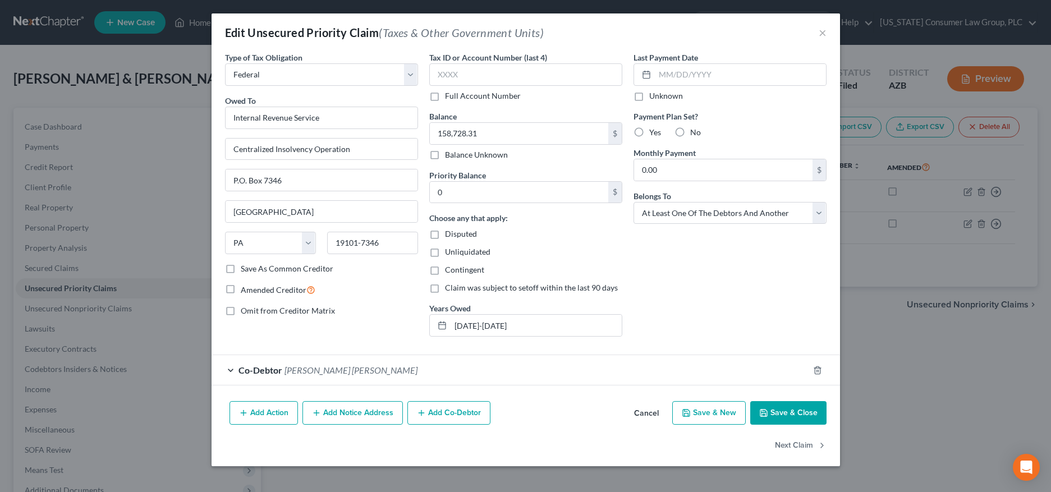
click at [779, 416] on button "Save & Close" at bounding box center [788, 413] width 76 height 24
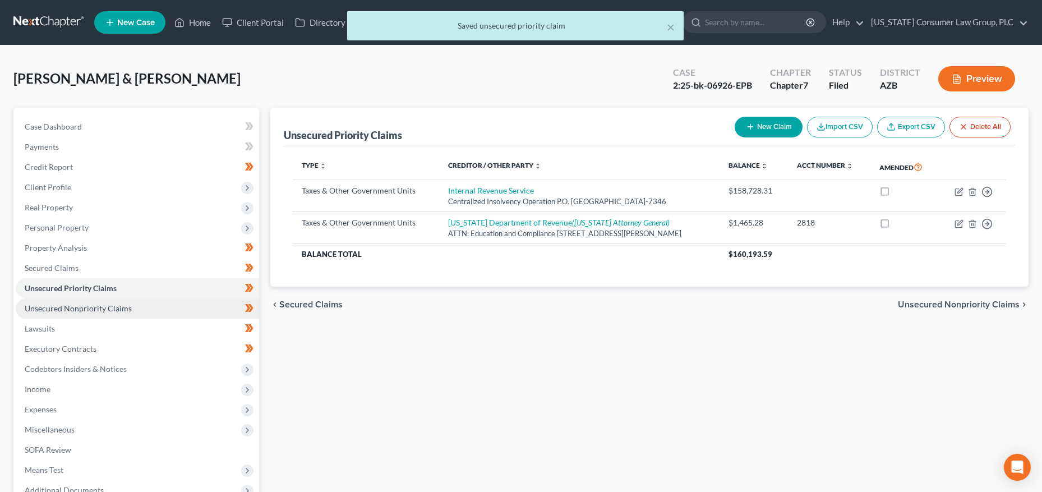
click at [53, 307] on span "Unsecured Nonpriority Claims" at bounding box center [78, 308] width 107 height 10
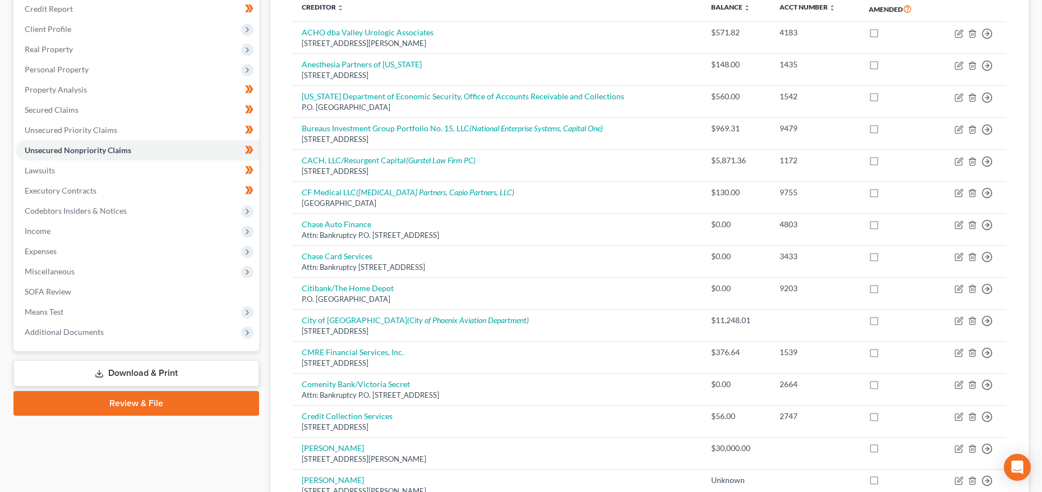
scroll to position [253, 0]
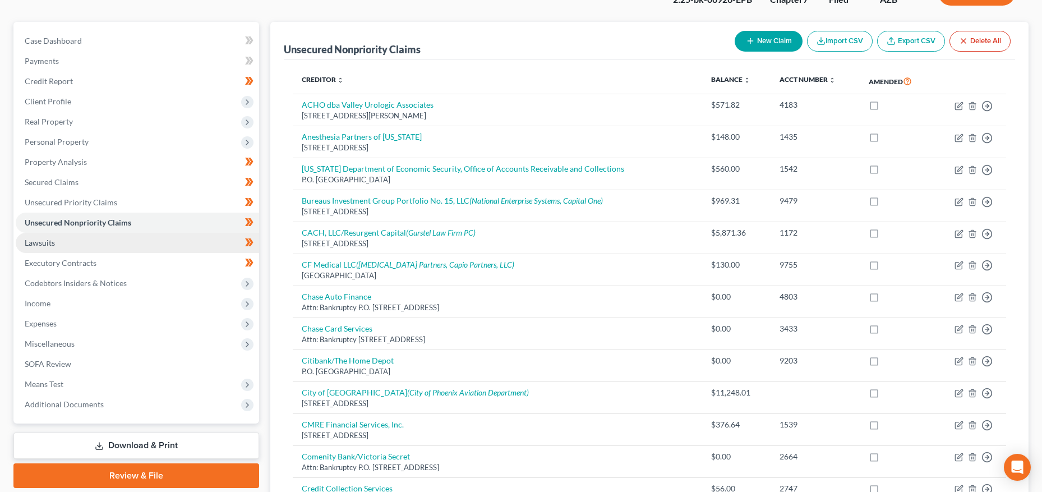
click at [29, 241] on span "Lawsuits" at bounding box center [40, 243] width 30 height 10
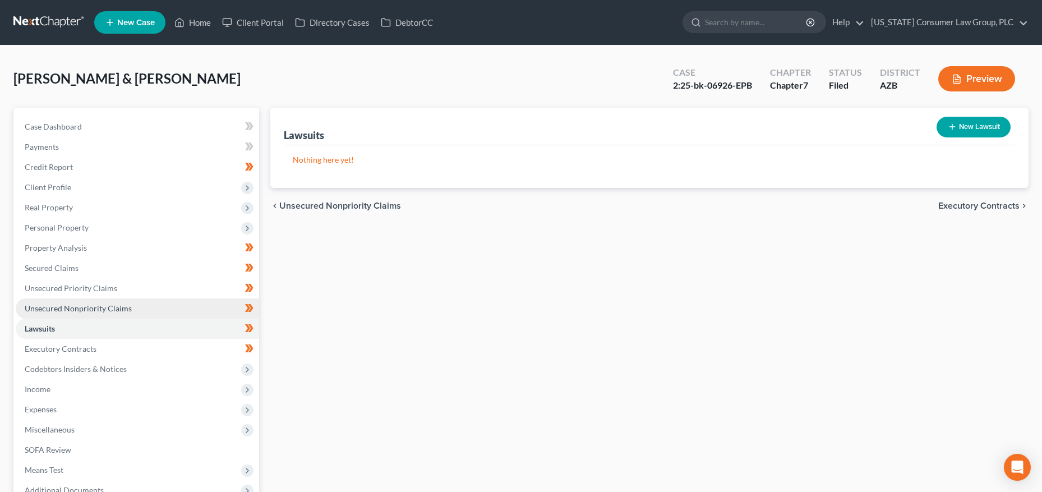
click at [48, 304] on span "Unsecured Nonpriority Claims" at bounding box center [78, 308] width 107 height 10
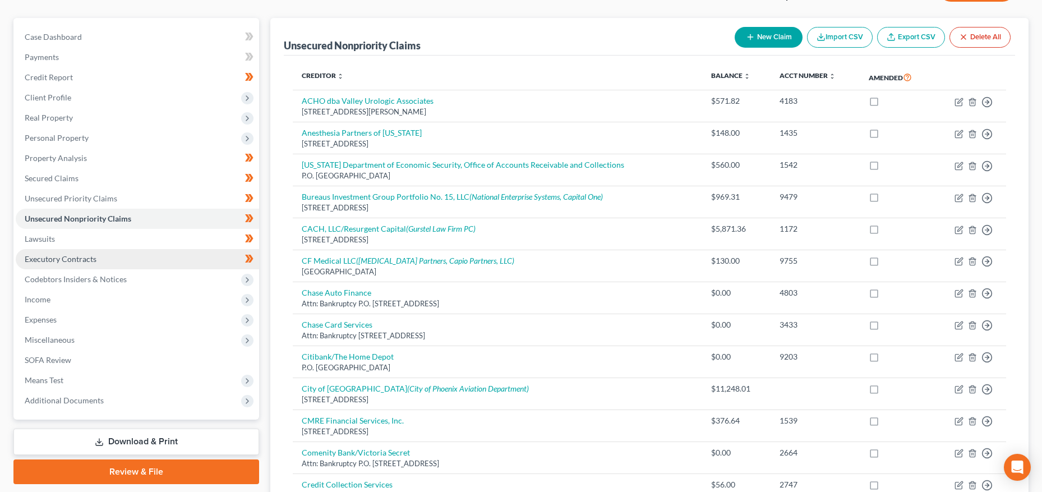
click at [44, 250] on link "Executory Contracts" at bounding box center [137, 259] width 243 height 20
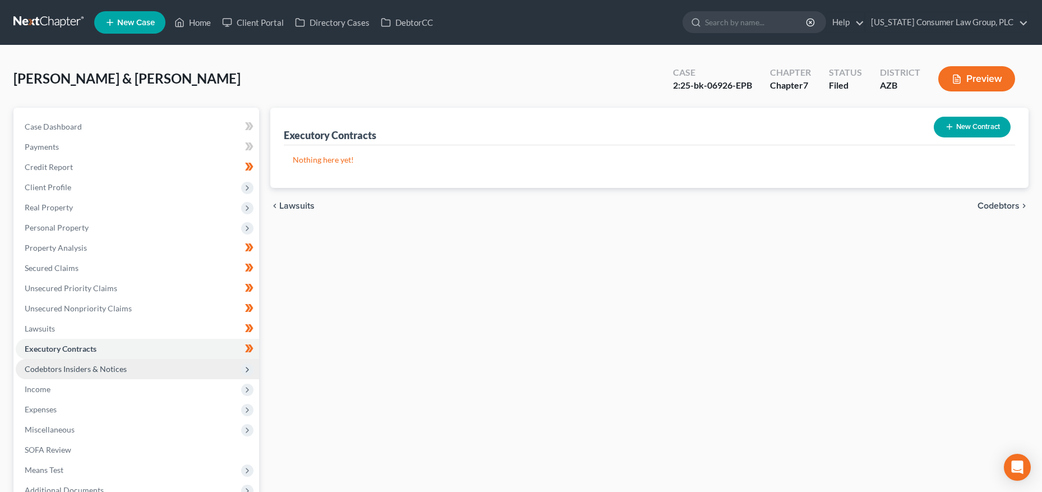
click at [62, 361] on span "Codebtors Insiders & Notices" at bounding box center [137, 369] width 243 height 20
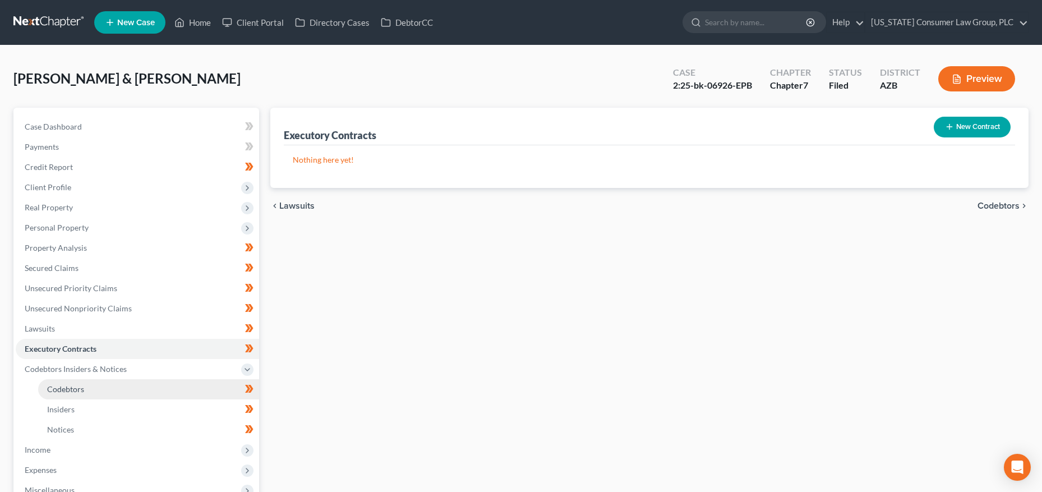
drag, startPoint x: 75, startPoint y: 390, endPoint x: 84, endPoint y: 383, distance: 11.9
click at [75, 390] on span "Codebtors" at bounding box center [65, 389] width 37 height 10
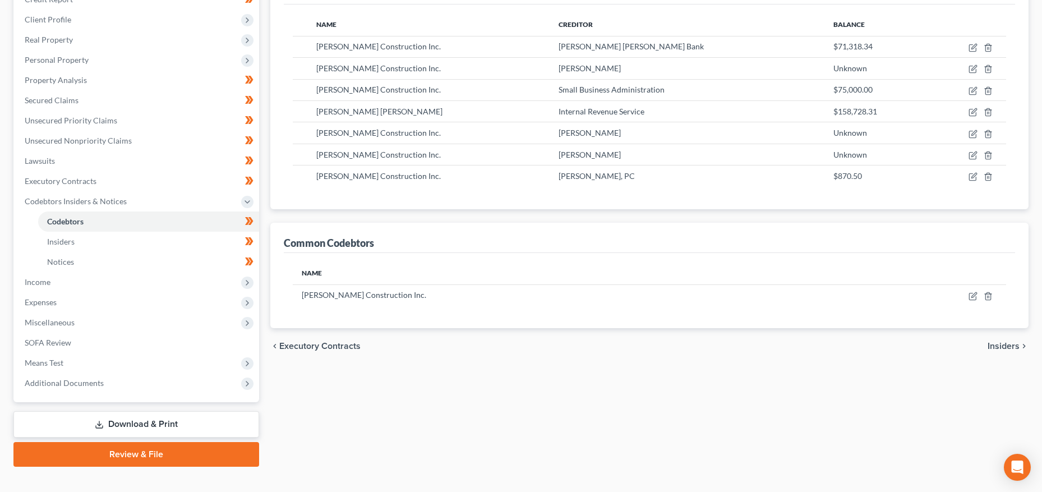
scroll to position [87, 0]
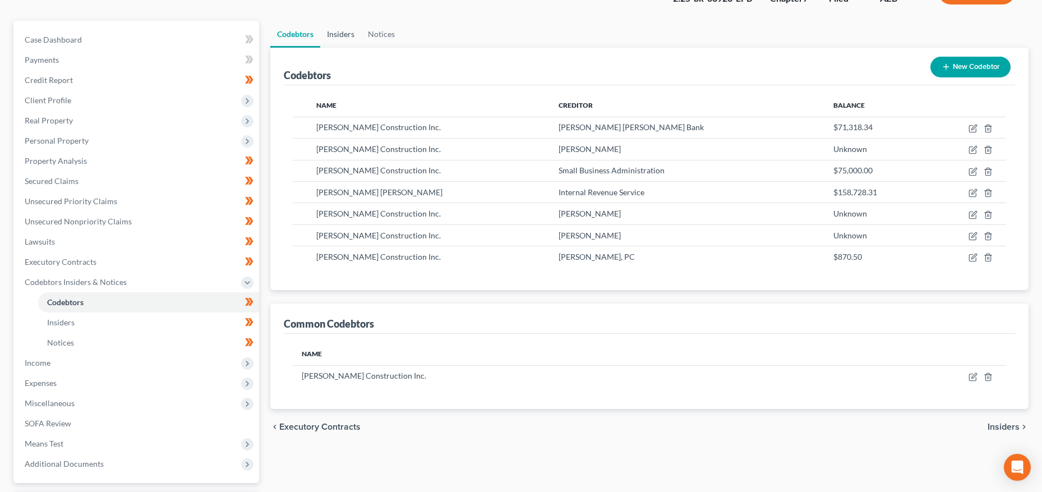
click at [353, 38] on link "Insiders" at bounding box center [340, 34] width 41 height 27
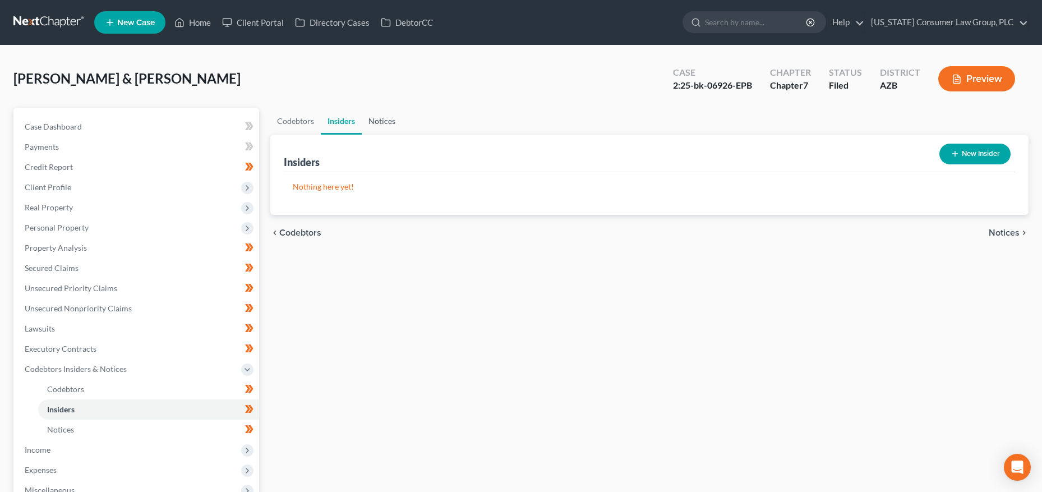
click at [375, 123] on link "Notices" at bounding box center [382, 121] width 40 height 27
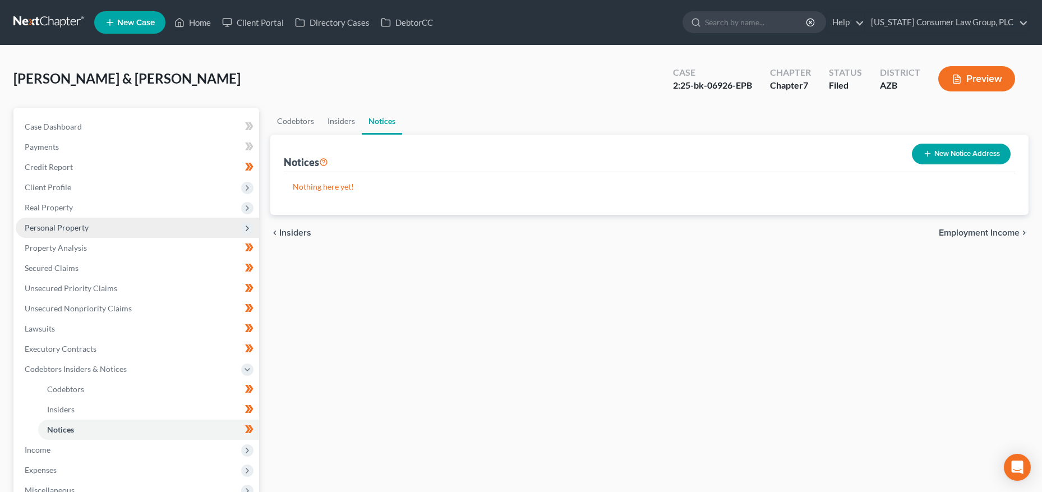
scroll to position [184, 0]
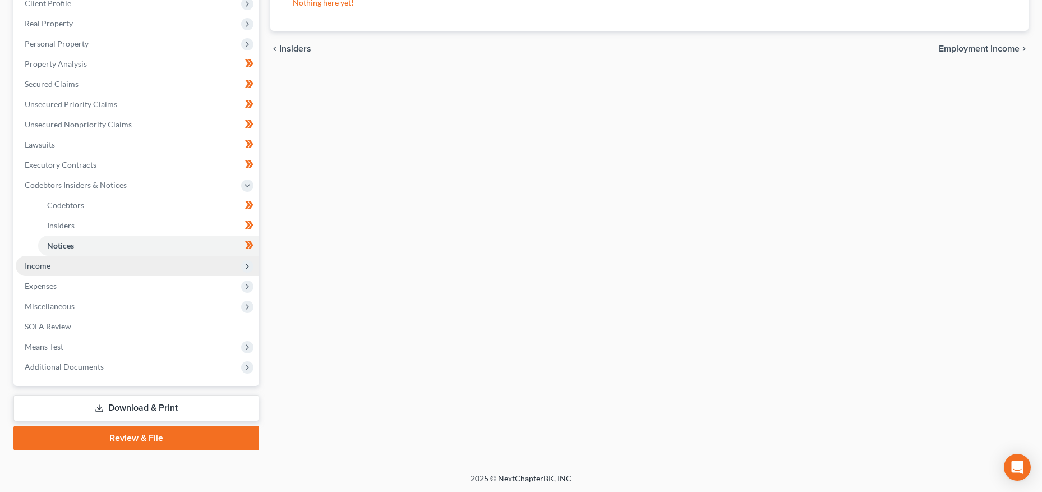
click at [26, 266] on span "Income" at bounding box center [38, 266] width 26 height 10
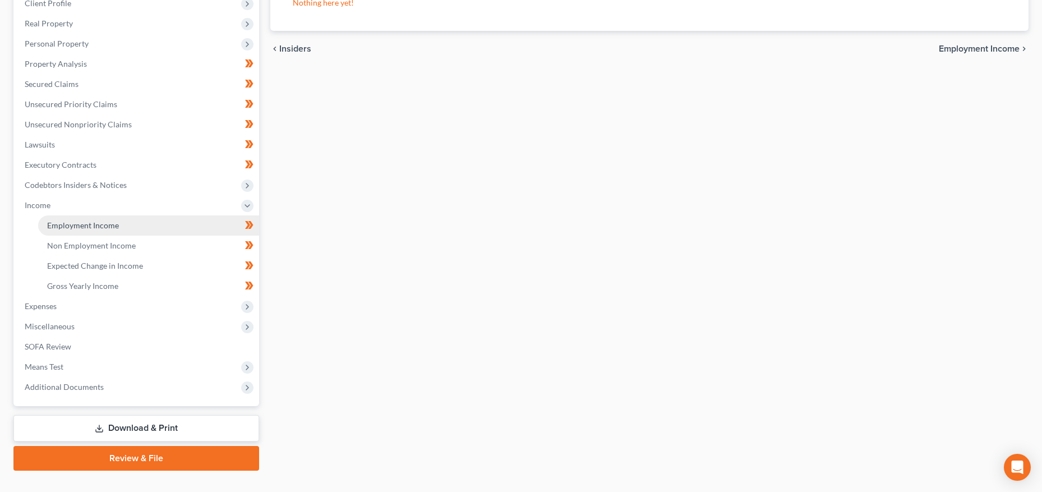
click at [72, 222] on span "Employment Income" at bounding box center [83, 225] width 72 height 10
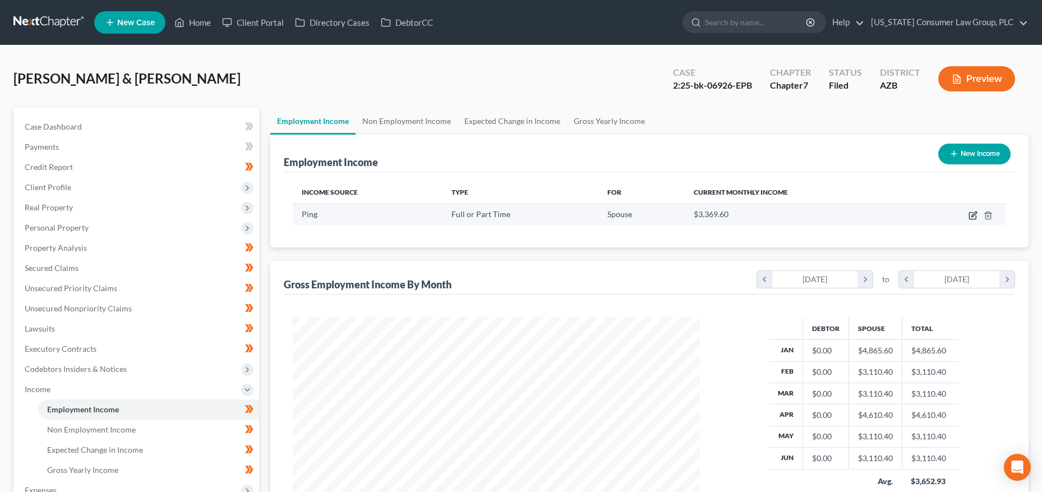
click at [969, 216] on icon "button" at bounding box center [972, 216] width 7 height 7
select select "0"
select select "3"
select select "2"
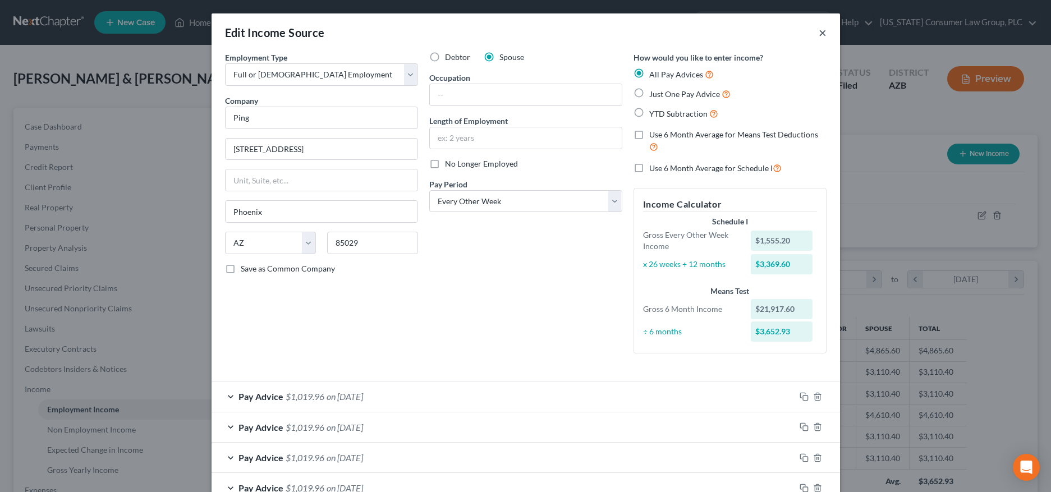
click at [818, 34] on button "×" at bounding box center [822, 32] width 8 height 13
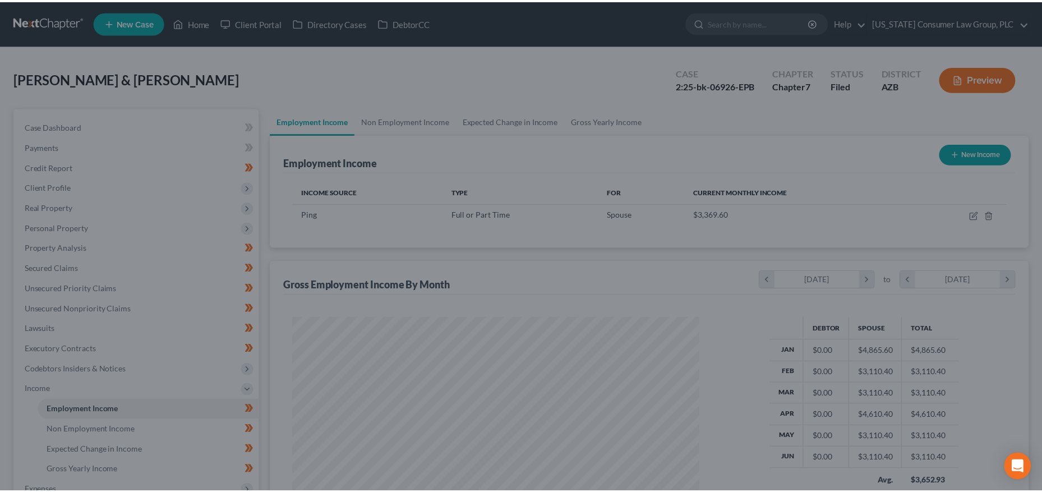
scroll to position [560794, 560568]
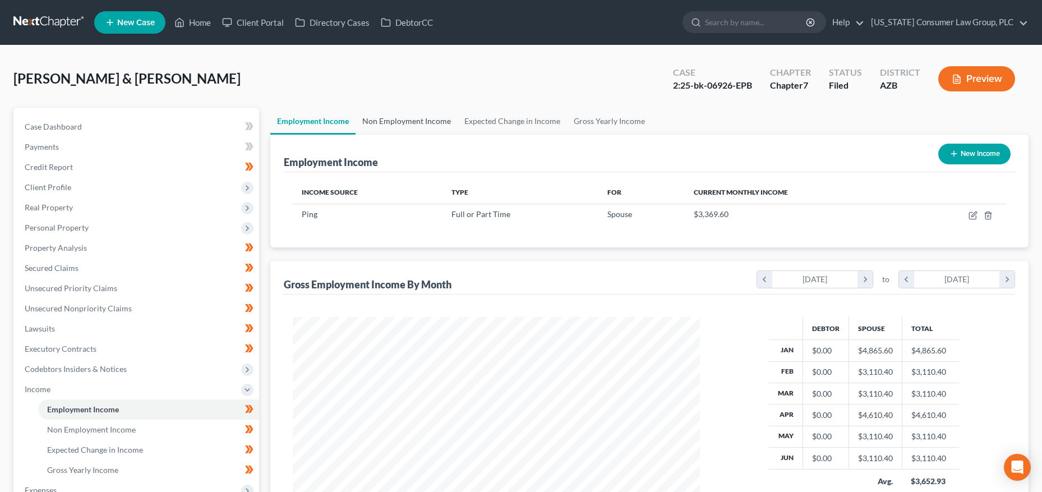
click at [412, 128] on link "Non Employment Income" at bounding box center [407, 121] width 102 height 27
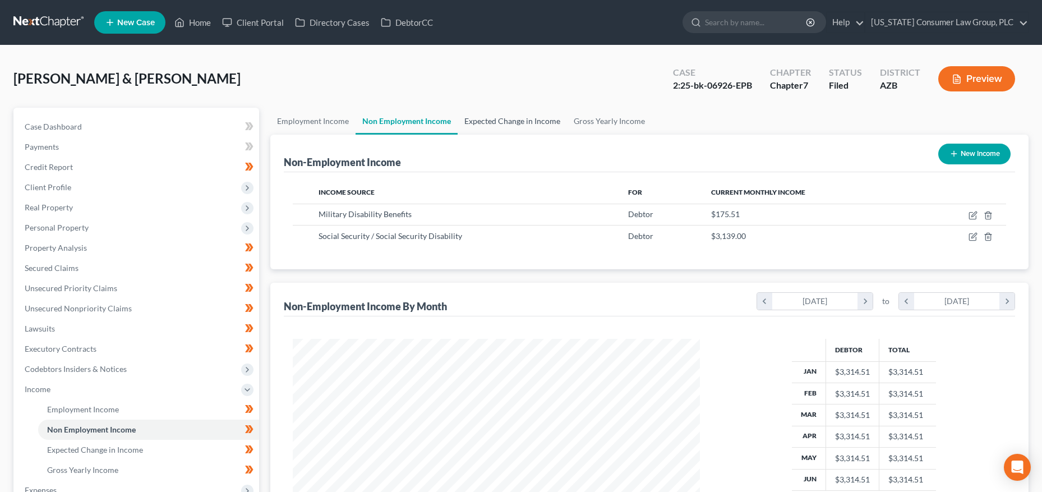
scroll to position [204, 430]
click at [493, 122] on link "Expected Change in Income" at bounding box center [512, 121] width 109 height 27
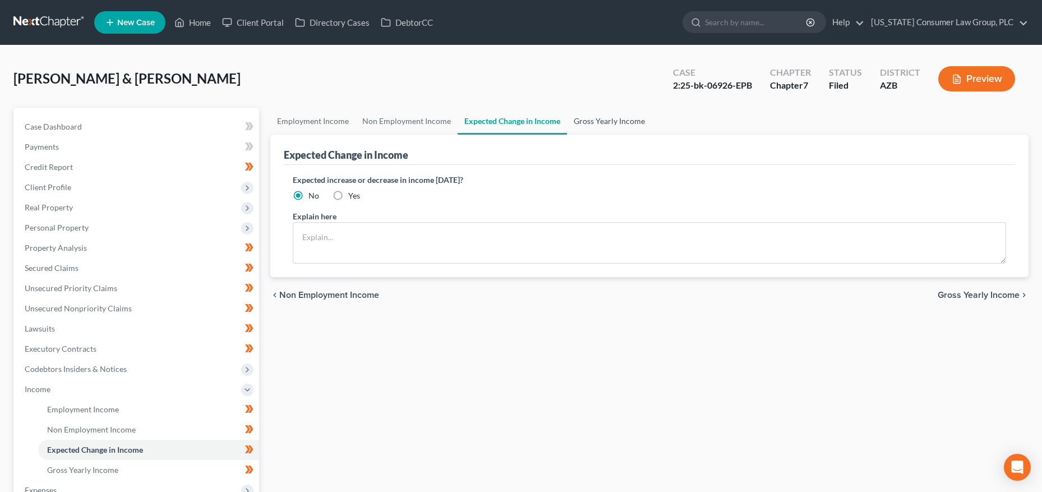
click at [617, 123] on link "Gross Yearly Income" at bounding box center [609, 121] width 85 height 27
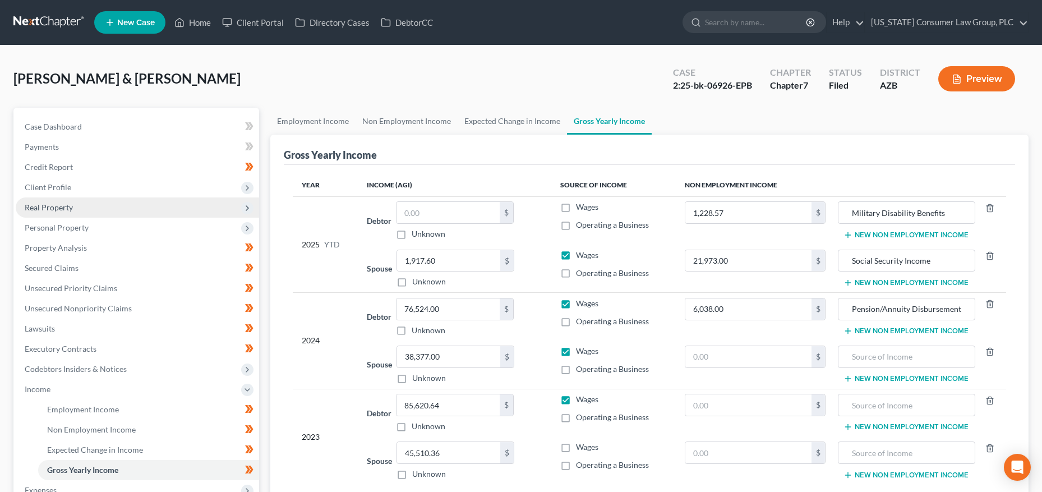
scroll to position [204, 0]
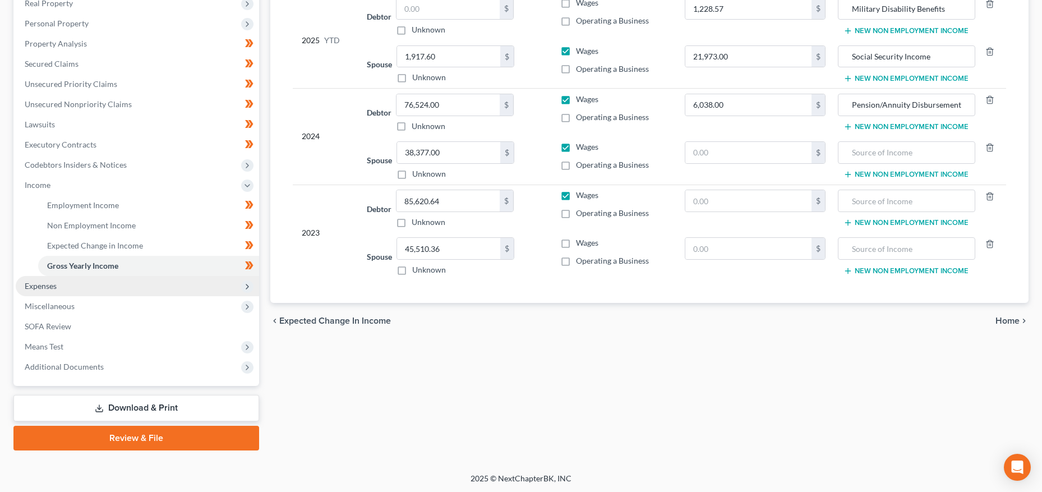
click at [39, 279] on span "Expenses" at bounding box center [137, 286] width 243 height 20
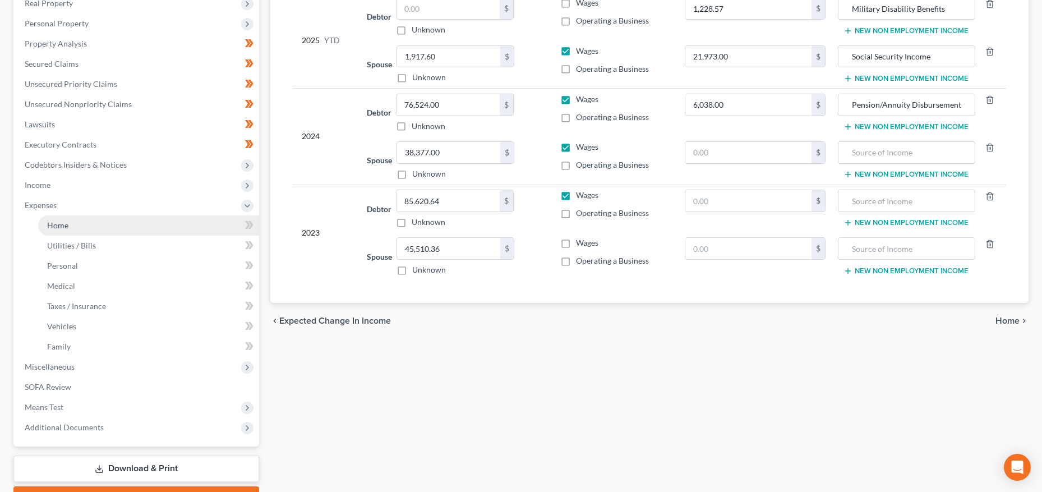
click at [63, 228] on span "Home" at bounding box center [57, 225] width 21 height 10
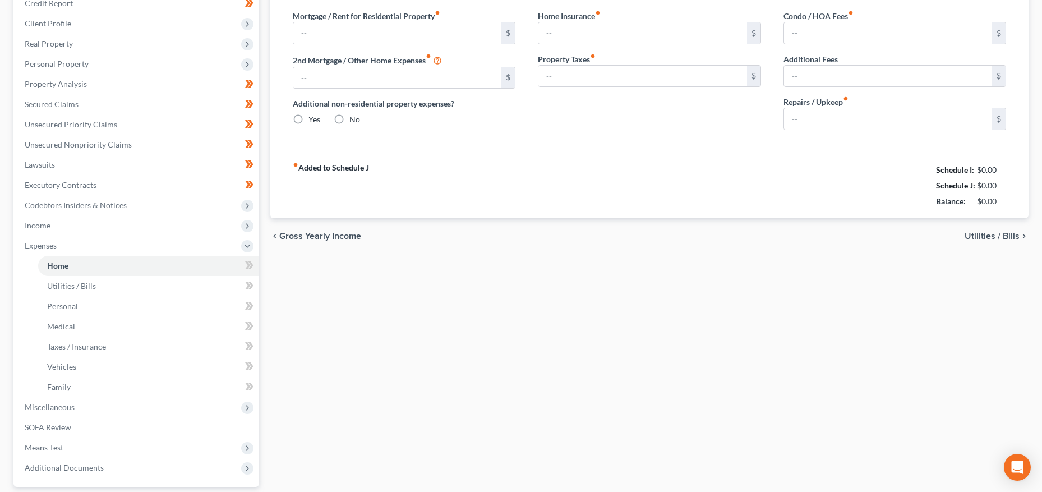
type input "1,250.00"
type input "100.00"
radio input "true"
type input "0.00"
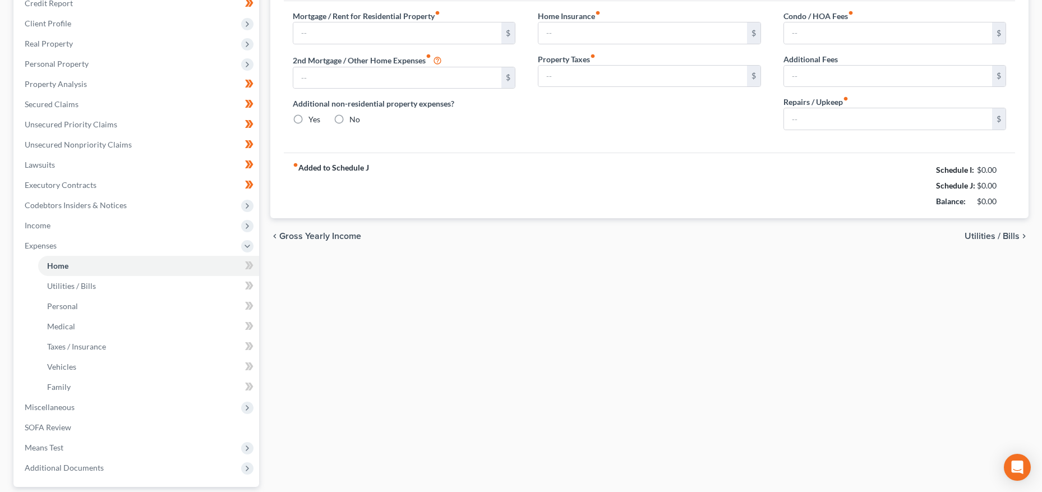
type input "41.67"
type input "0.00"
type input "50.00"
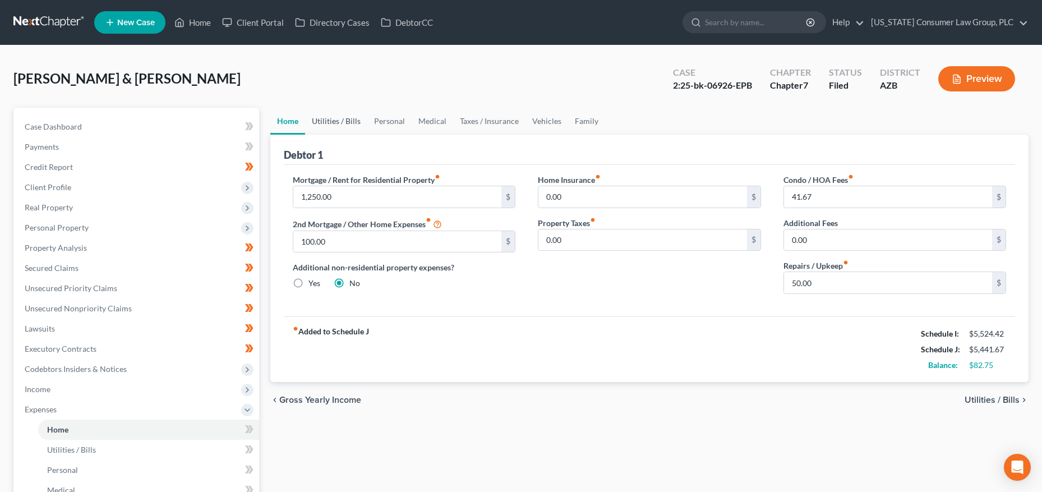
click at [338, 123] on link "Utilities / Bills" at bounding box center [336, 121] width 62 height 27
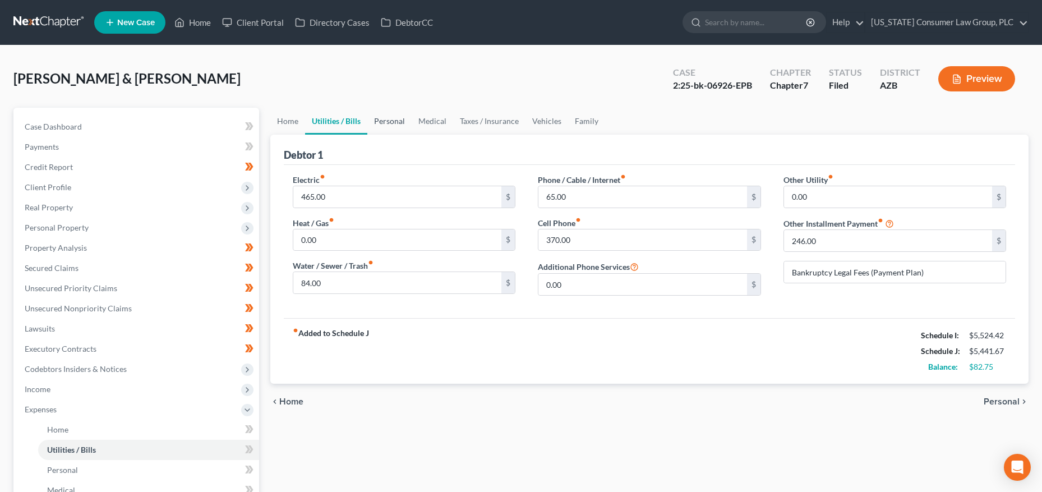
click at [396, 122] on link "Personal" at bounding box center [389, 121] width 44 height 27
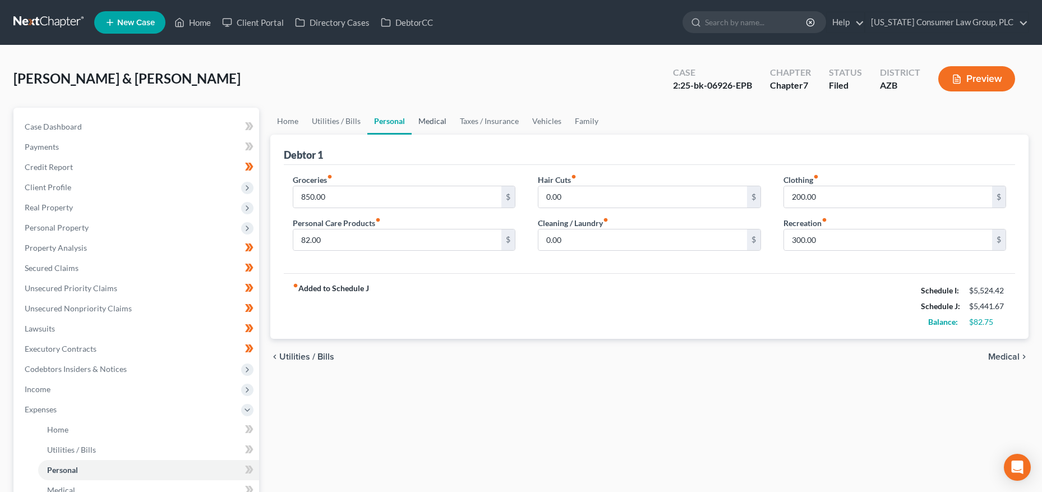
click at [435, 122] on link "Medical" at bounding box center [433, 121] width 42 height 27
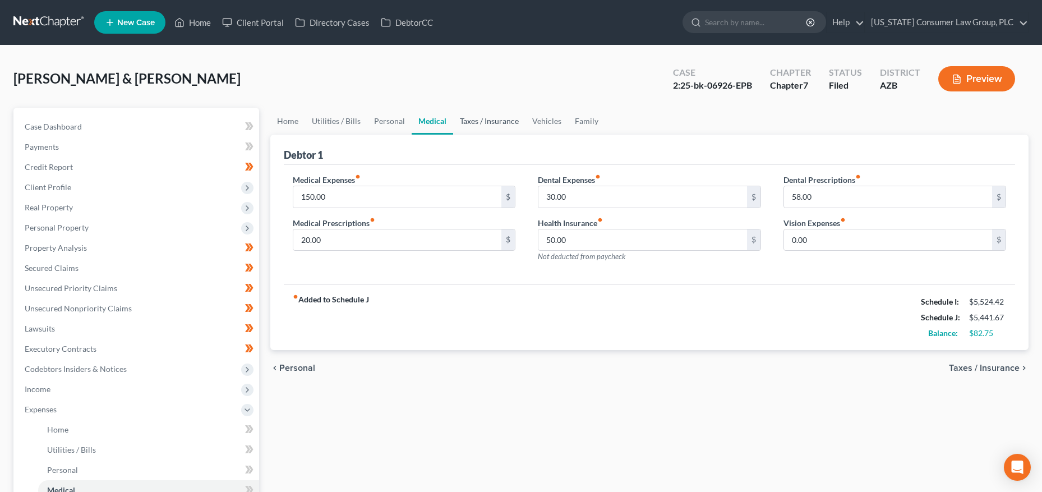
click at [467, 123] on link "Taxes / Insurance" at bounding box center [489, 121] width 72 height 27
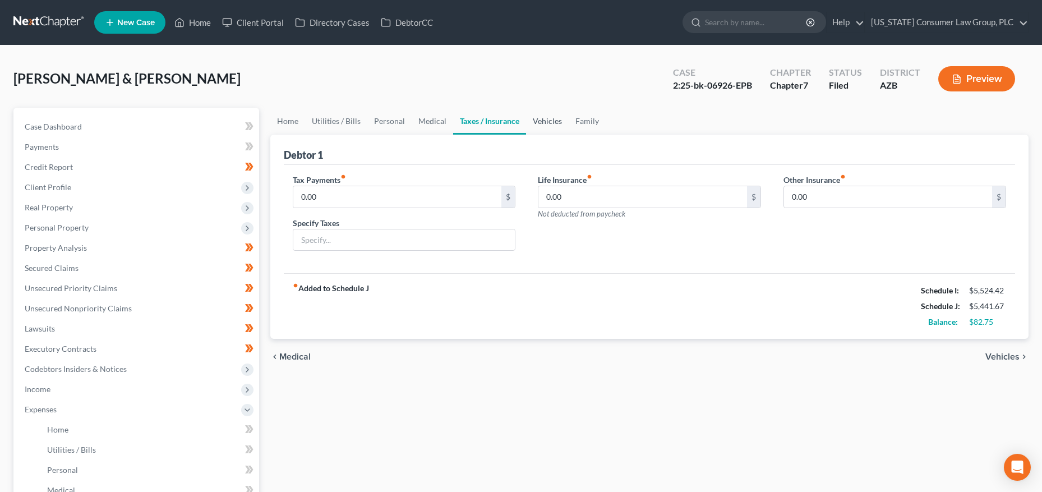
drag, startPoint x: 548, startPoint y: 122, endPoint x: 564, endPoint y: 122, distance: 15.7
click at [548, 122] on link "Vehicles" at bounding box center [547, 121] width 43 height 27
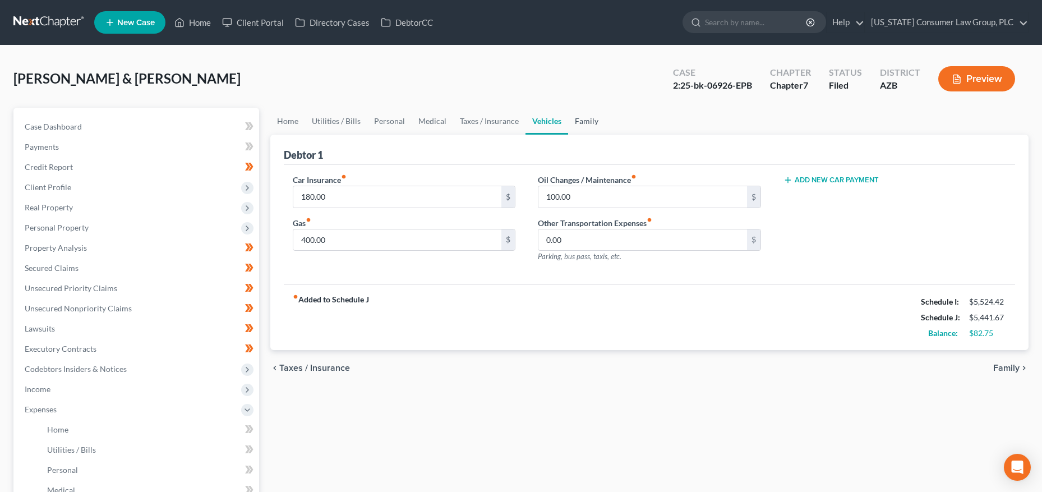
click at [585, 119] on link "Family" at bounding box center [586, 121] width 37 height 27
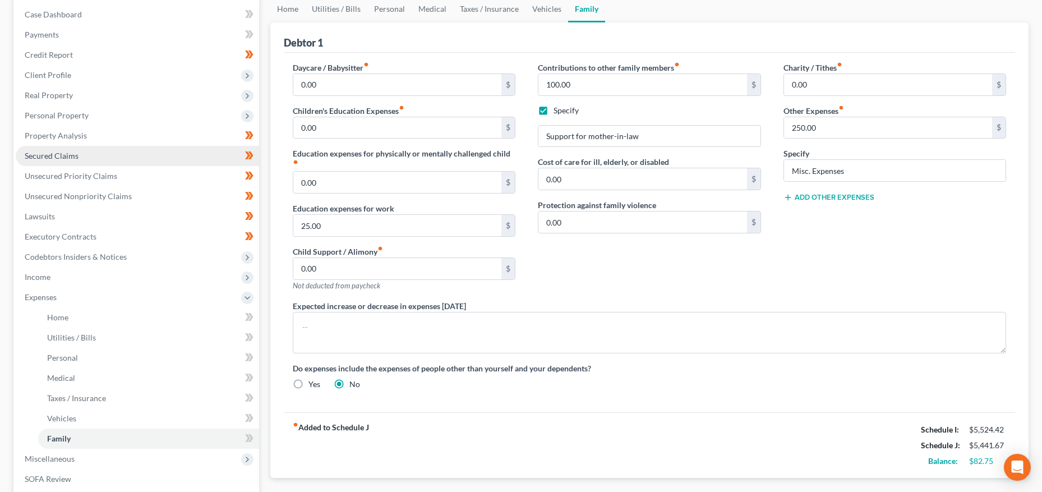
scroll to position [146, 0]
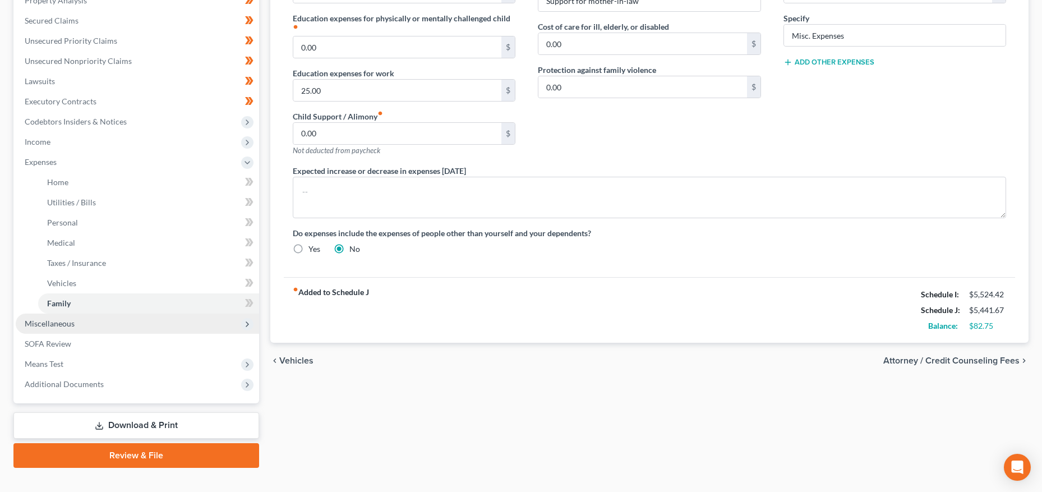
click at [58, 323] on span "Miscellaneous" at bounding box center [50, 324] width 50 height 10
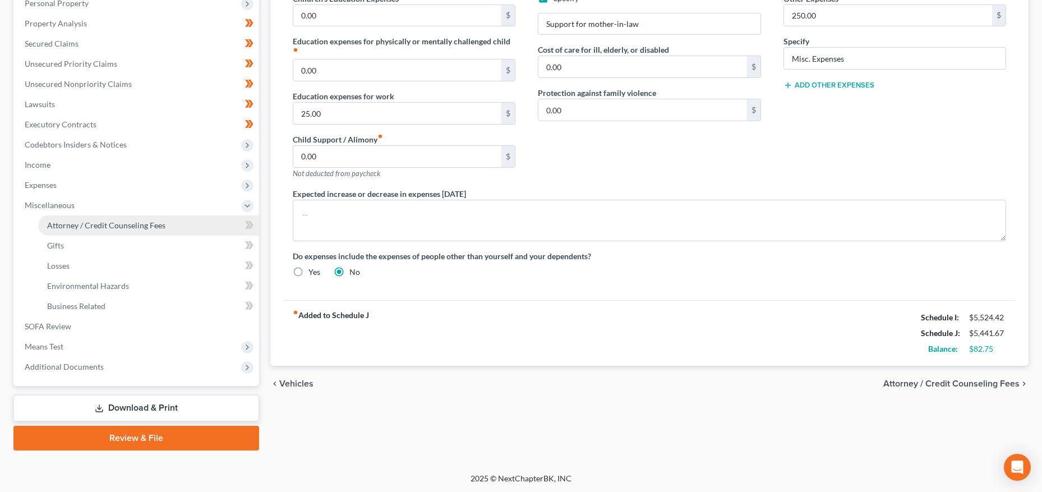
click at [84, 231] on link "Attorney / Credit Counseling Fees" at bounding box center [148, 225] width 221 height 20
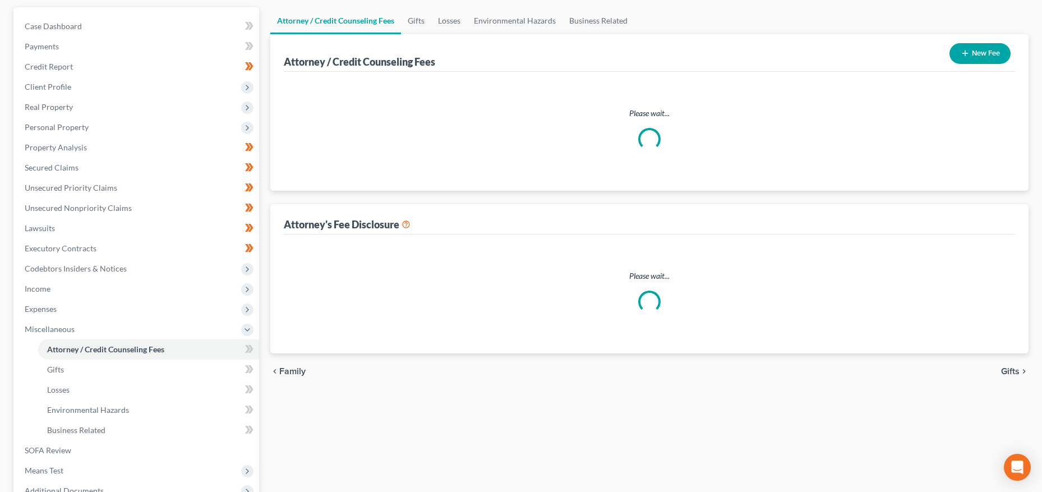
scroll to position [2, 0]
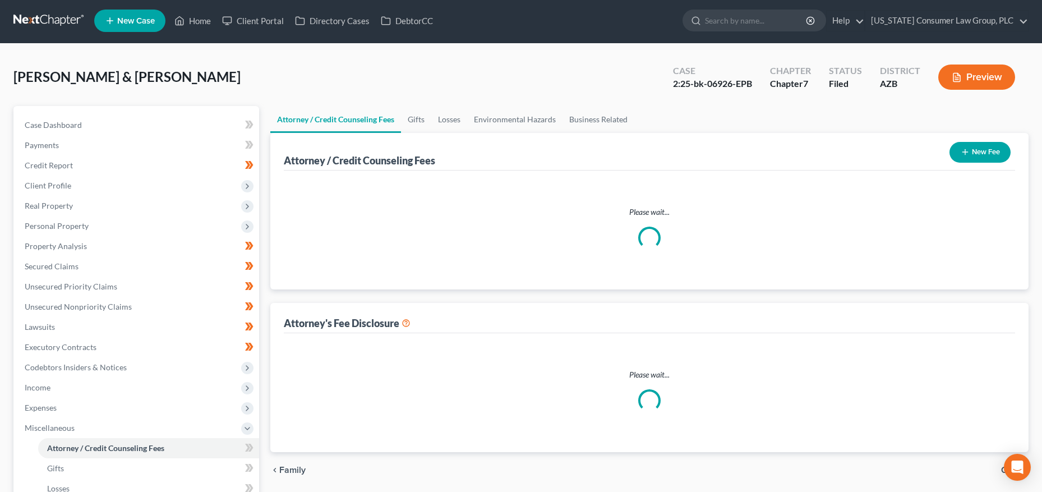
select select "14"
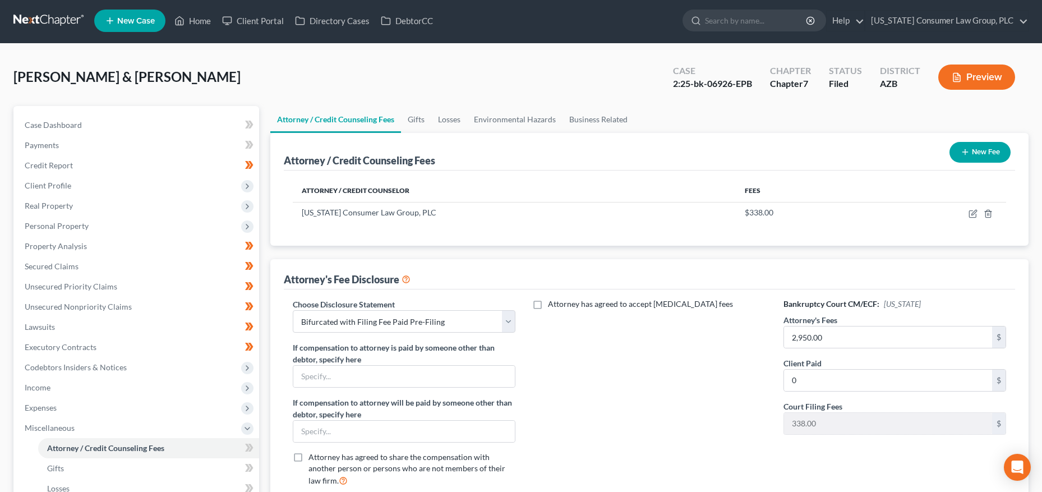
scroll to position [0, 0]
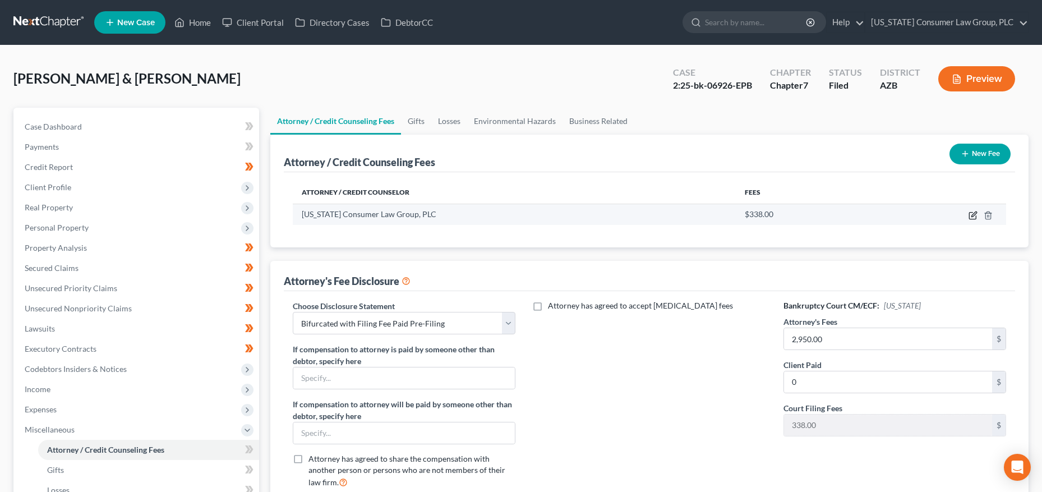
click at [972, 217] on icon "button" at bounding box center [973, 215] width 9 height 9
select select "3"
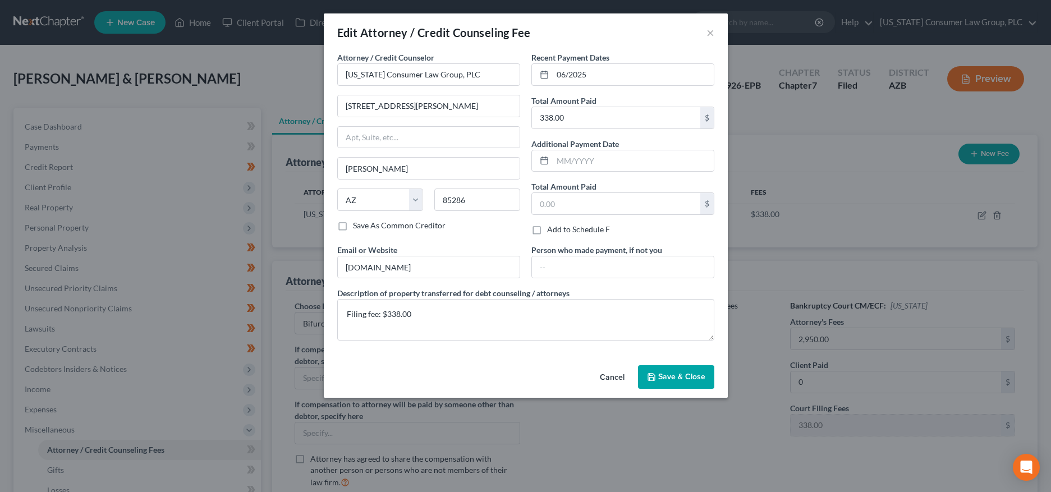
click at [675, 379] on span "Save & Close" at bounding box center [681, 377] width 47 height 10
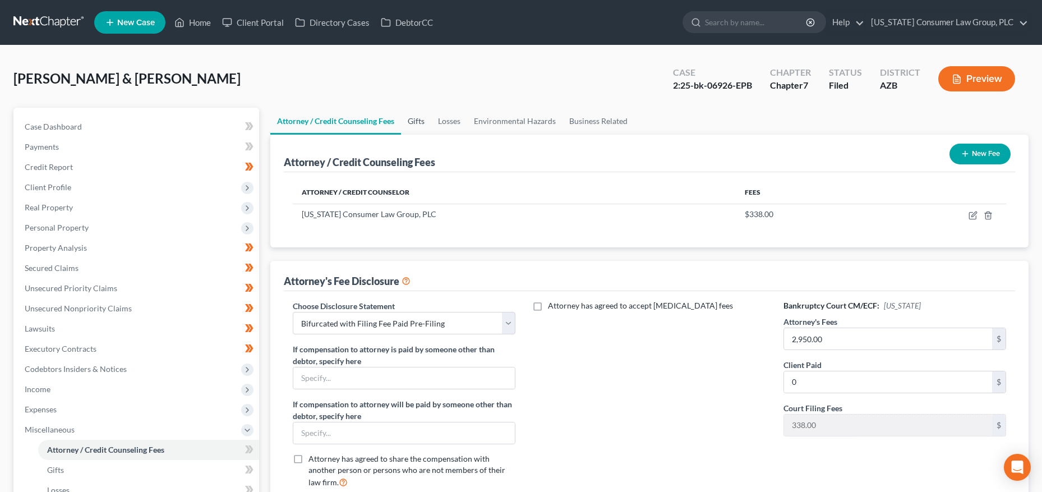
click at [417, 119] on link "Gifts" at bounding box center [416, 121] width 30 height 27
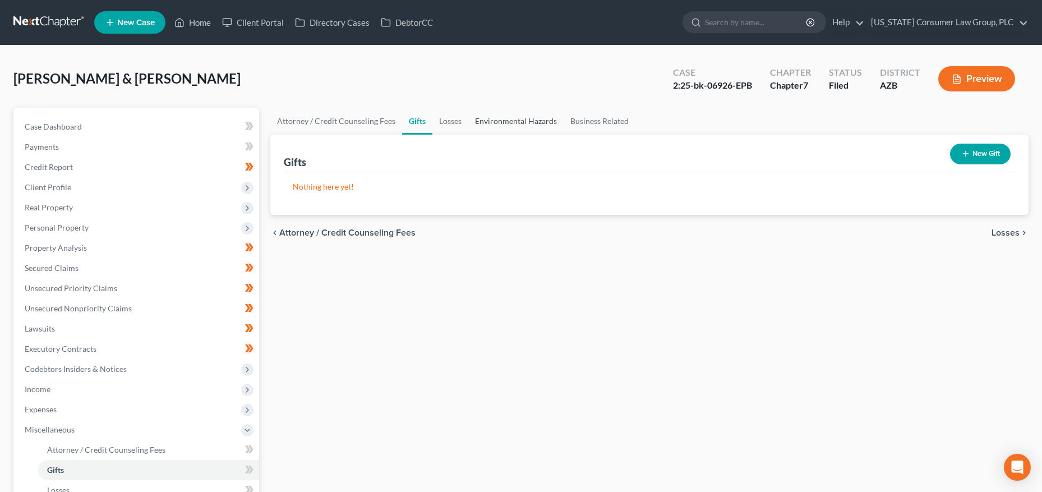
click at [468, 122] on link "Environmental Hazards" at bounding box center [515, 121] width 95 height 27
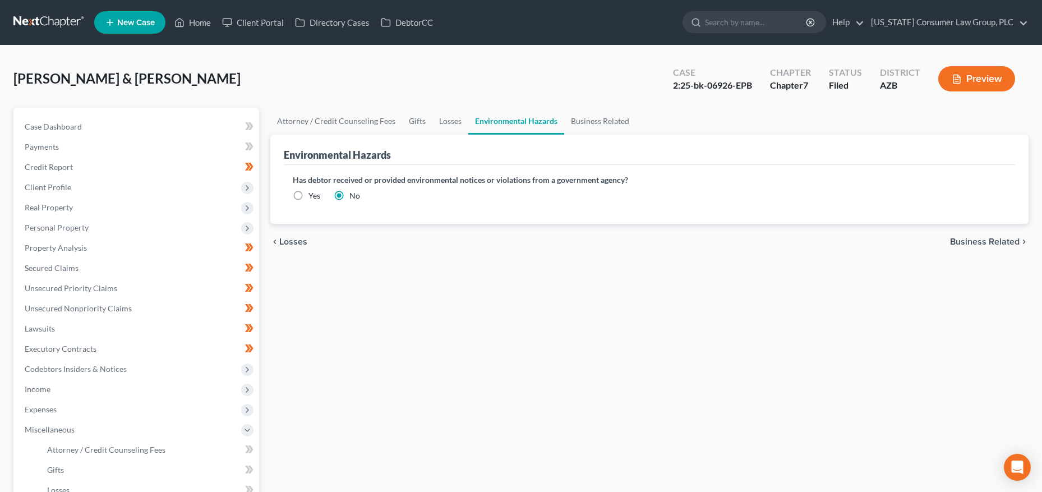
click at [484, 121] on link "Environmental Hazards" at bounding box center [516, 121] width 96 height 27
click at [590, 120] on link "Business Related" at bounding box center [600, 121] width 72 height 27
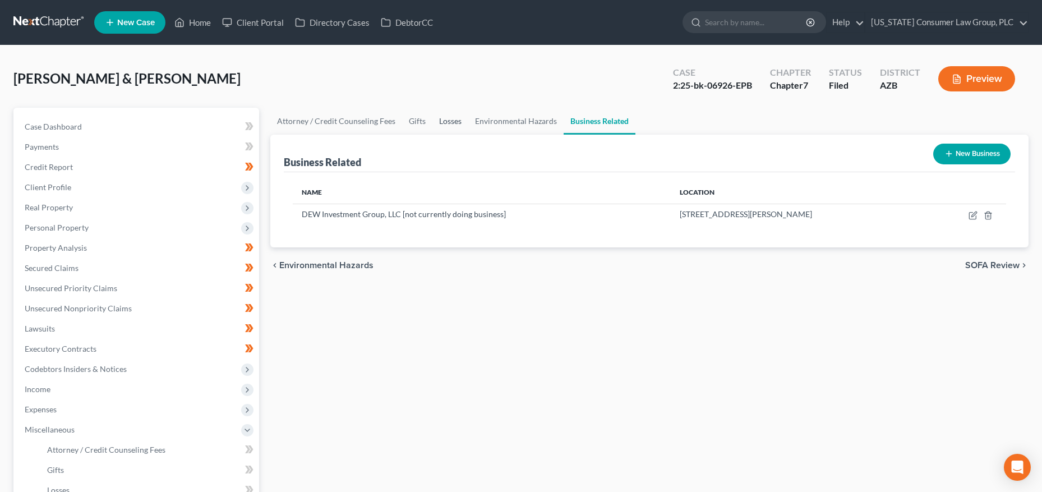
click at [439, 120] on link "Losses" at bounding box center [451, 121] width 36 height 27
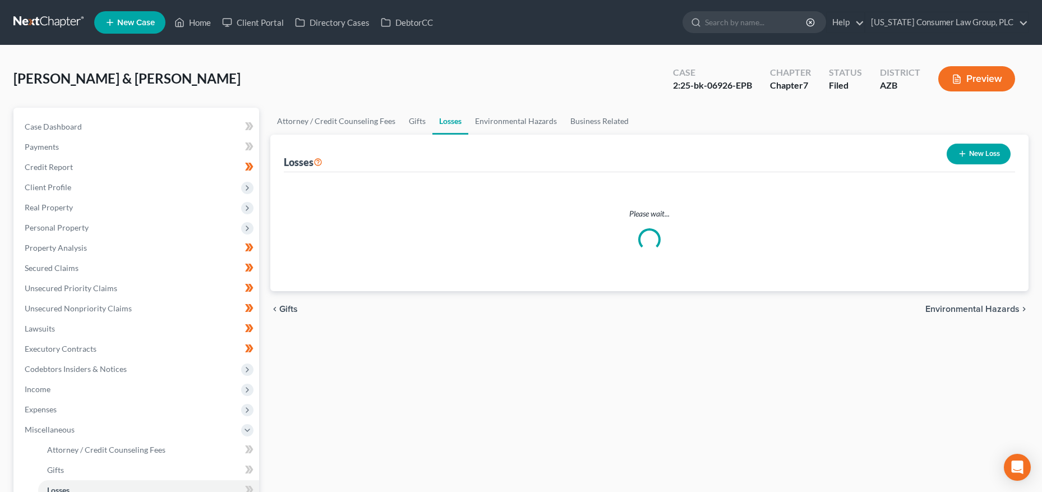
click at [439, 120] on link "Losses" at bounding box center [451, 121] width 36 height 27
click at [580, 118] on link "Business Related" at bounding box center [600, 121] width 72 height 27
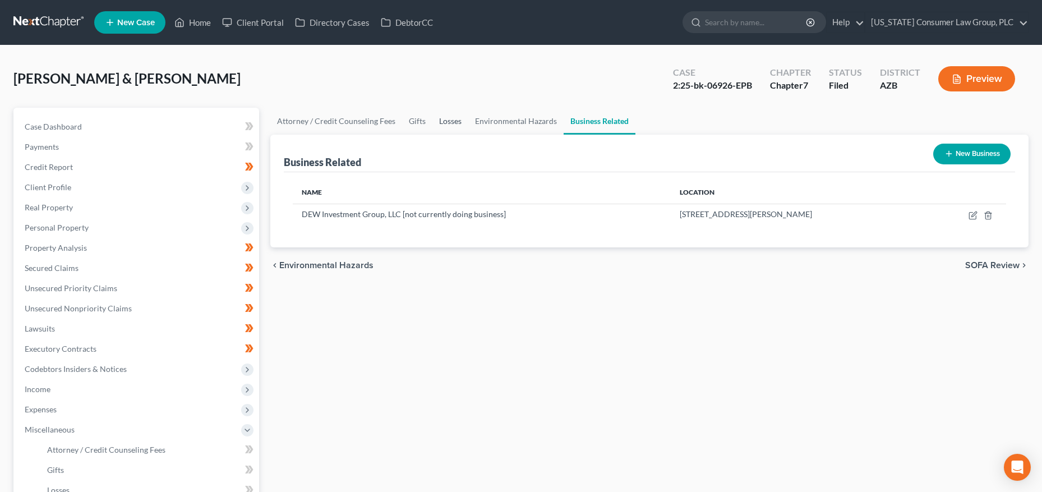
click at [447, 123] on link "Losses" at bounding box center [451, 121] width 36 height 27
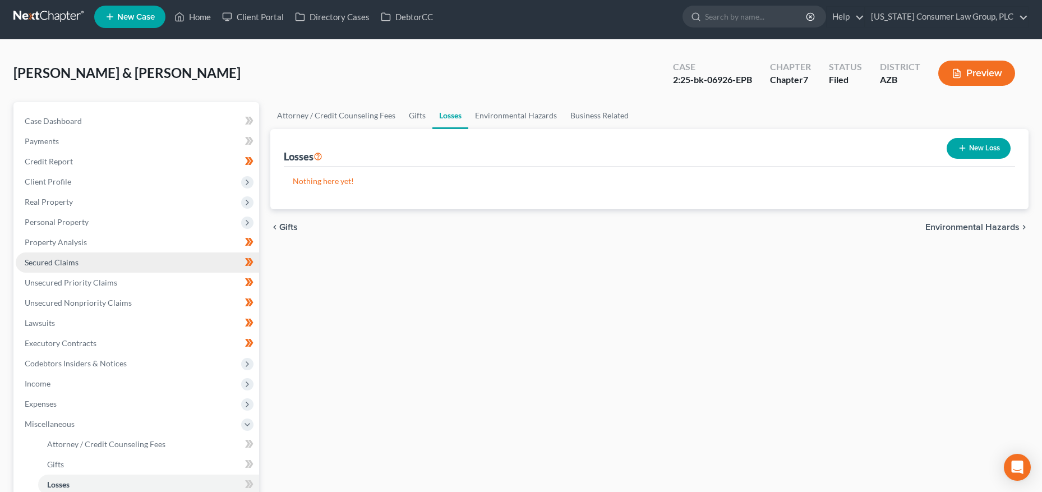
scroll to position [145, 0]
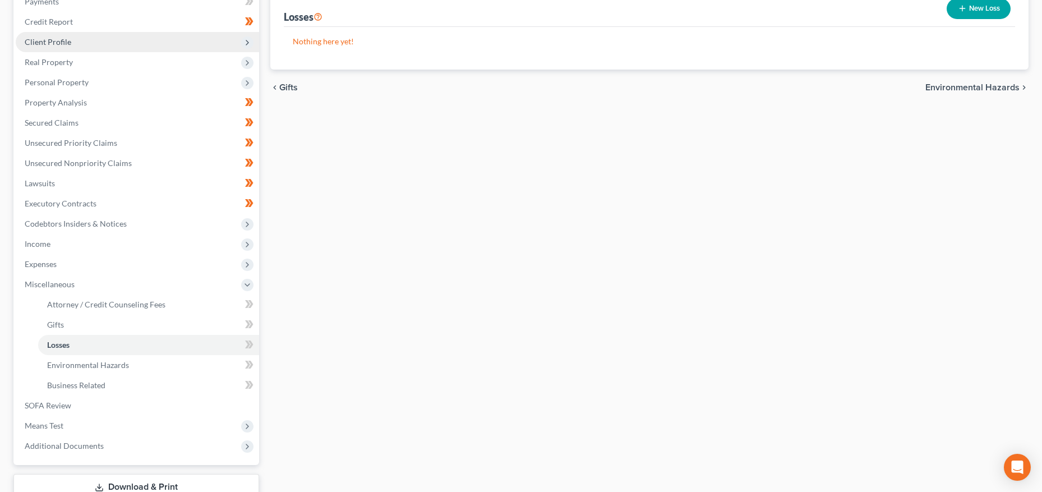
click at [77, 42] on span "Client Profile" at bounding box center [137, 42] width 243 height 20
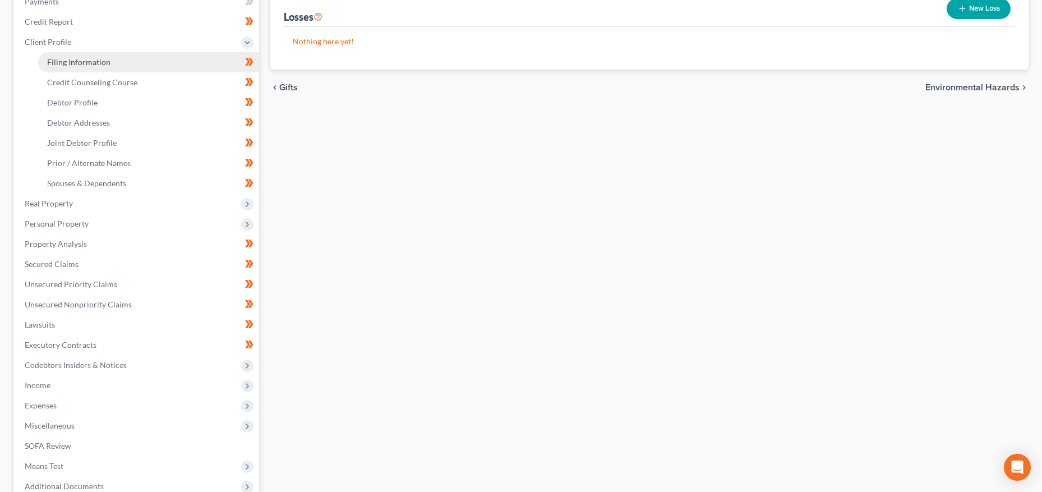
click at [77, 58] on span "Filing Information" at bounding box center [78, 62] width 63 height 10
select select "1"
select select "0"
select select "4"
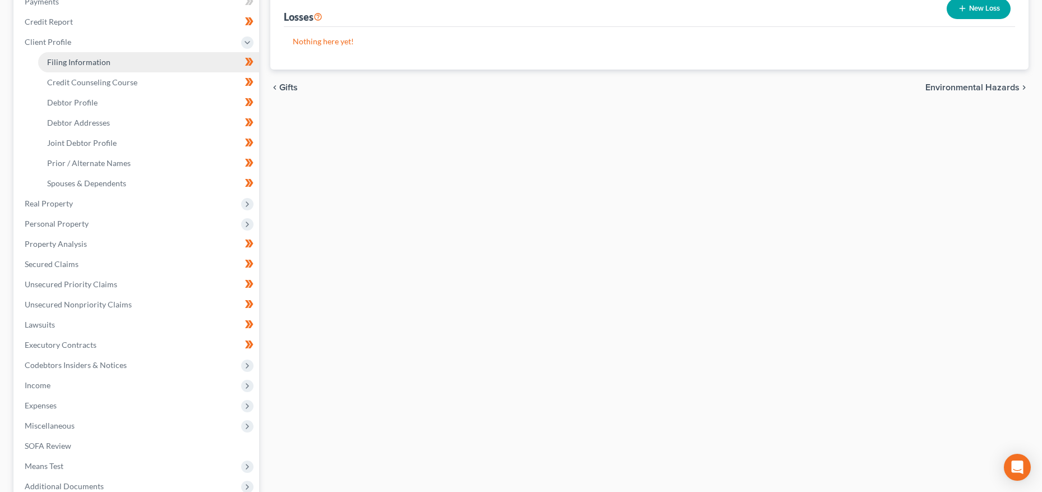
select select "0"
select select "3"
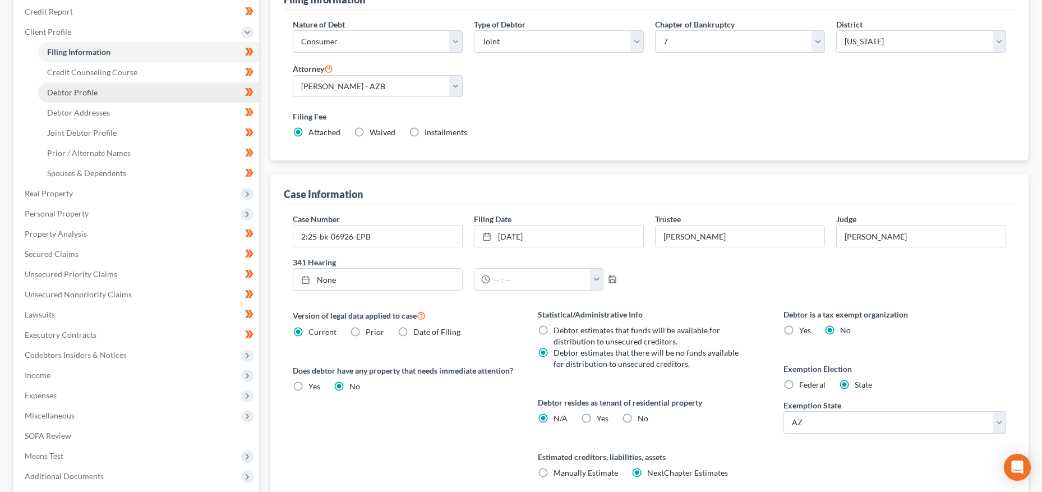
scroll to position [265, 0]
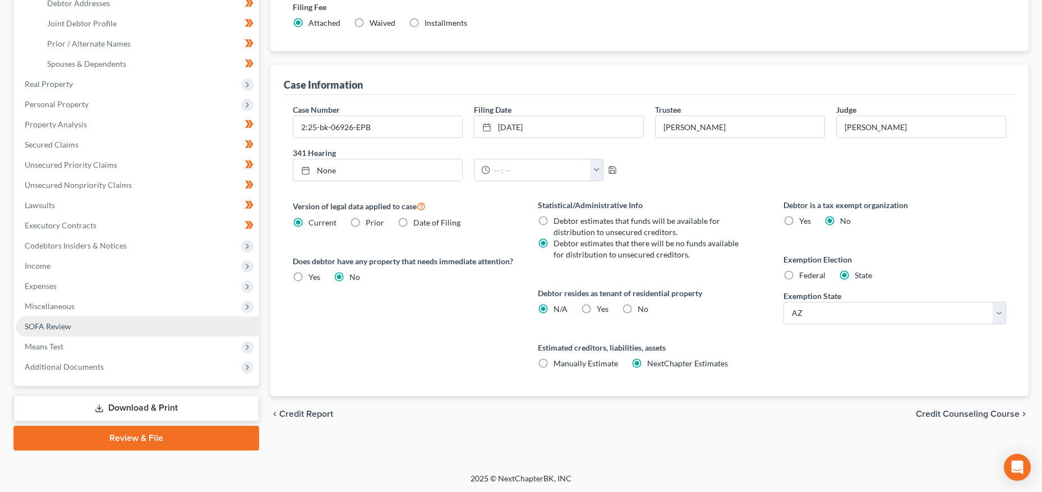
click at [68, 324] on span "SOFA Review" at bounding box center [48, 326] width 47 height 10
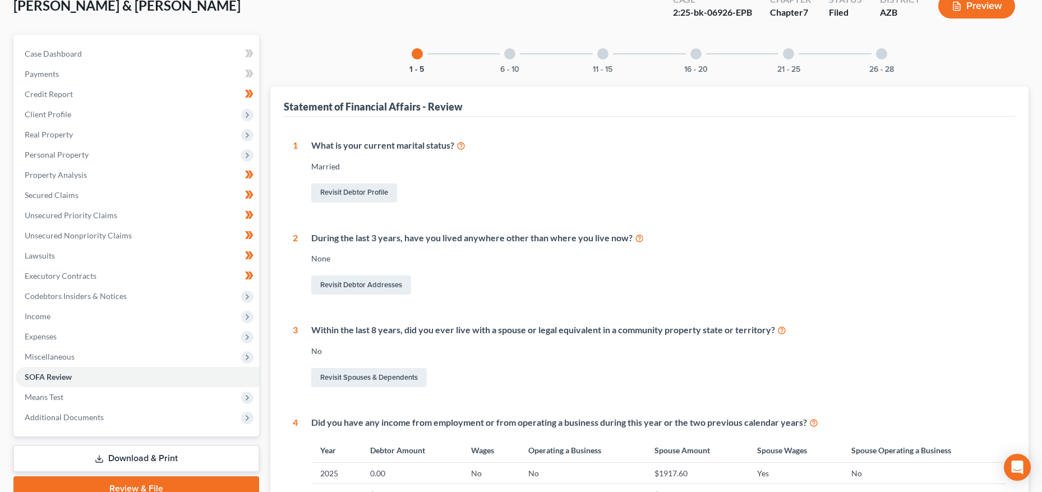
scroll to position [55, 0]
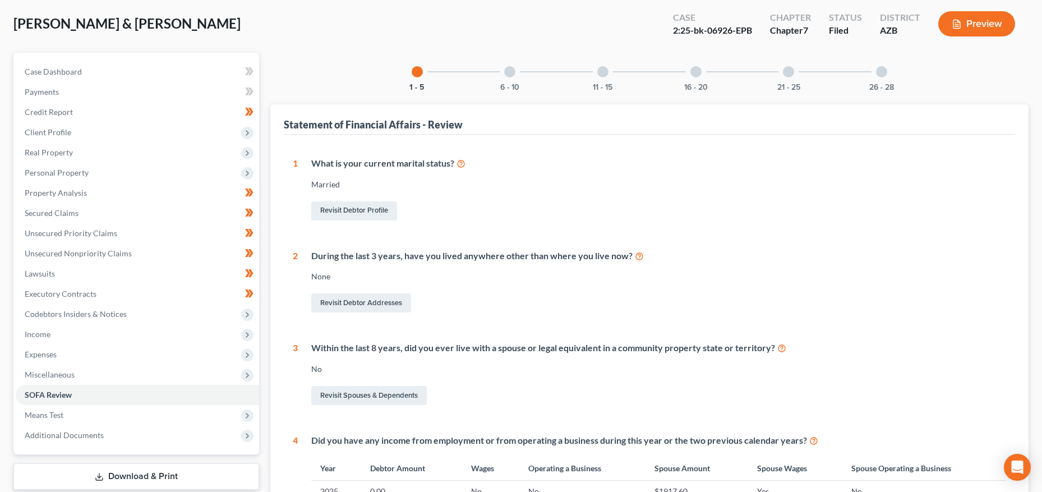
click at [502, 72] on div "6 - 10" at bounding box center [510, 72] width 38 height 38
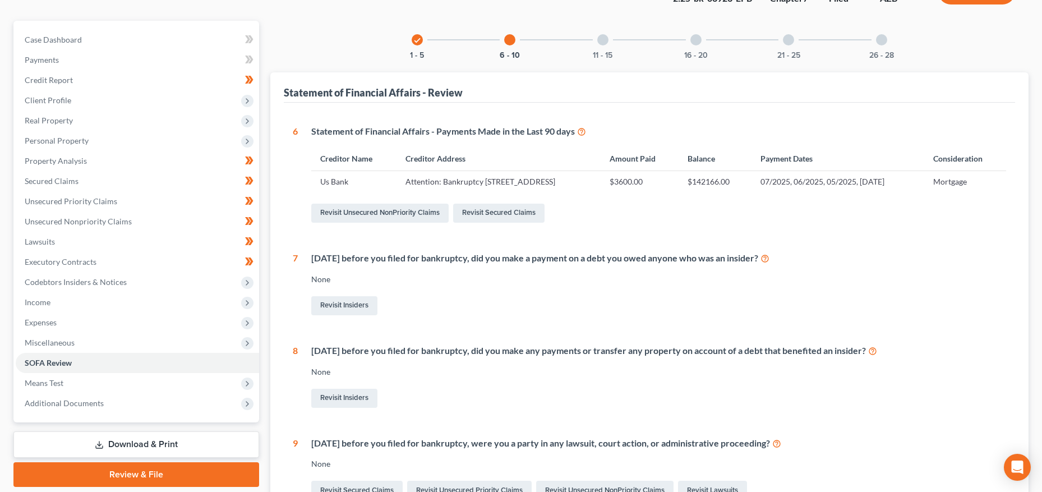
scroll to position [42, 0]
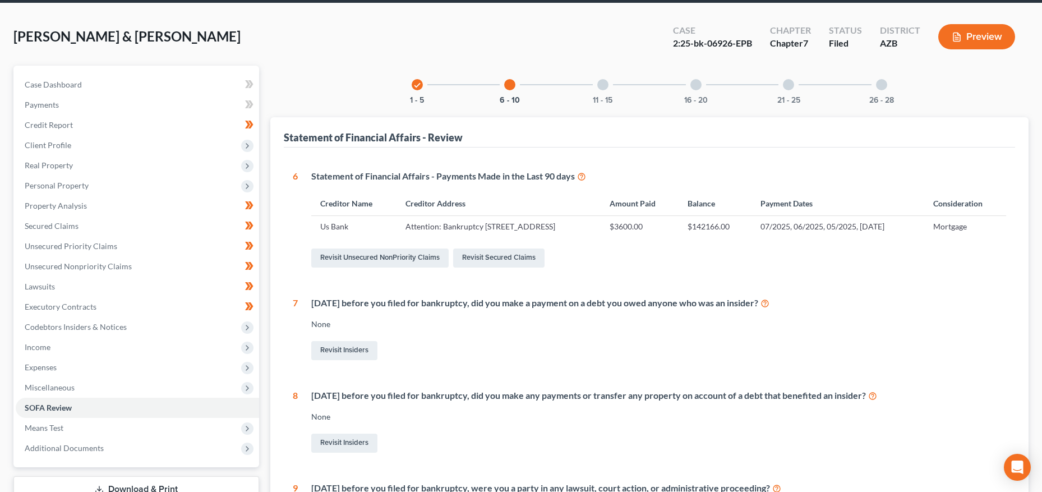
drag, startPoint x: 607, startPoint y: 84, endPoint x: 574, endPoint y: 123, distance: 51.4
click at [607, 84] on div at bounding box center [602, 84] width 11 height 11
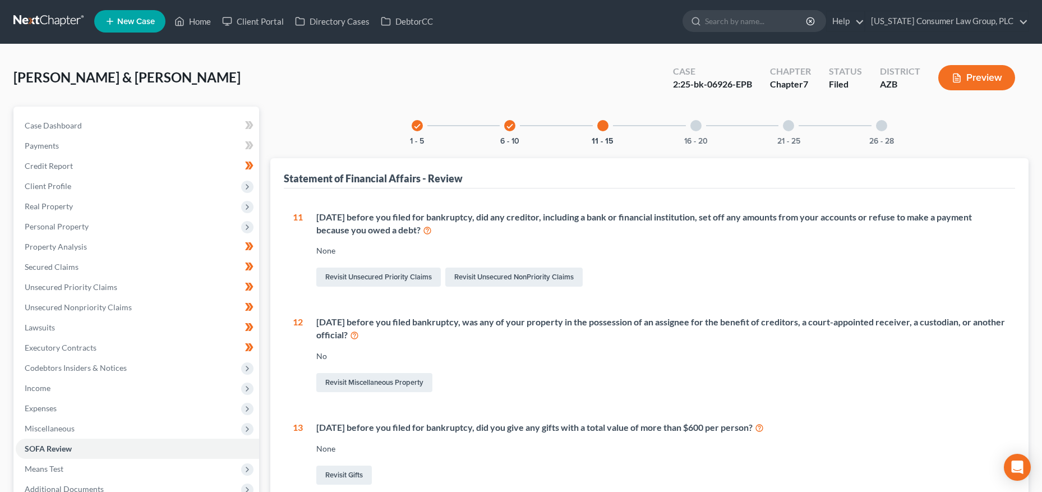
scroll to position [0, 0]
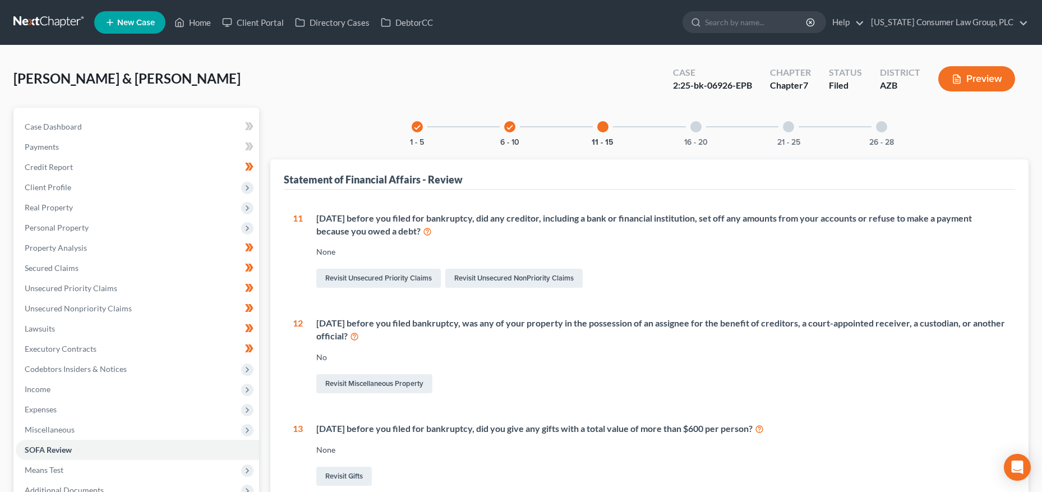
click at [719, 126] on div "check 1 - 5 check 6 - 10 11 - 15 16 - 20 21 - 25 26 - 28" at bounding box center [649, 127] width 503 height 38
click at [696, 130] on div at bounding box center [696, 126] width 11 height 11
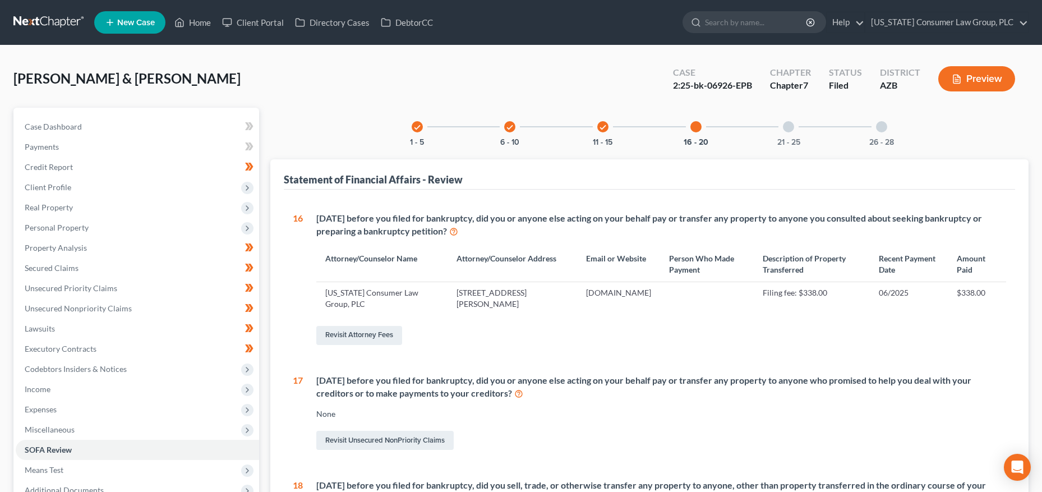
click at [784, 136] on div "21 - 25" at bounding box center [789, 127] width 38 height 38
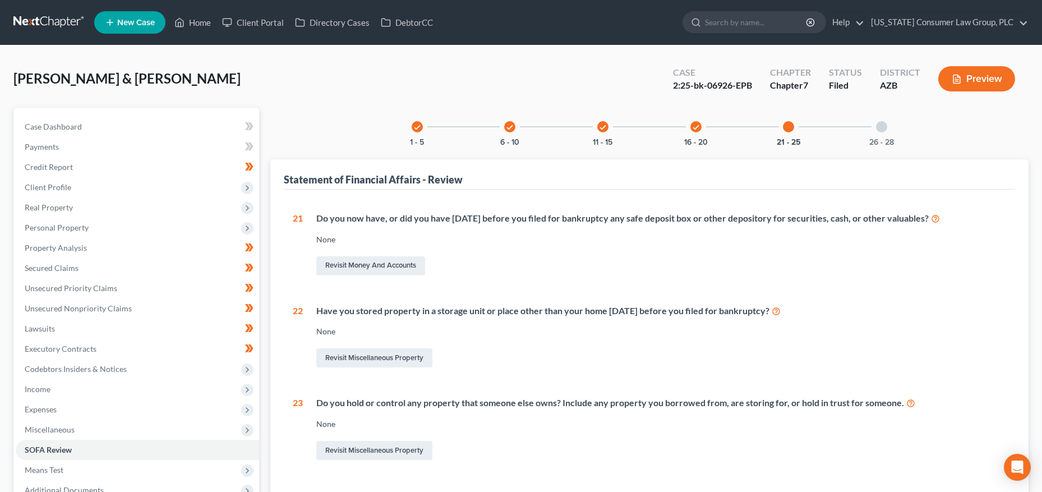
drag, startPoint x: 873, startPoint y: 134, endPoint x: 708, endPoint y: 185, distance: 173.2
click at [873, 134] on div "26 - 28" at bounding box center [882, 127] width 38 height 38
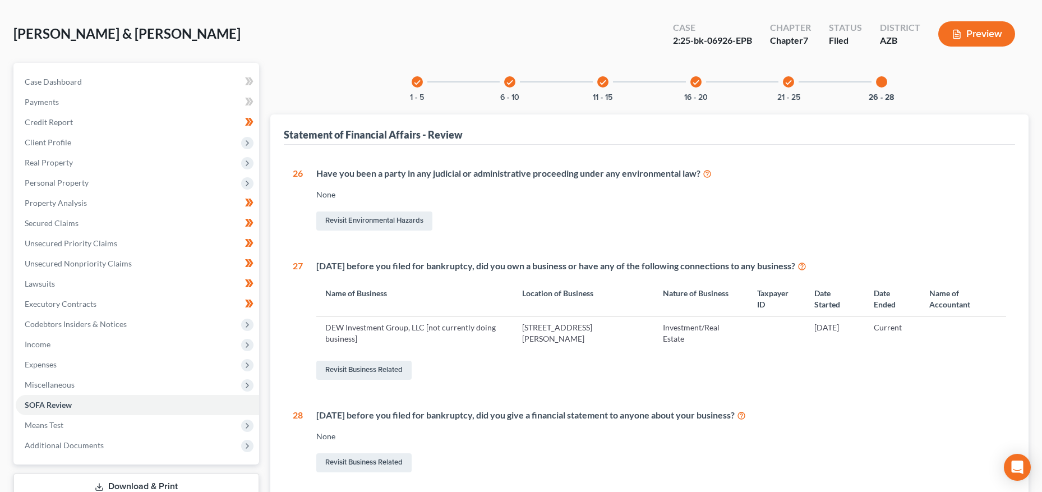
scroll to position [145, 0]
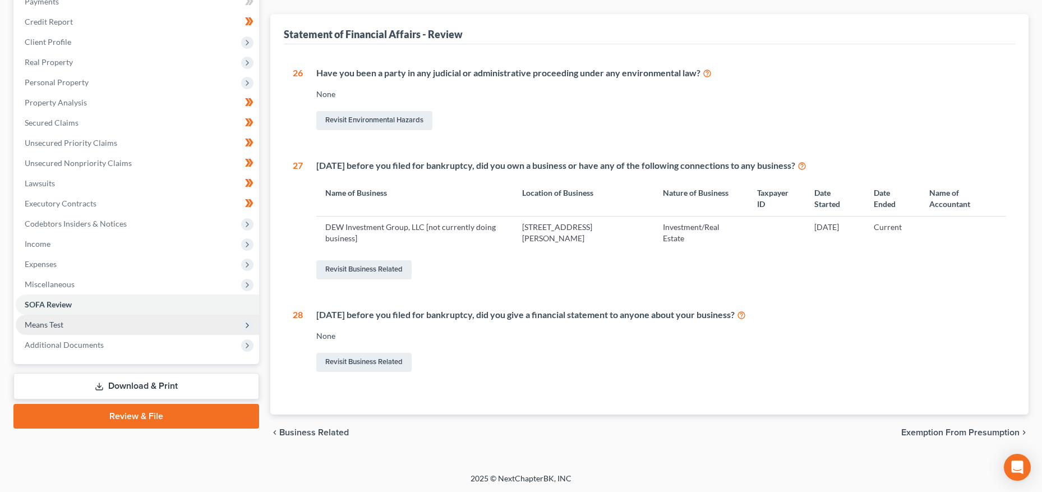
click at [85, 321] on span "Means Test" at bounding box center [137, 325] width 243 height 20
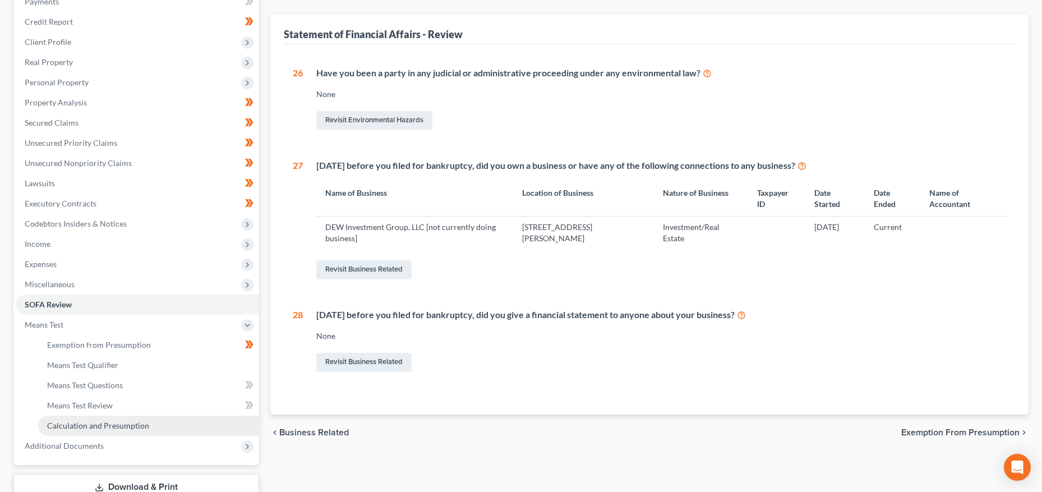
click at [73, 429] on span "Calculation and Presumption" at bounding box center [98, 426] width 102 height 10
